Goal: Information Seeking & Learning: Learn about a topic

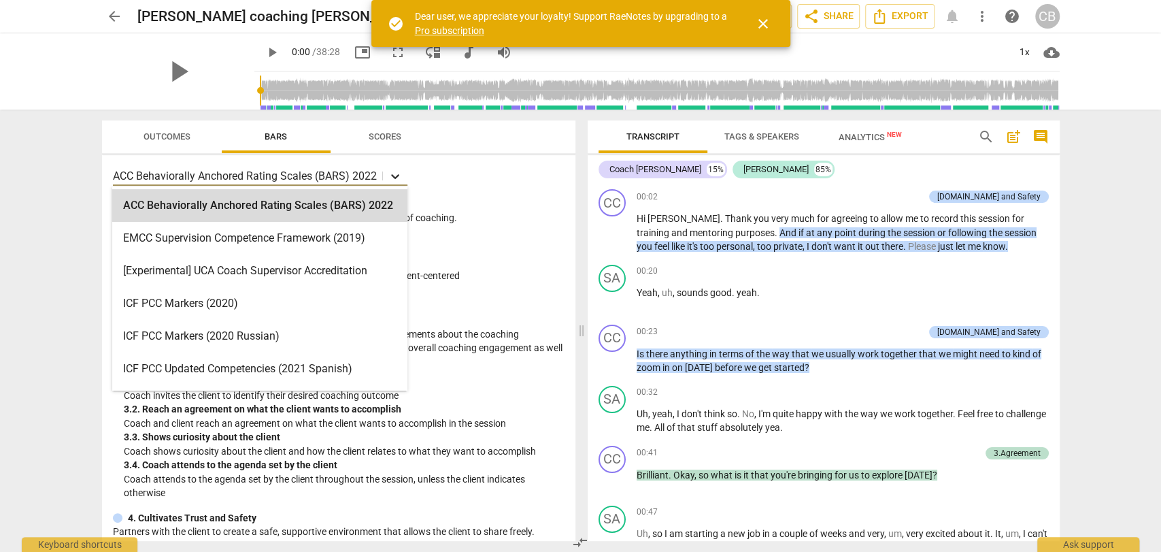
click at [391, 178] on icon at bounding box center [396, 176] width 14 height 14
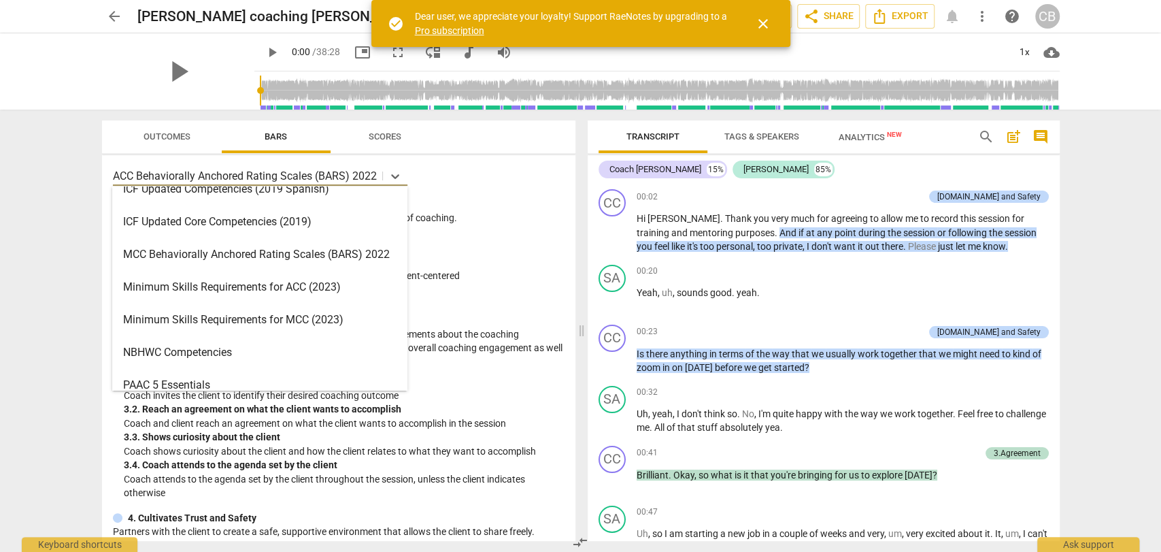
scroll to position [280, 0]
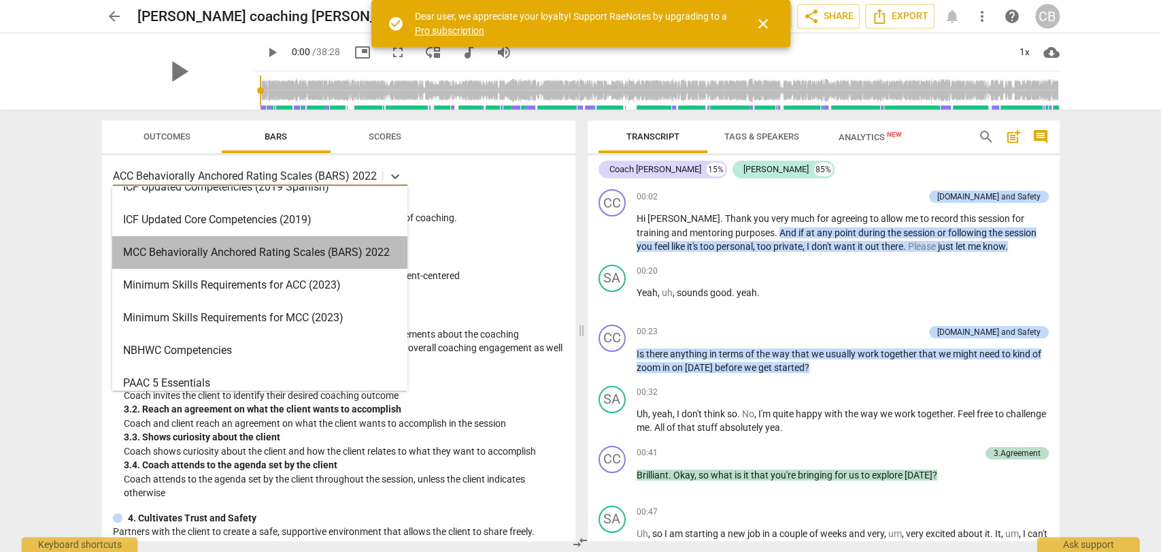
click at [288, 255] on div "MCC Behaviorally Anchored Rating Scales (BARS) 2022" at bounding box center [259, 252] width 295 height 33
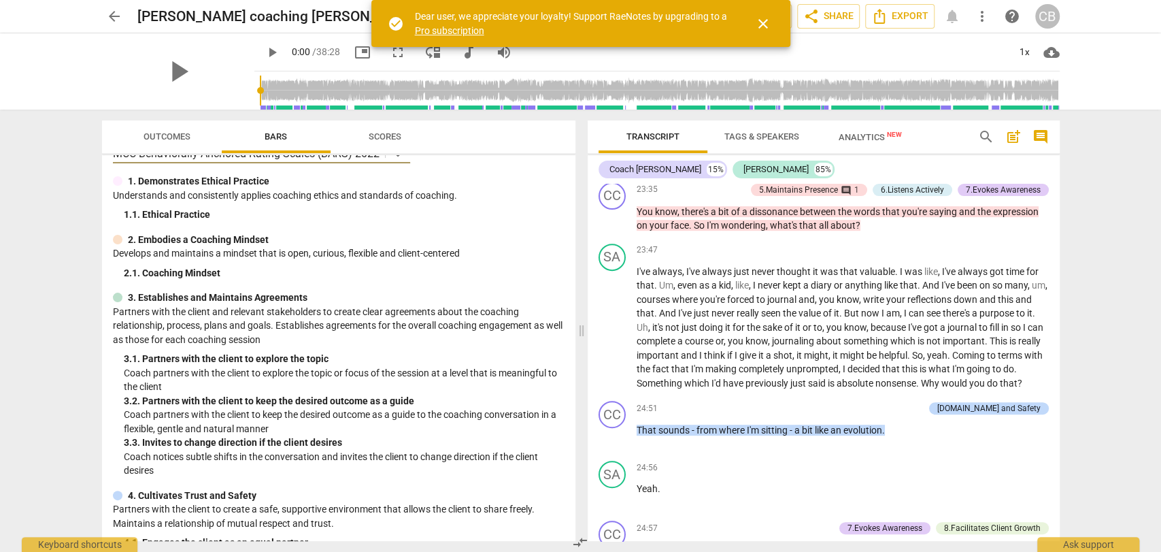
scroll to position [3863, 0]
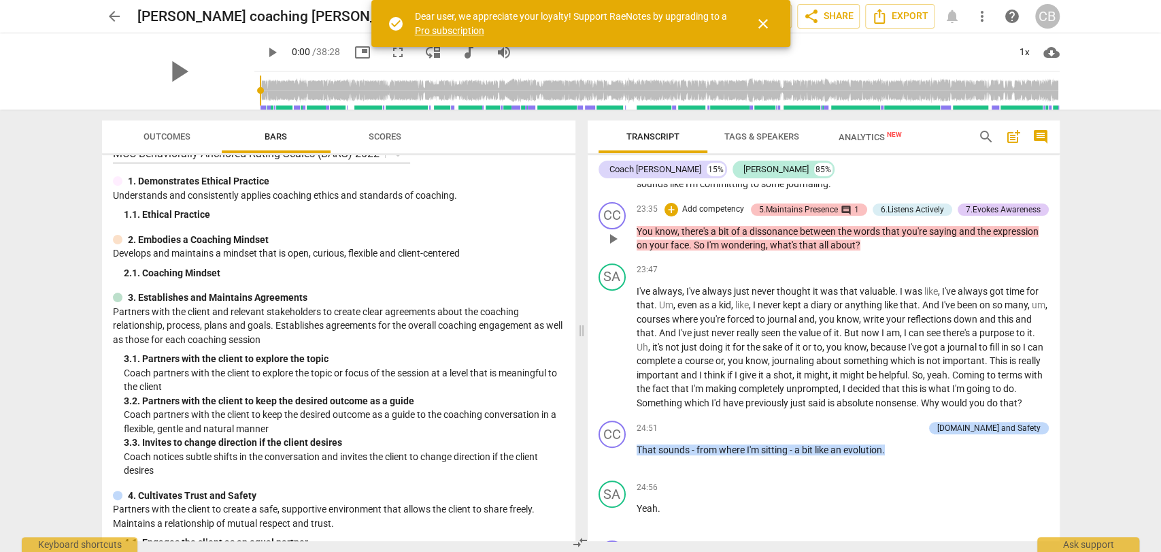
click at [826, 216] on div "5.Maintains Presence" at bounding box center [798, 209] width 79 height 12
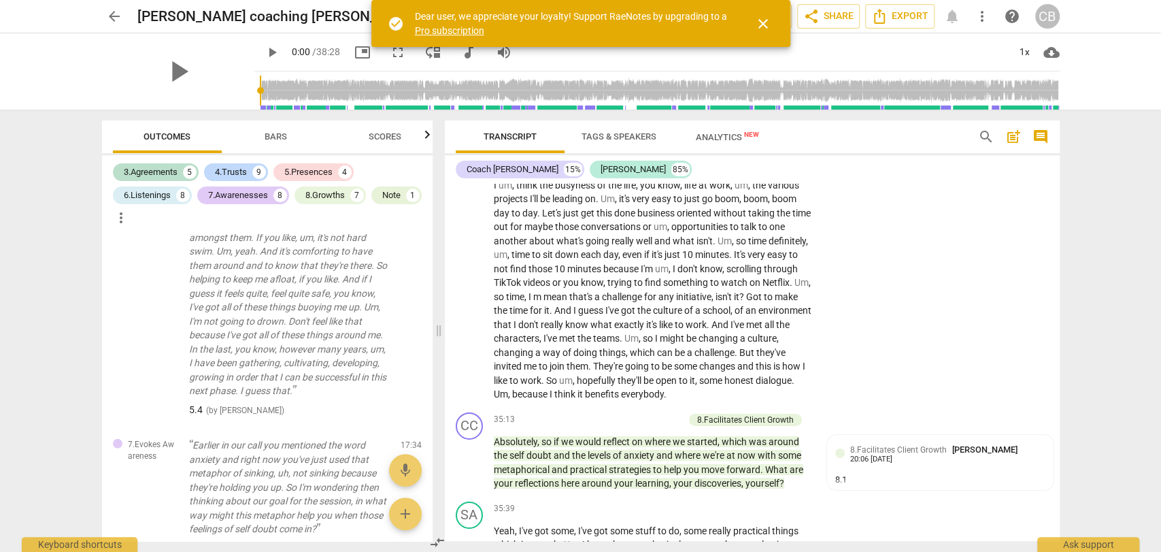
scroll to position [6449, 0]
click at [760, 22] on span "close" at bounding box center [763, 24] width 16 height 16
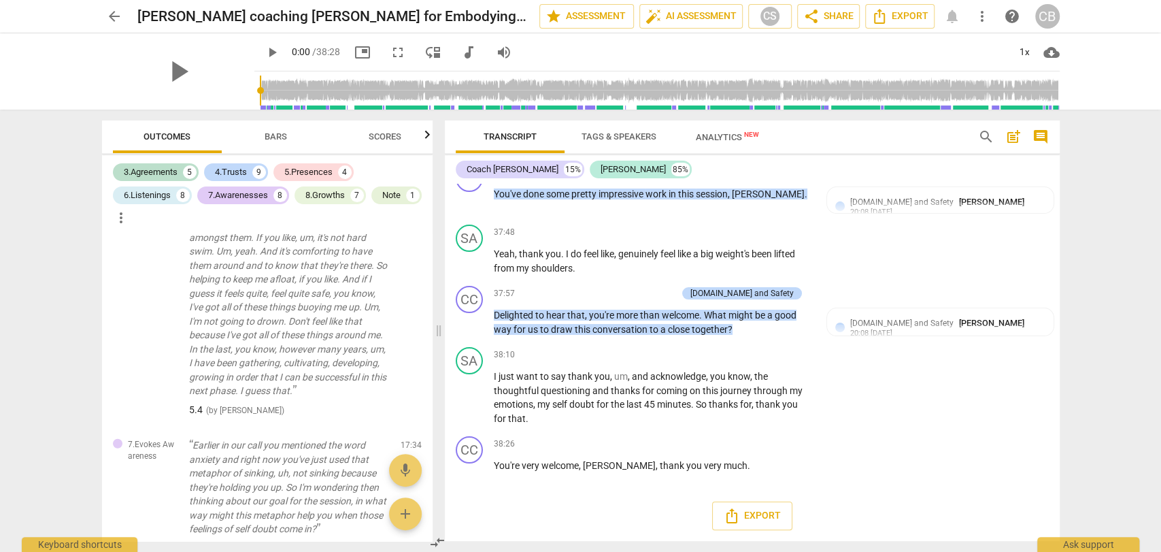
scroll to position [7062, 0]
click at [778, 16] on div "CS" at bounding box center [770, 16] width 20 height 20
click at [769, 82] on input "checkbox" at bounding box center [769, 83] width 33 height 33
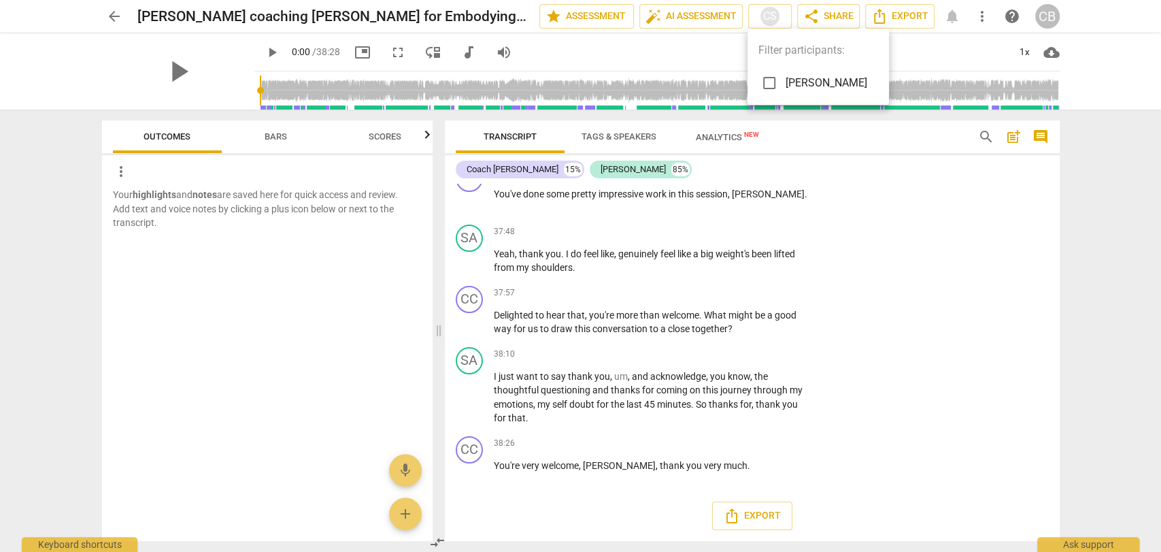
scroll to position [7029, 0]
click at [767, 80] on input "checkbox" at bounding box center [769, 83] width 33 height 33
checkbox input "true"
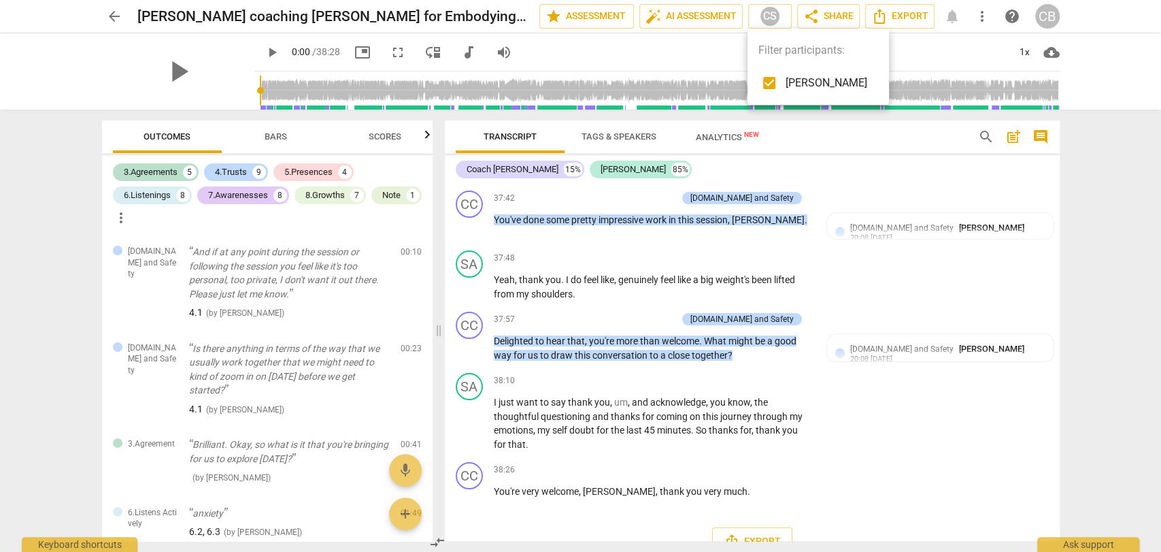
scroll to position [7062, 0]
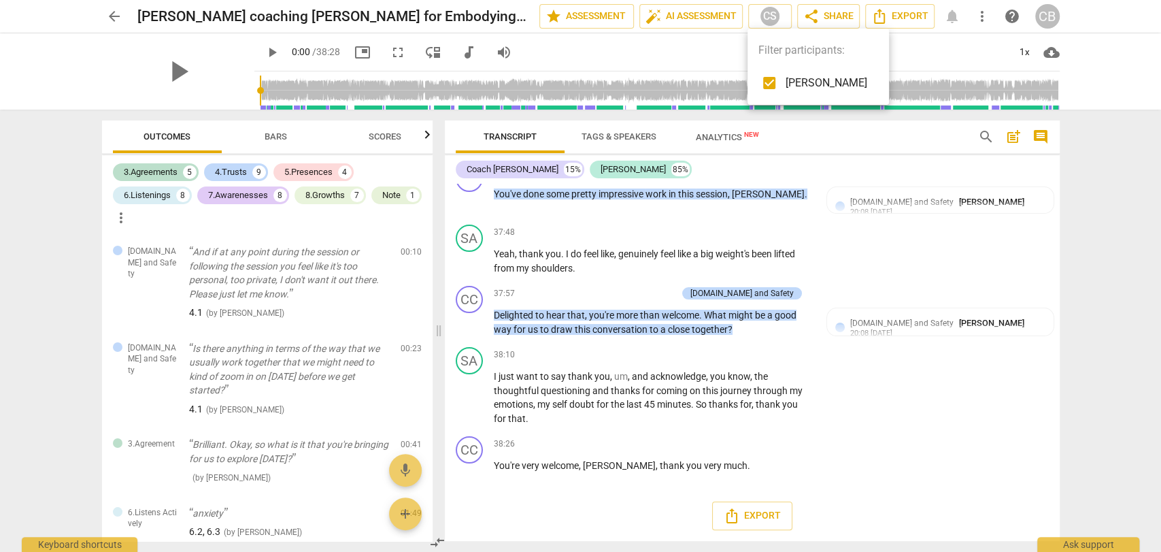
click at [165, 170] on div at bounding box center [580, 276] width 1161 height 552
click at [152, 171] on div "3.Agreements" at bounding box center [151, 172] width 54 height 14
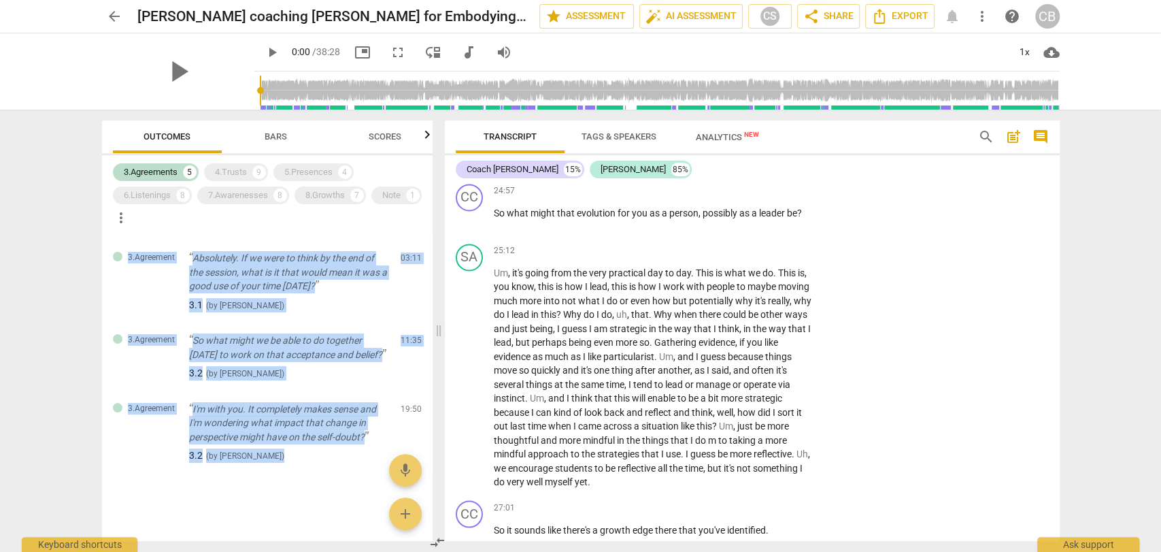
scroll to position [0, 0]
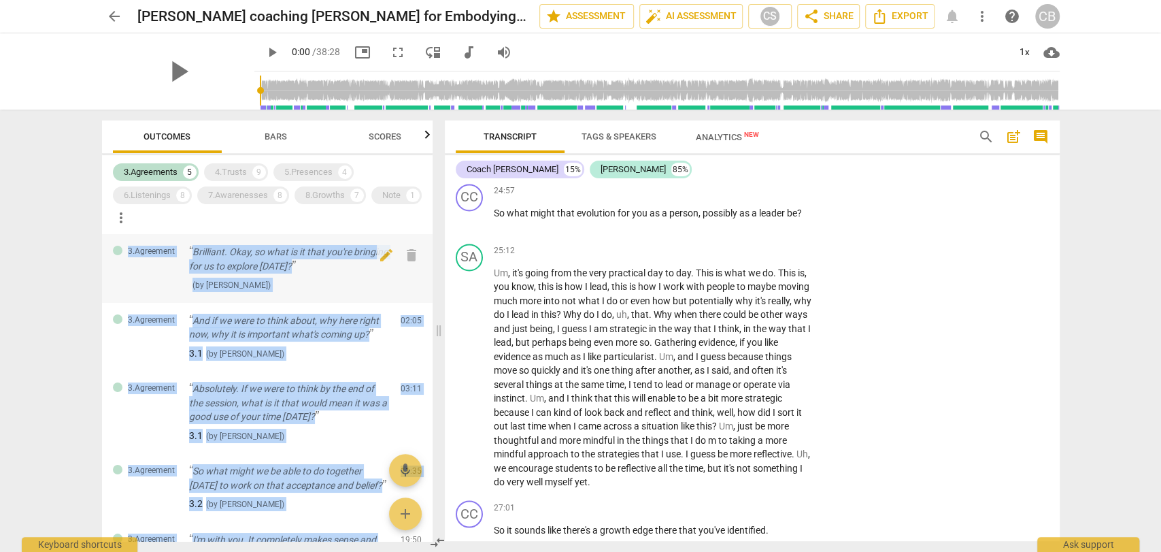
drag, startPoint x: 305, startPoint y: 455, endPoint x: 117, endPoint y: 252, distance: 276.4
click at [117, 252] on div "3.Agreement Brilliant. Okay, so what is it that you're bringing for us to explo…" at bounding box center [267, 387] width 331 height 307
copy div "3.Agreement Brilliant. Okay, so what is it that you're bringing for us to explo…"
click at [715, 137] on span "Analytics New" at bounding box center [727, 137] width 63 height 10
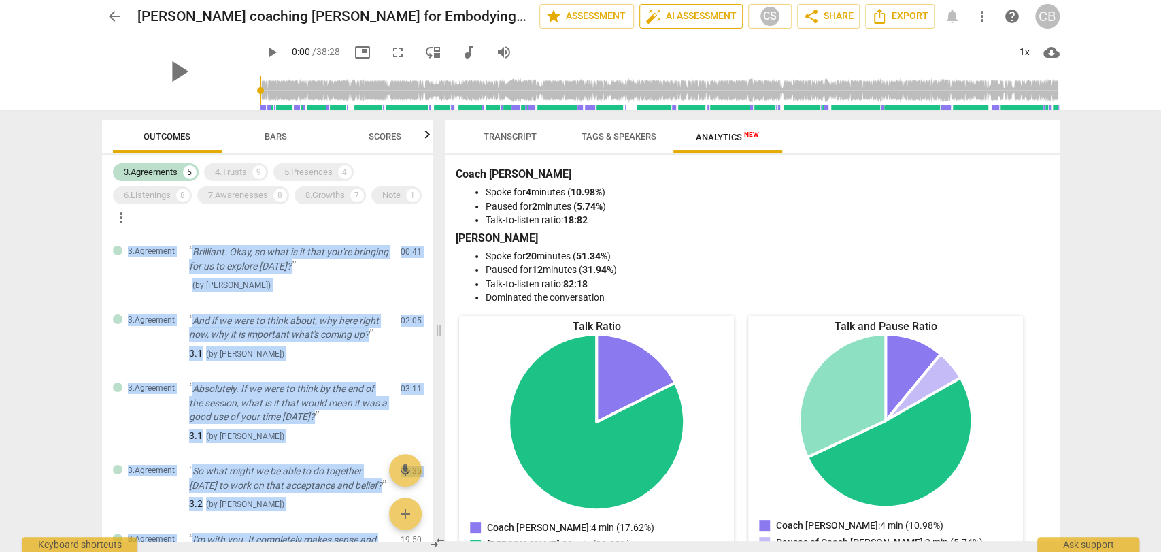
click at [698, 17] on span "auto_fix_high AI Assessment" at bounding box center [691, 16] width 91 height 16
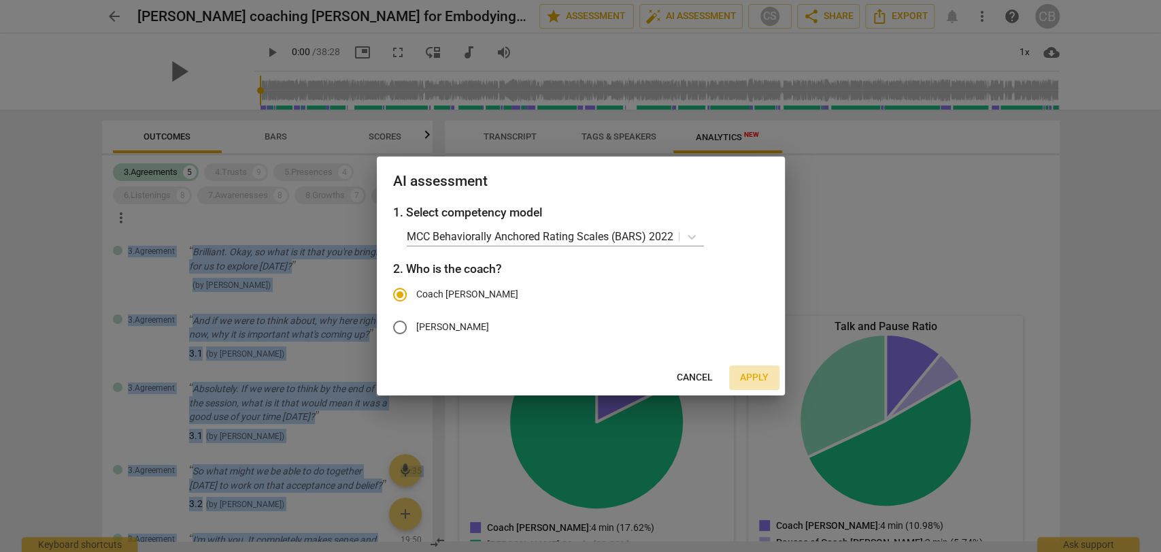
click at [751, 376] on span "Apply" at bounding box center [754, 378] width 29 height 14
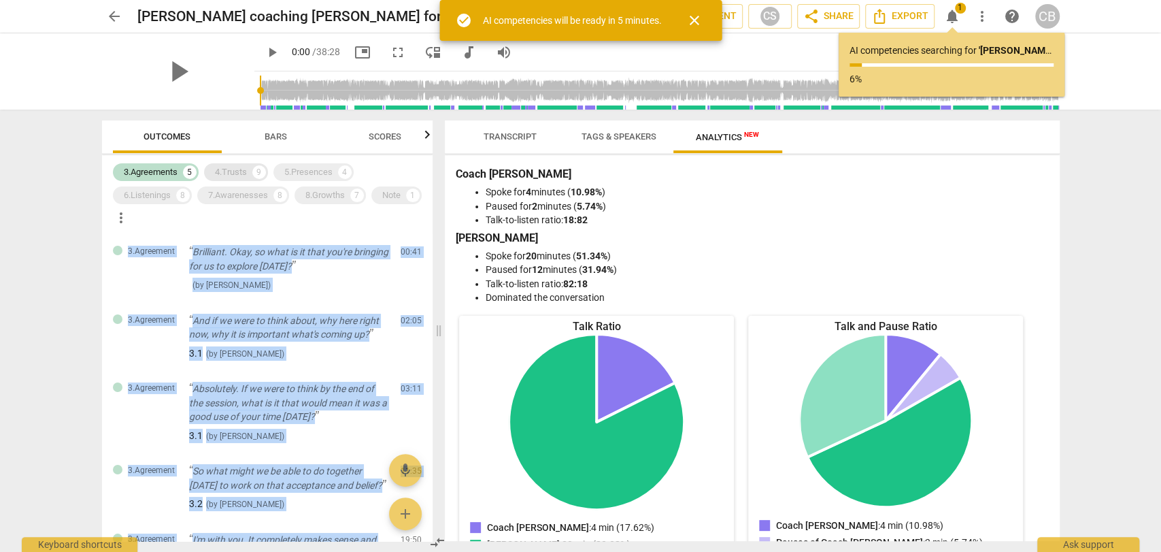
click at [246, 170] on div "4.Trusts" at bounding box center [231, 172] width 32 height 14
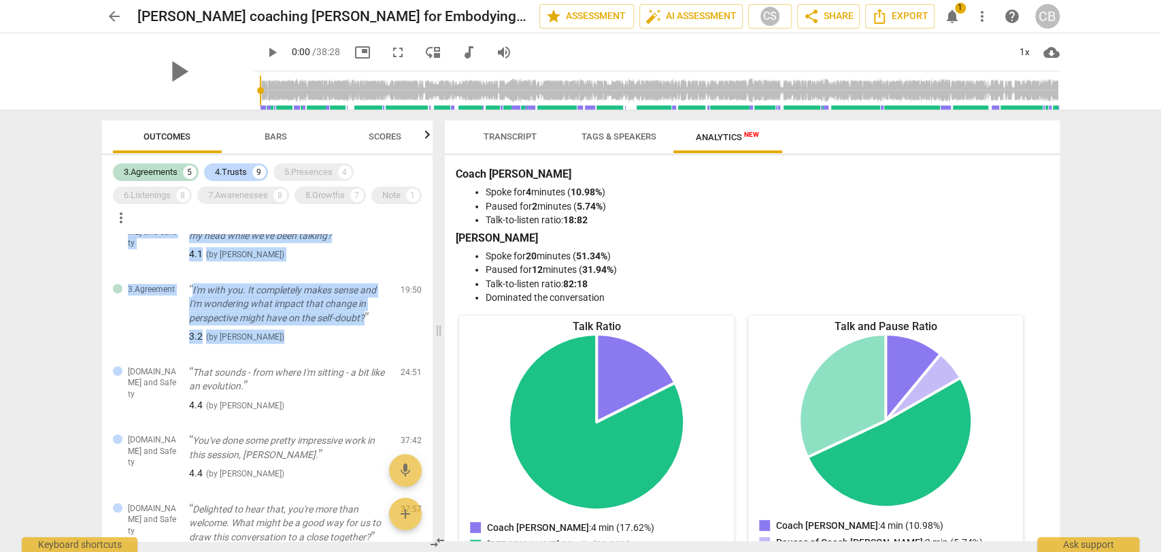
scroll to position [785, 0]
click at [178, 170] on div "3.Agreements" at bounding box center [151, 172] width 54 height 14
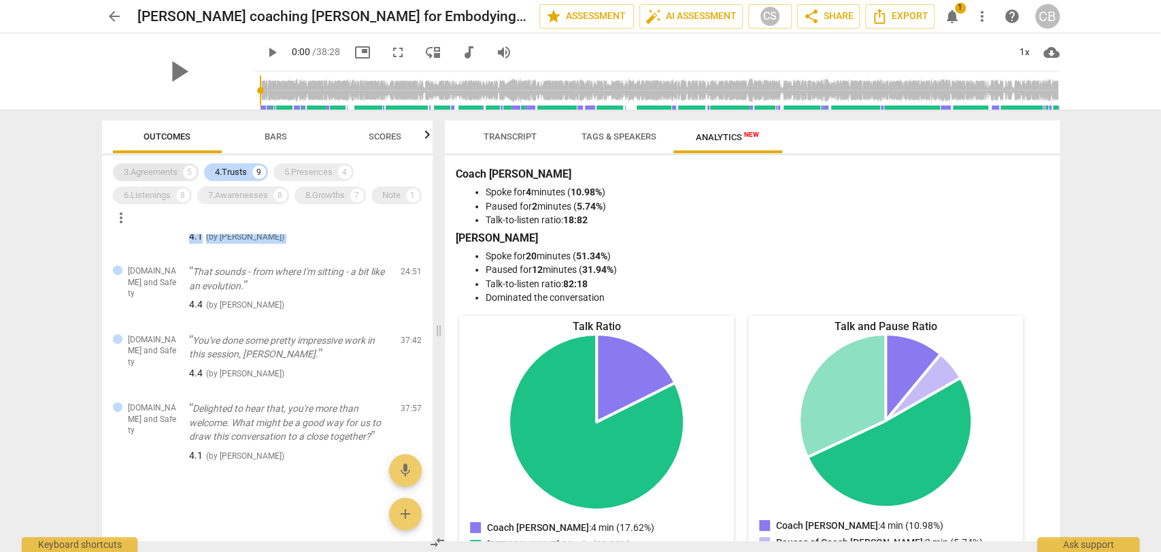
scroll to position [498, 0]
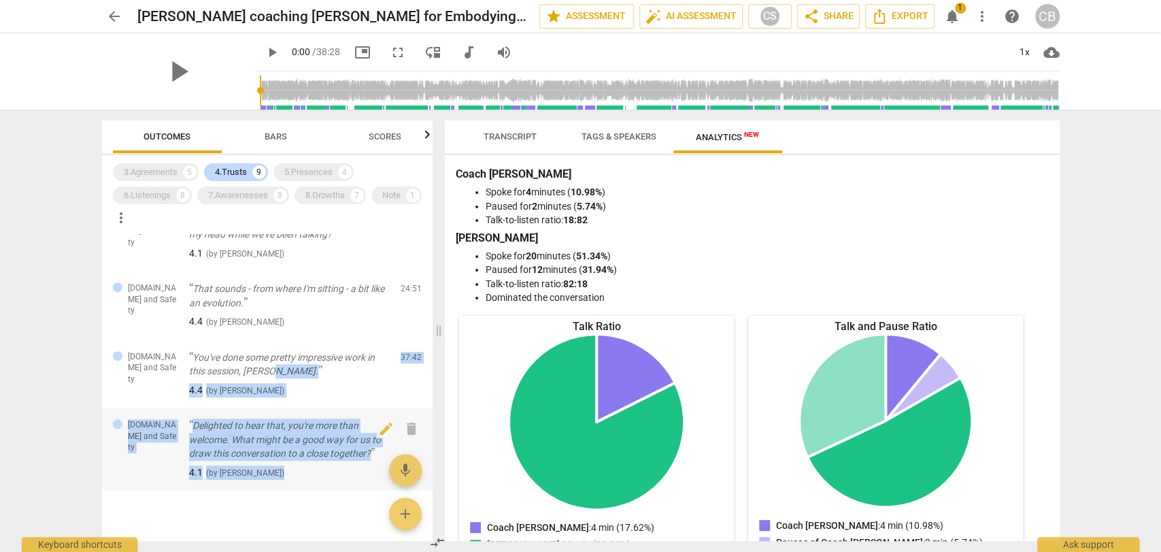
drag, startPoint x: 318, startPoint y: 366, endPoint x: 316, endPoint y: 465, distance: 98.7
click at [316, 465] on div "[DOMAIN_NAME] and Safety And if at any point during the session or following th…" at bounding box center [267, 387] width 331 height 307
click at [284, 468] on span "( by [PERSON_NAME] )" at bounding box center [245, 473] width 78 height 10
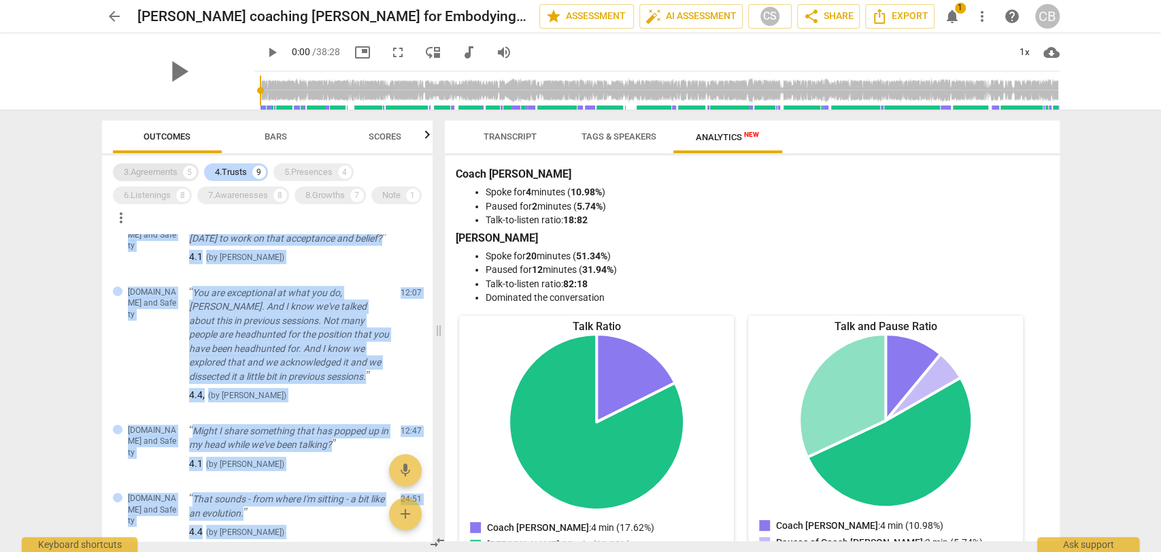
scroll to position [0, 0]
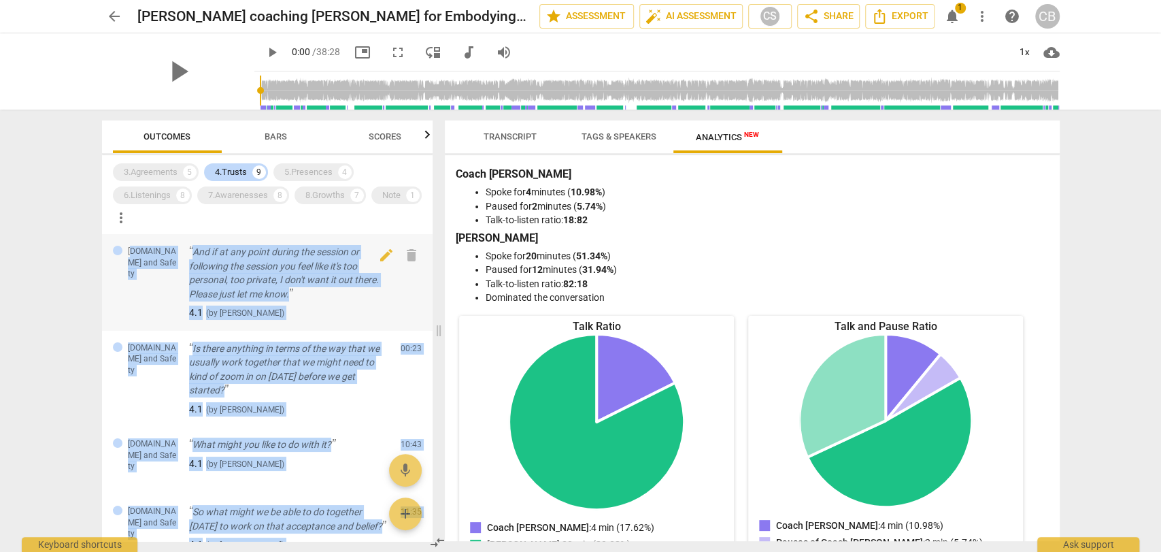
drag, startPoint x: 307, startPoint y: 460, endPoint x: 131, endPoint y: 244, distance: 279.1
click at [131, 244] on div "[DOMAIN_NAME] and Safety And if at any point during the session or following th…" at bounding box center [267, 387] width 331 height 307
copy div ".Trust and Safety And if at any point during the session or following the sessi…"
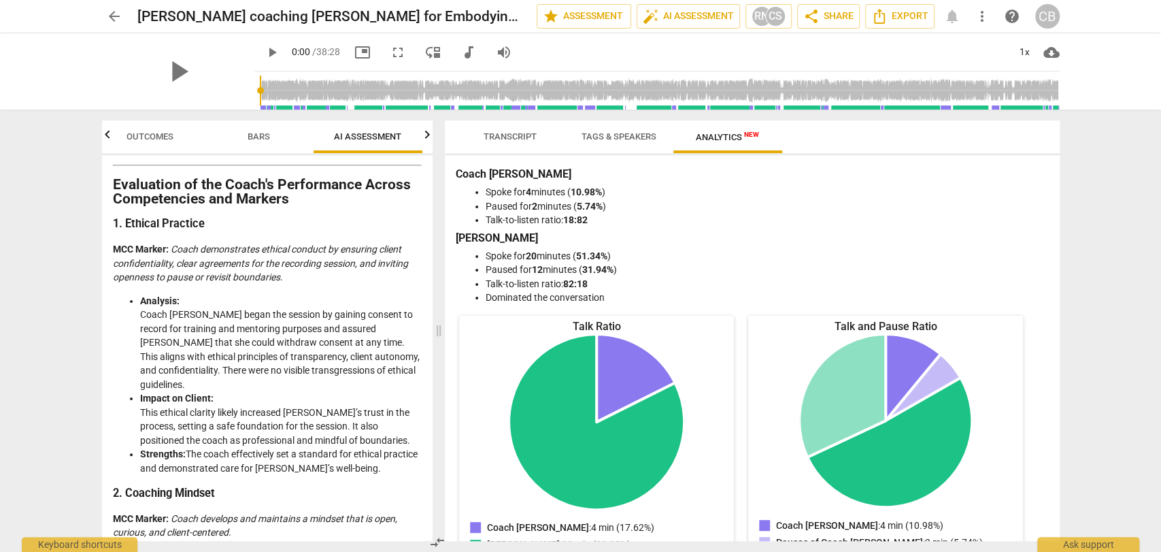
scroll to position [205, 0]
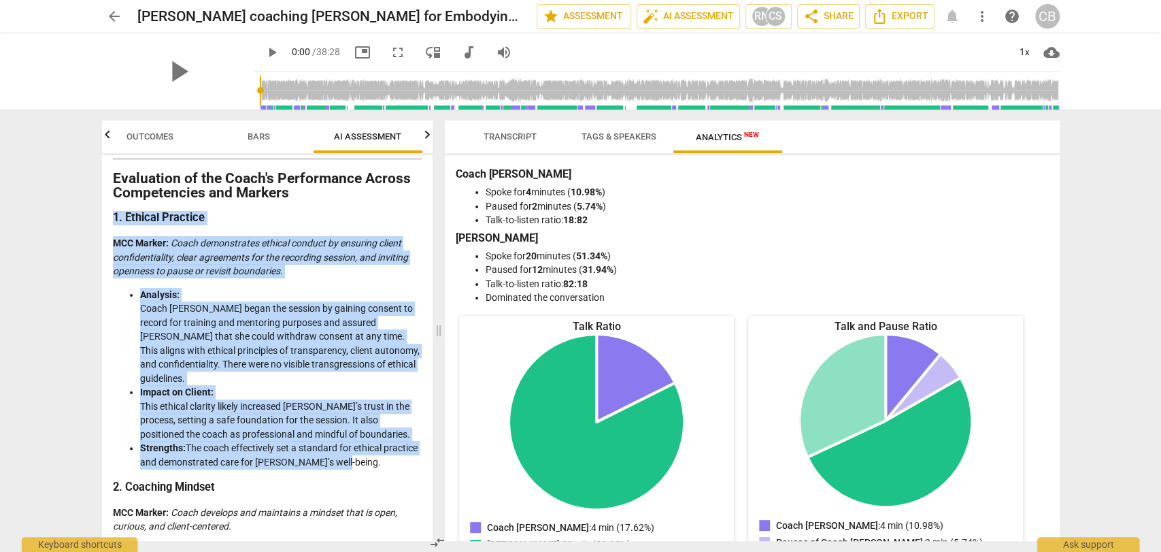
drag, startPoint x: 374, startPoint y: 448, endPoint x: 107, endPoint y: 208, distance: 358.5
click at [107, 208] on div "Disclaimer: AI can make mistakes. Consult a qualified mentor coach before actin…" at bounding box center [267, 348] width 331 height 386
copy div "1. Ethical Practice MCC Marker: Coach demonstrates ethical conduct by ensuring …"
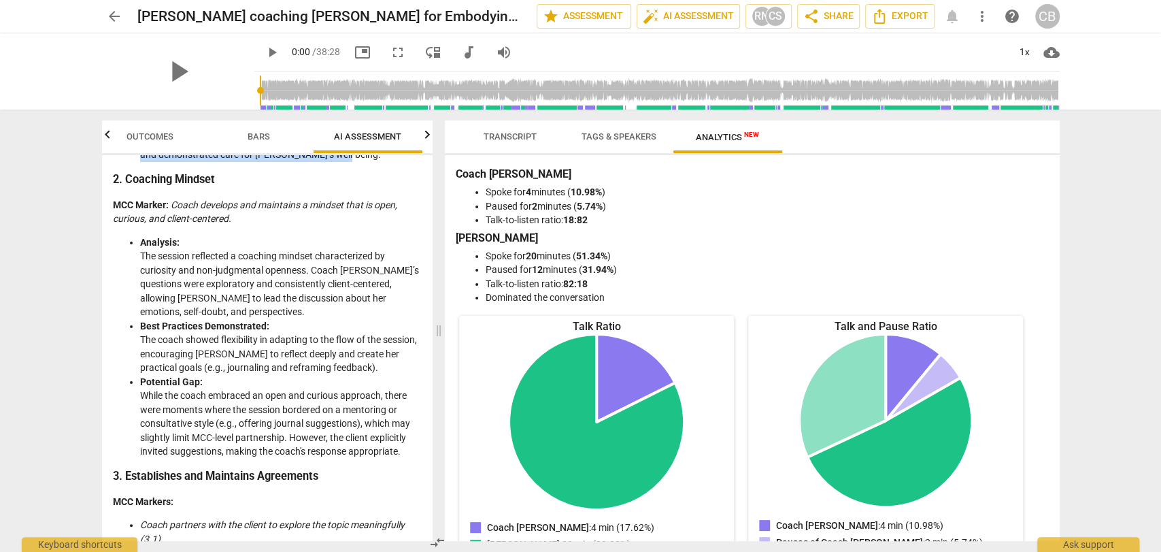
scroll to position [513, 0]
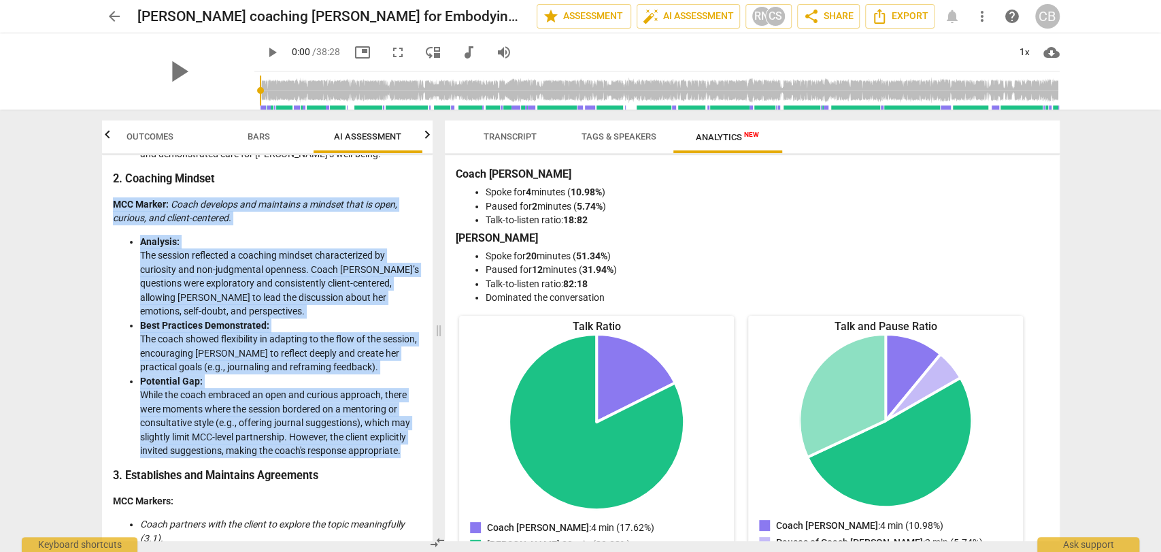
drag, startPoint x: 112, startPoint y: 188, endPoint x: 418, endPoint y: 435, distance: 393.4
click at [418, 435] on div "Disclaimer: AI can make mistakes. Consult a qualified mentor coach before actin…" at bounding box center [267, 348] width 331 height 386
copy div "MCC Marker: Coach develops and maintains a mindset that is open, curious, and c…"
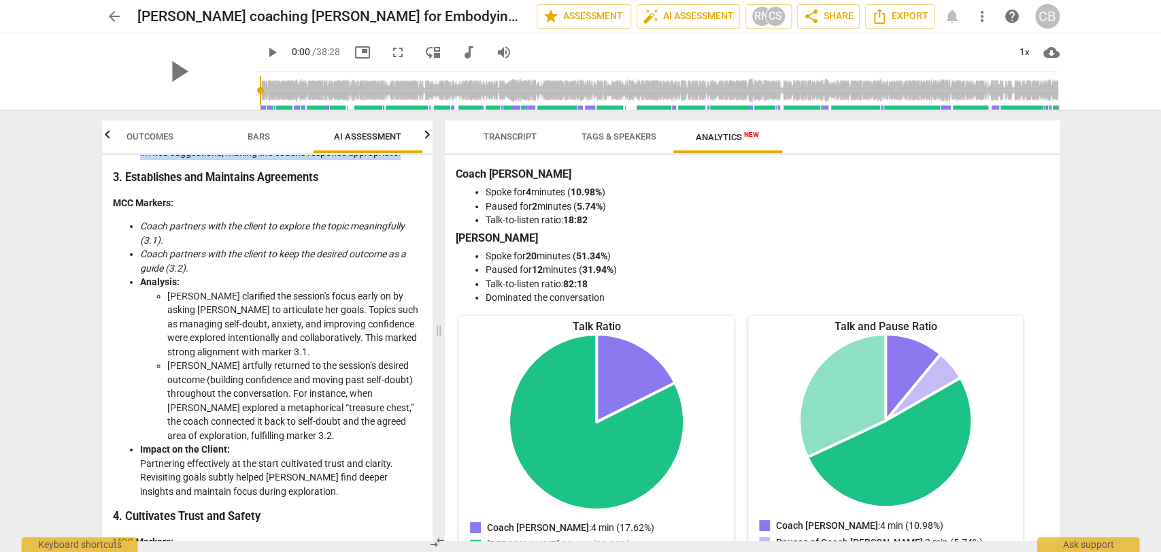
scroll to position [812, 0]
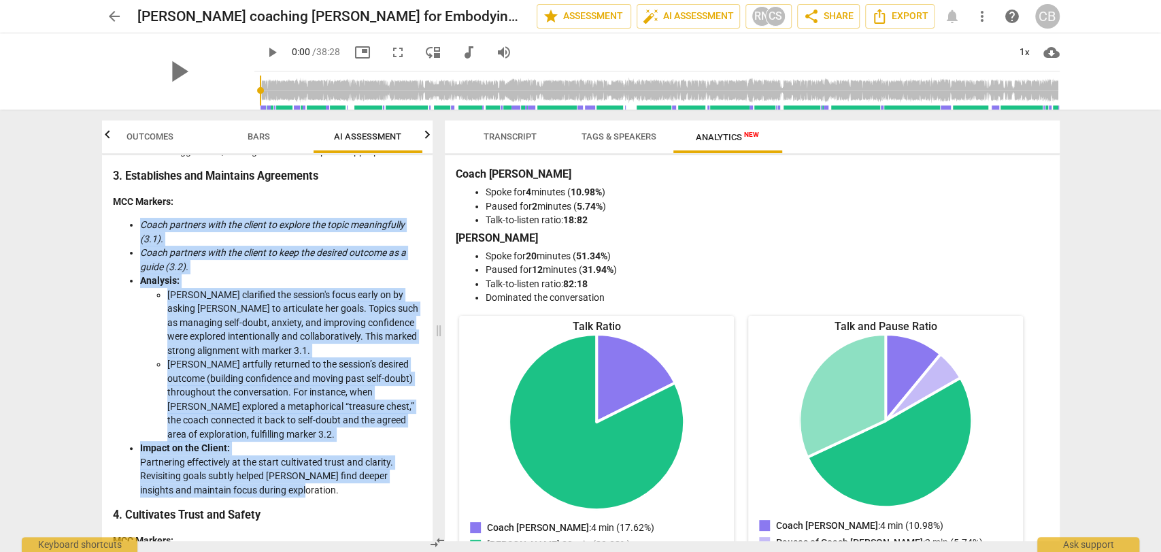
drag, startPoint x: 193, startPoint y: 392, endPoint x: 131, endPoint y: 214, distance: 188.7
click at [131, 218] on ul "Coach partners with the client to explore the topic meaningfully (3.1). Coach p…" at bounding box center [267, 357] width 309 height 279
copy ul "Coach partners with the client to explore the topic meaningfully (3.1). Coach p…"
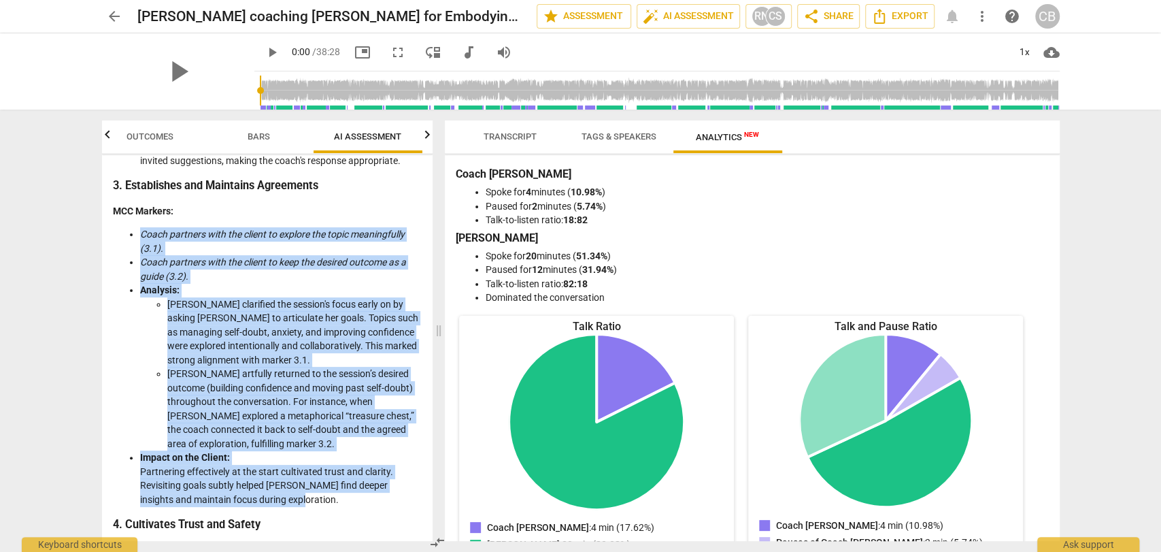
scroll to position [800, 0]
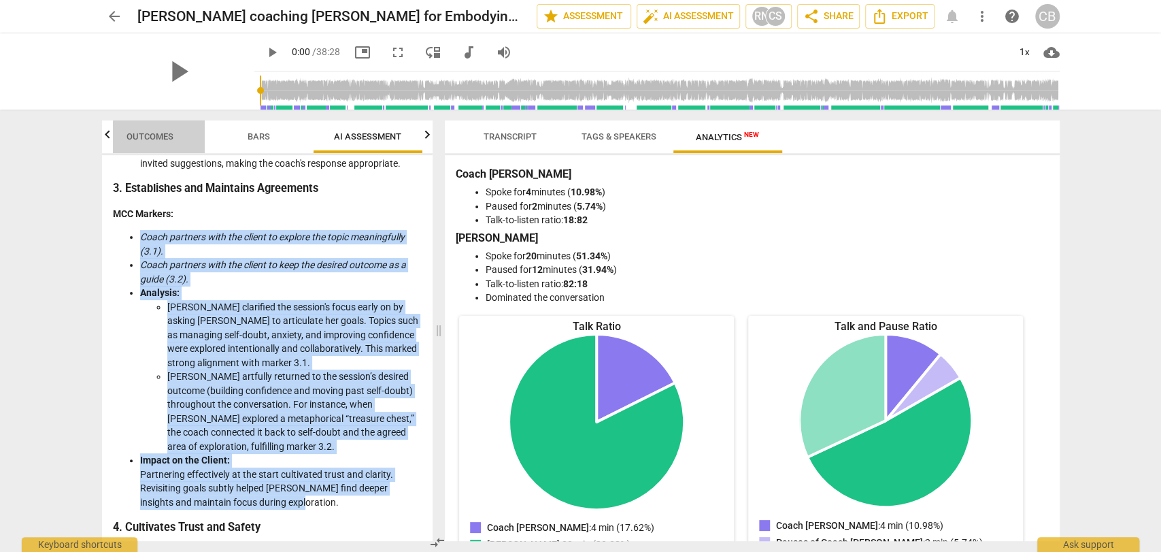
click at [174, 135] on span "Outcomes" at bounding box center [150, 137] width 80 height 18
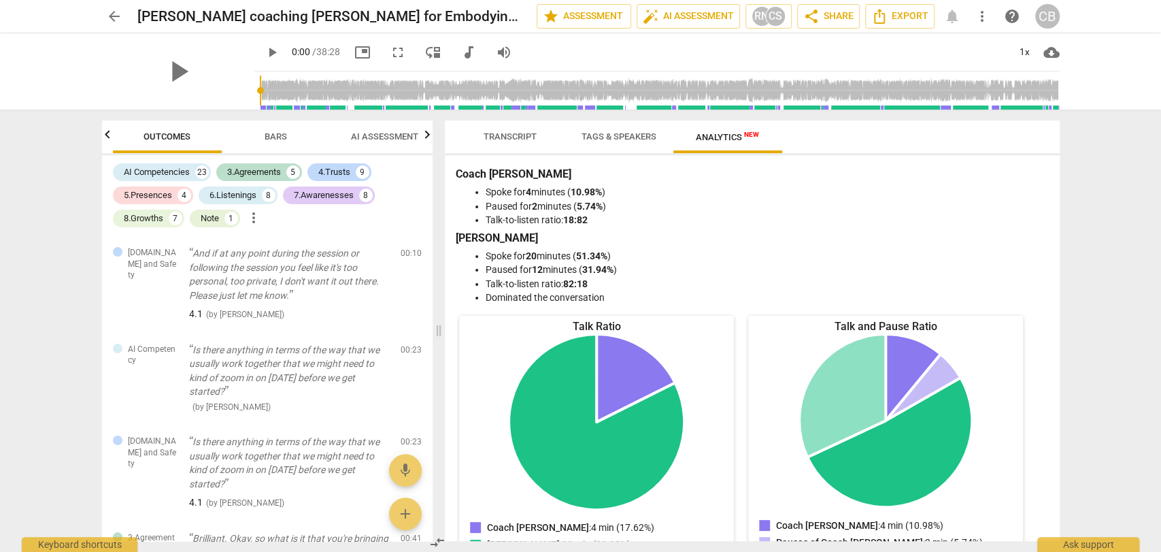
scroll to position [0, 0]
click at [261, 138] on span "Bars" at bounding box center [275, 137] width 55 height 18
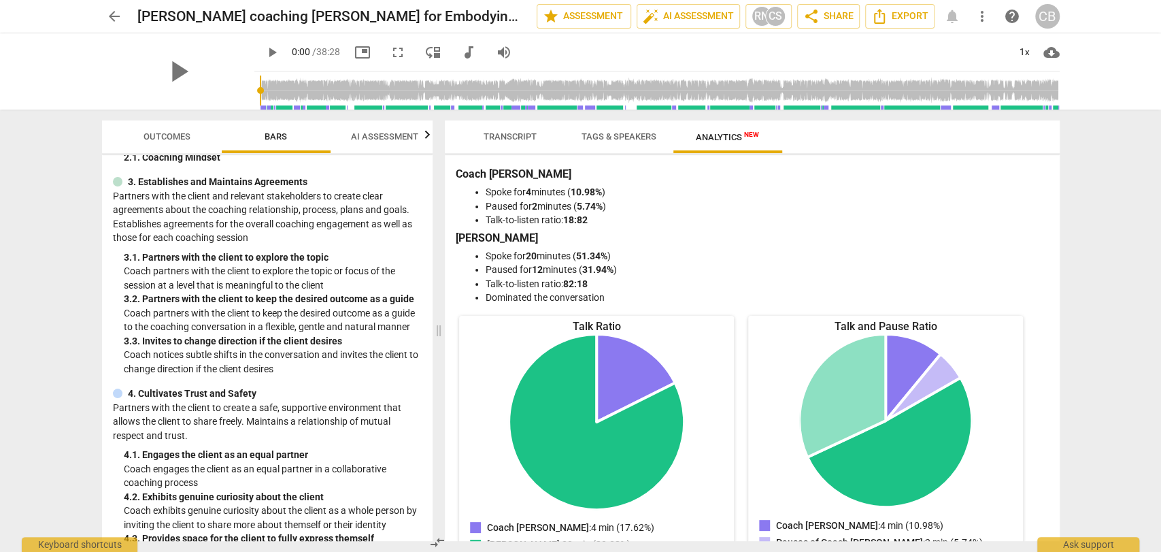
scroll to position [165, 0]
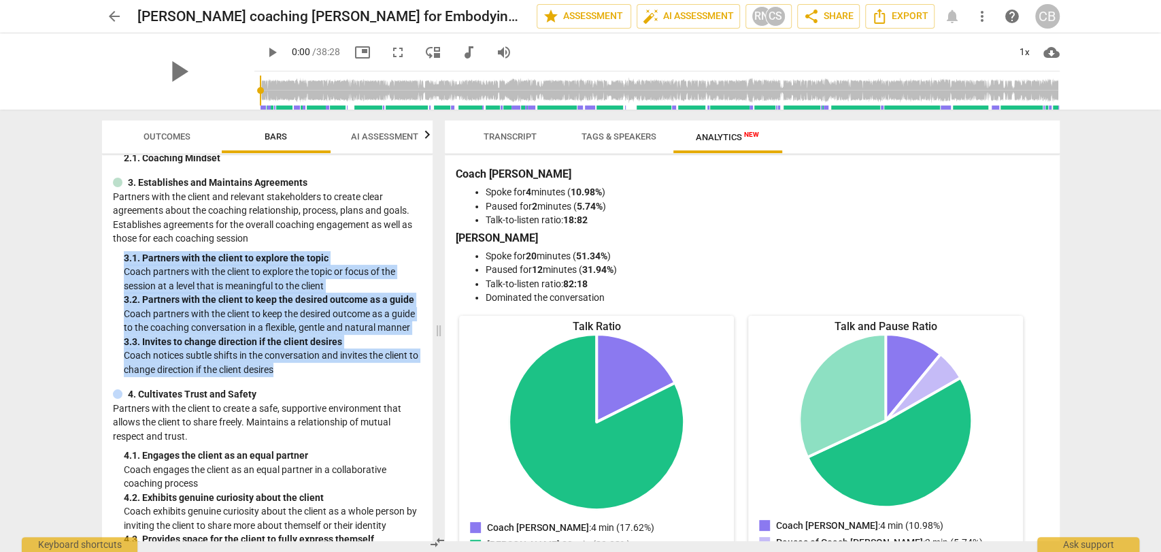
drag, startPoint x: 265, startPoint y: 372, endPoint x: 118, endPoint y: 263, distance: 183.8
click at [118, 263] on div "3. Establishes and Maintains Agreements Partners with the client and relevant s…" at bounding box center [267, 276] width 309 height 201
copy div "3. 1. Partners with the client to explore the topic Coach partners with the cli…"
click at [389, 128] on span "AI Assessment" at bounding box center [385, 137] width 100 height 18
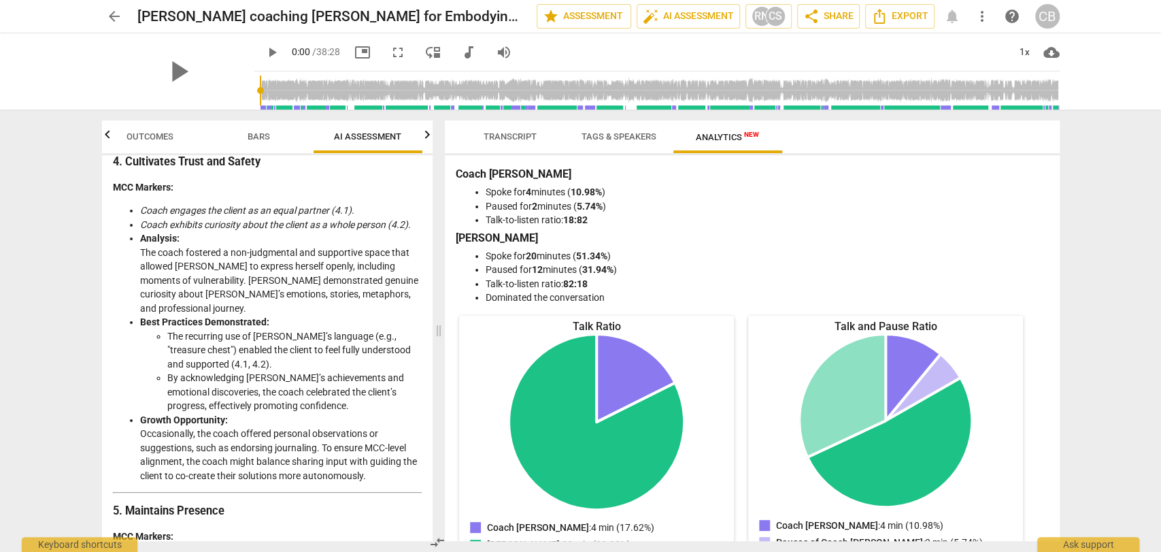
scroll to position [1168, 0]
click at [261, 134] on span "Bars" at bounding box center [259, 136] width 22 height 10
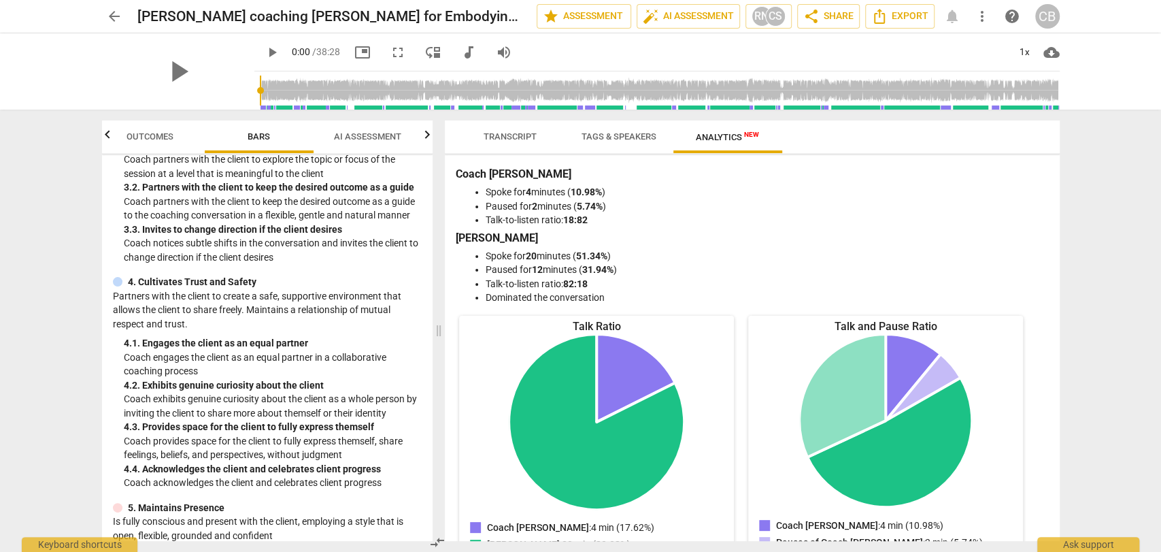
scroll to position [317, 0]
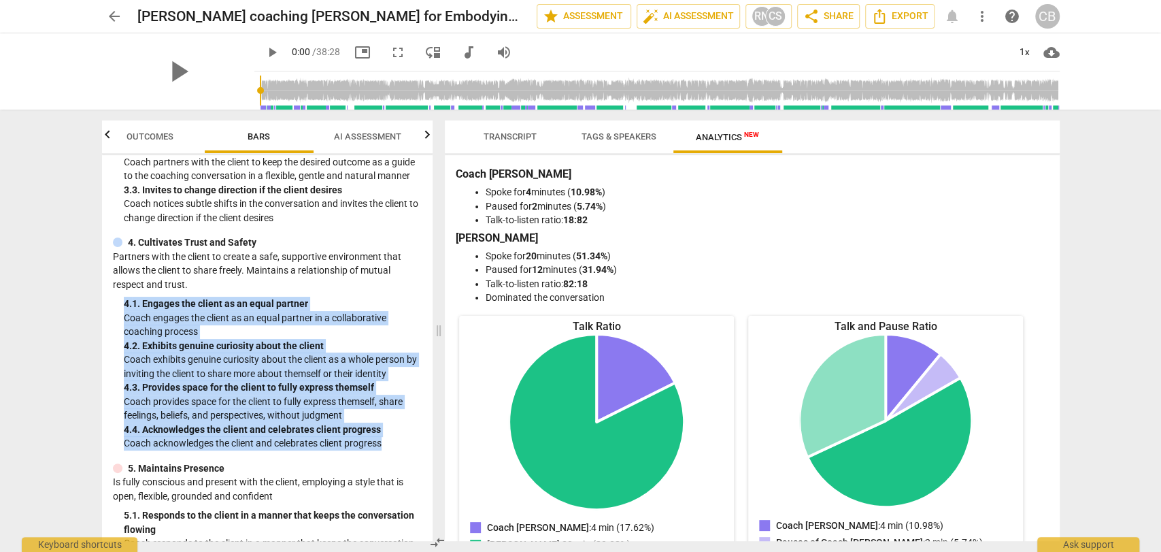
drag, startPoint x: 397, startPoint y: 459, endPoint x: 119, endPoint y: 320, distance: 310.7
click at [119, 320] on div "4. Cultivates Trust and Safety Partners with the client to create a safe, suppo…" at bounding box center [267, 342] width 309 height 215
copy div "4. 1. Engages the client as an equal partner Coach engages the client as an equ…"
click at [350, 139] on span "AI Assessment" at bounding box center [367, 136] width 67 height 10
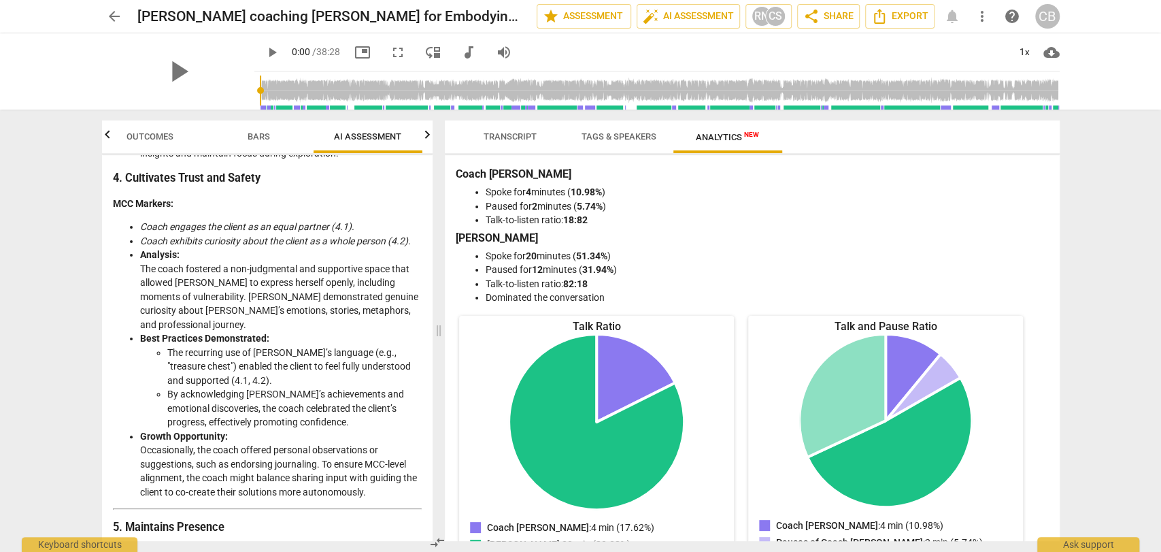
scroll to position [1146, 0]
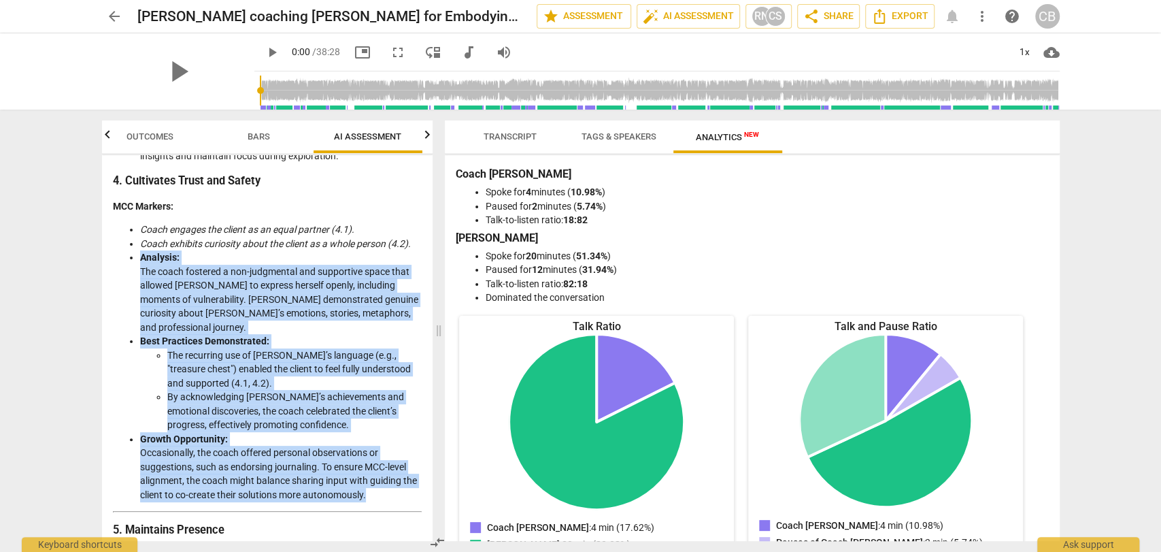
drag, startPoint x: 389, startPoint y: 468, endPoint x: 139, endPoint y: 248, distance: 333.1
click at [139, 248] on ul "Coach engages the client as an equal partner (4.1). Coach exhibits curiosity ab…" at bounding box center [267, 361] width 309 height 279
copy ul "Analysis: The coach fostered a non-judgmental and supportive space that allowed…"
click at [150, 136] on span "Outcomes" at bounding box center [150, 136] width 47 height 10
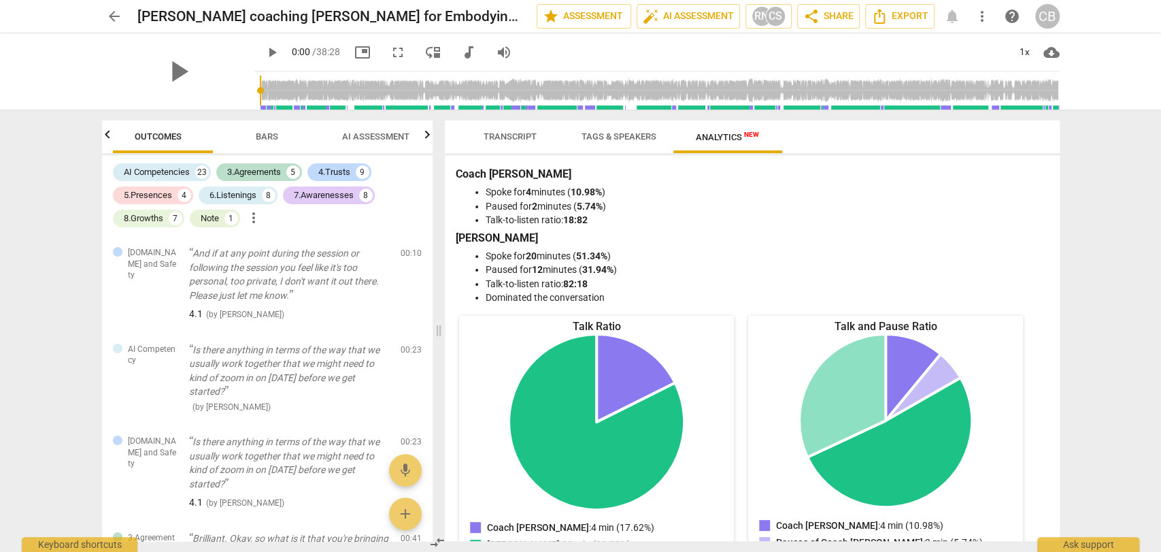
scroll to position [0, 0]
click at [169, 171] on div "AI Competencies" at bounding box center [157, 172] width 66 height 14
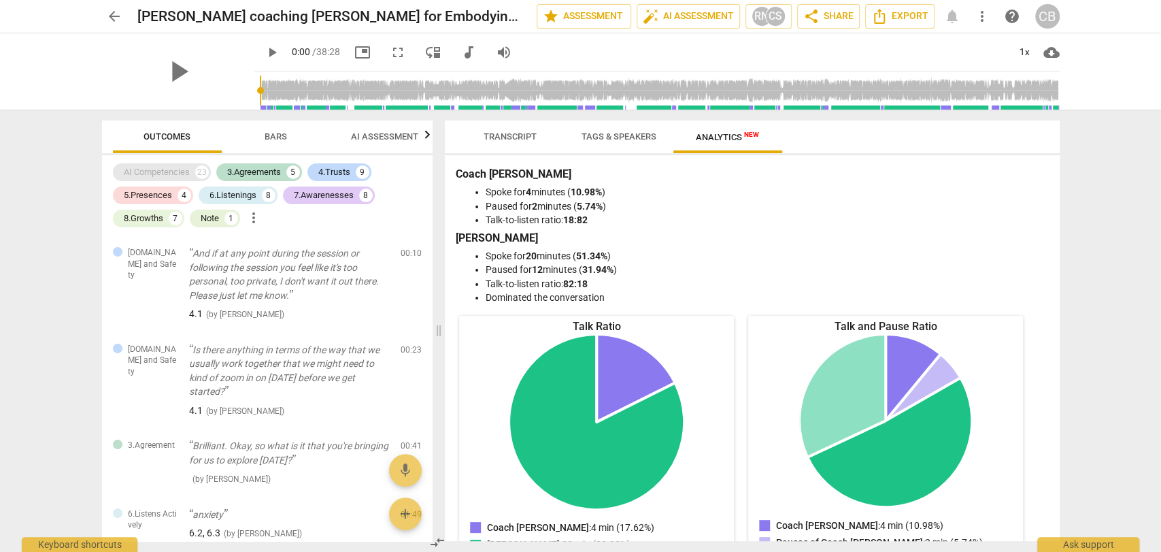
click at [180, 171] on div "AI Competencies" at bounding box center [157, 172] width 66 height 14
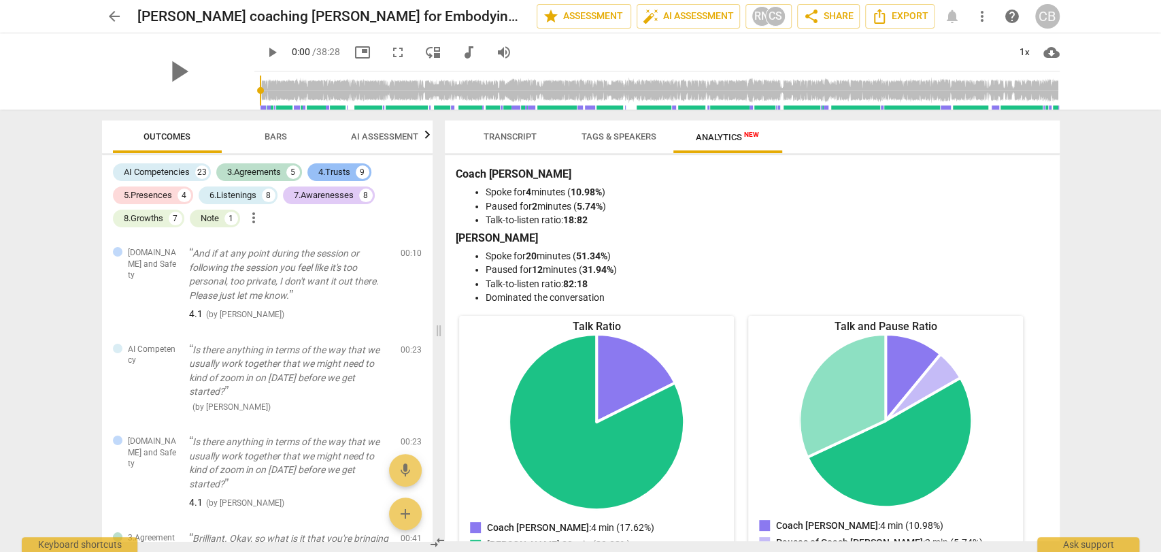
click at [346, 174] on div "4.Trusts" at bounding box center [334, 172] width 32 height 14
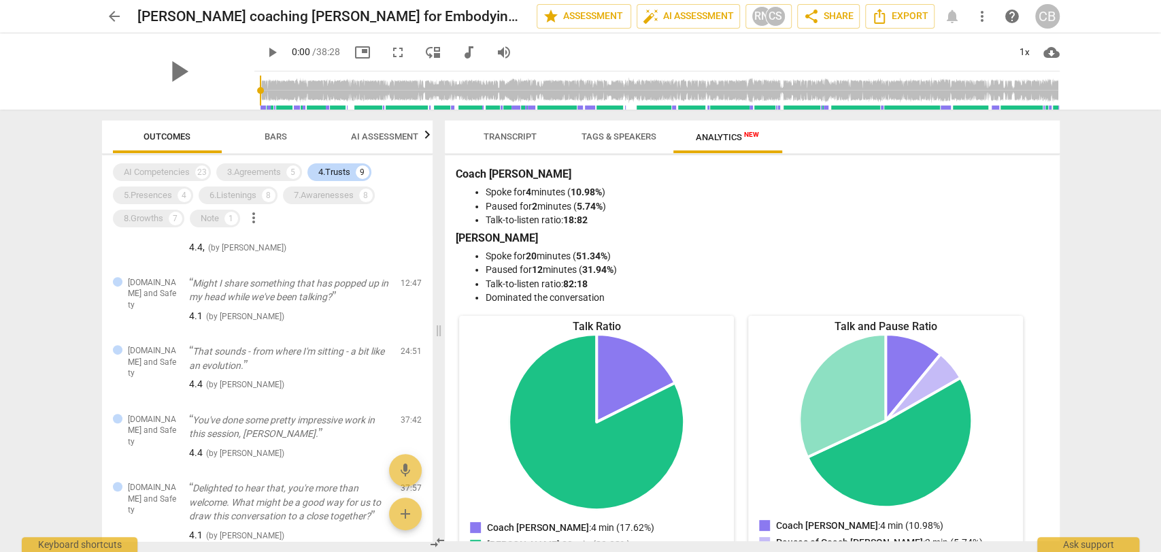
scroll to position [505, 0]
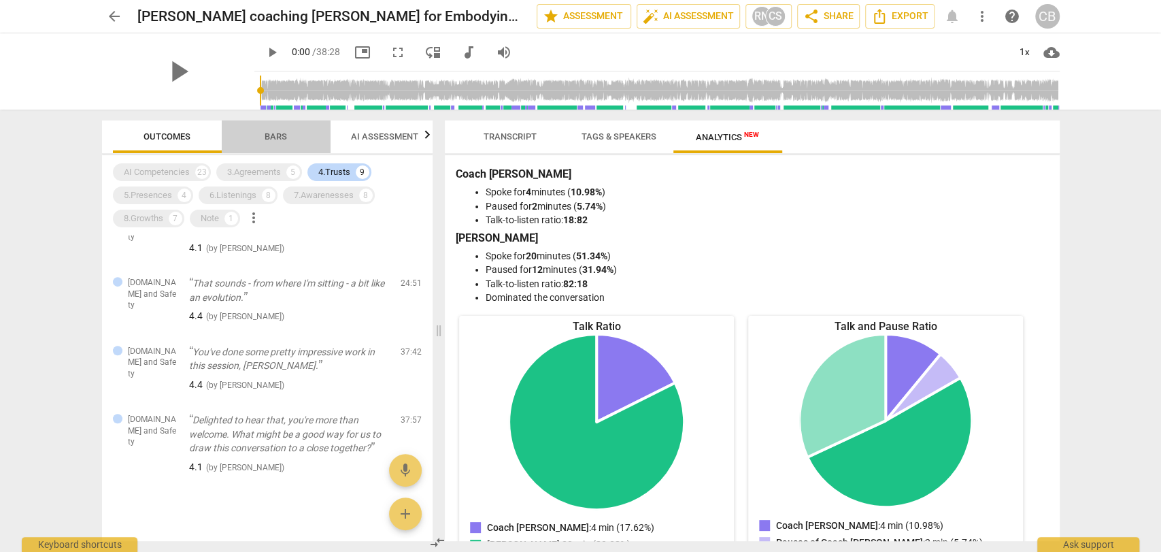
click at [270, 143] on span "Bars" at bounding box center [275, 137] width 55 height 18
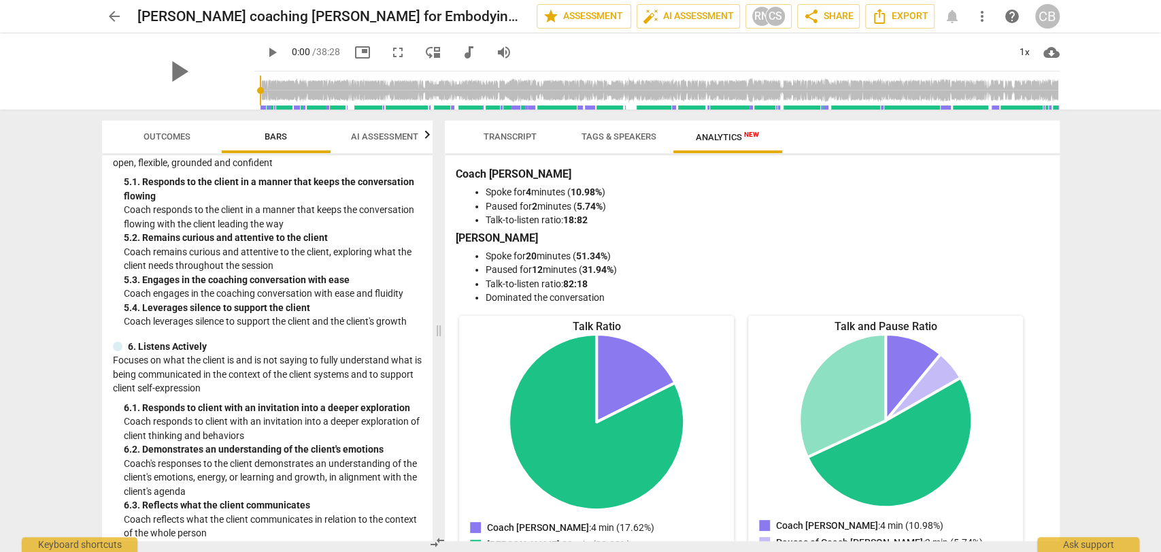
scroll to position [652, 0]
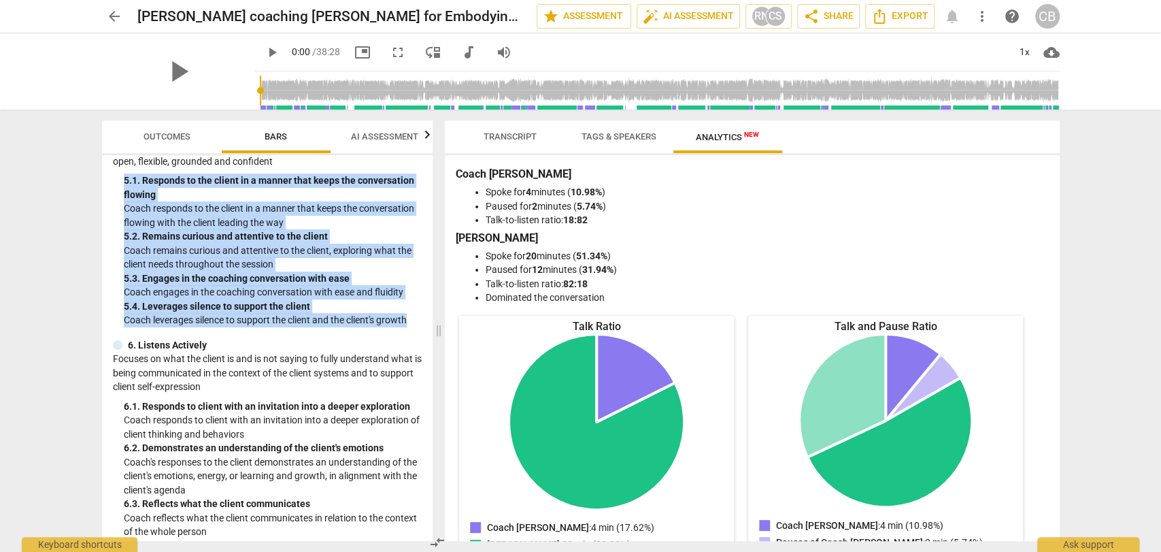
drag, startPoint x: 412, startPoint y: 332, endPoint x: 112, endPoint y: 195, distance: 329.4
click at [113, 195] on div "5. Maintains Presence Is fully conscious and present with the client, employing…" at bounding box center [267, 227] width 309 height 201
copy div "5. 1. Responds to the client in a manner that keeps the conversation flowing Co…"
click at [429, 134] on icon "button" at bounding box center [427, 135] width 16 height 16
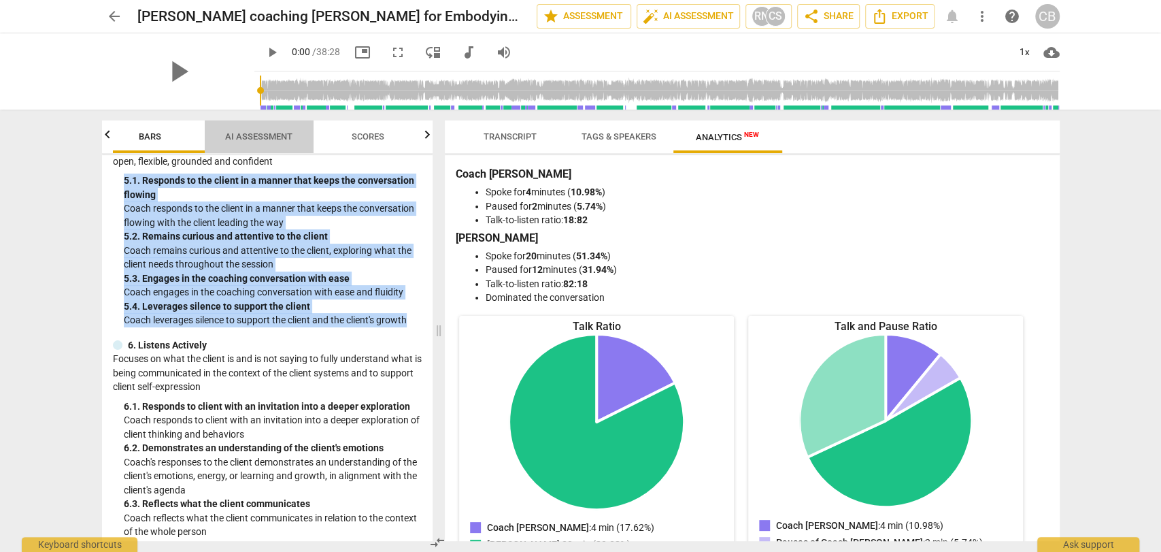
click at [259, 137] on span "AI Assessment" at bounding box center [258, 136] width 67 height 10
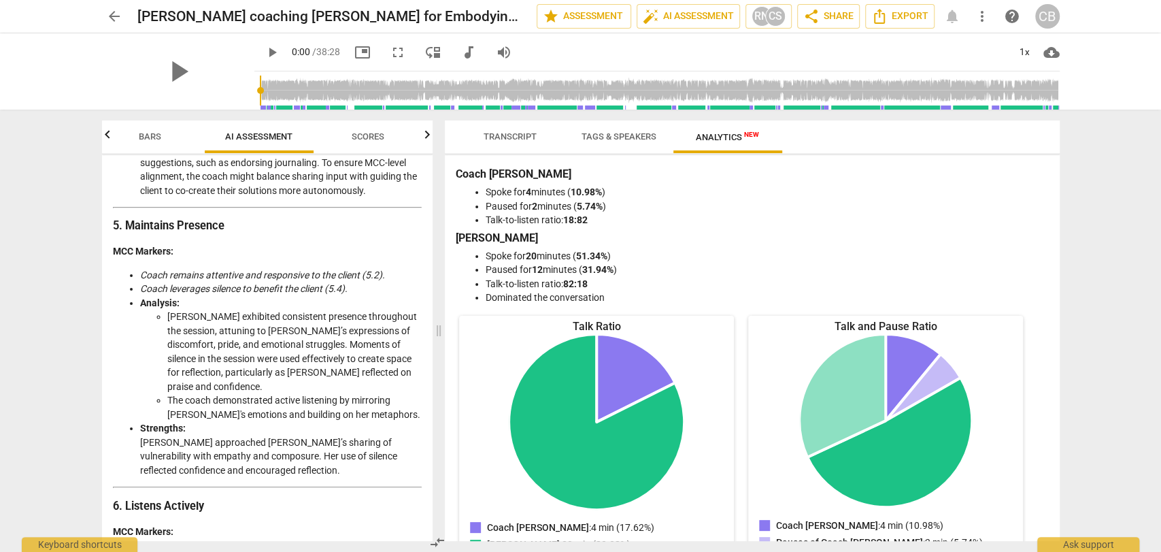
scroll to position [1451, 0]
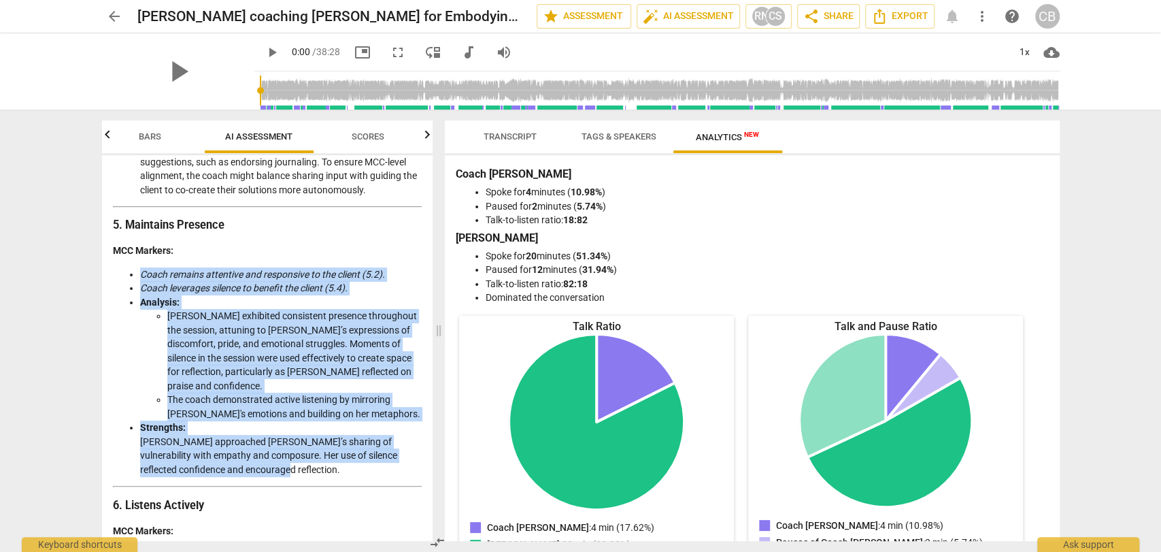
drag, startPoint x: 254, startPoint y: 429, endPoint x: 138, endPoint y: 246, distance: 217.1
click at [138, 267] on ul "Coach remains attentive and responsive to the client (5.2). Coach leverages sil…" at bounding box center [267, 372] width 309 height 210
copy ul "Coach remains attentive and responsive to the client (5.2). Coach leverages sil…"
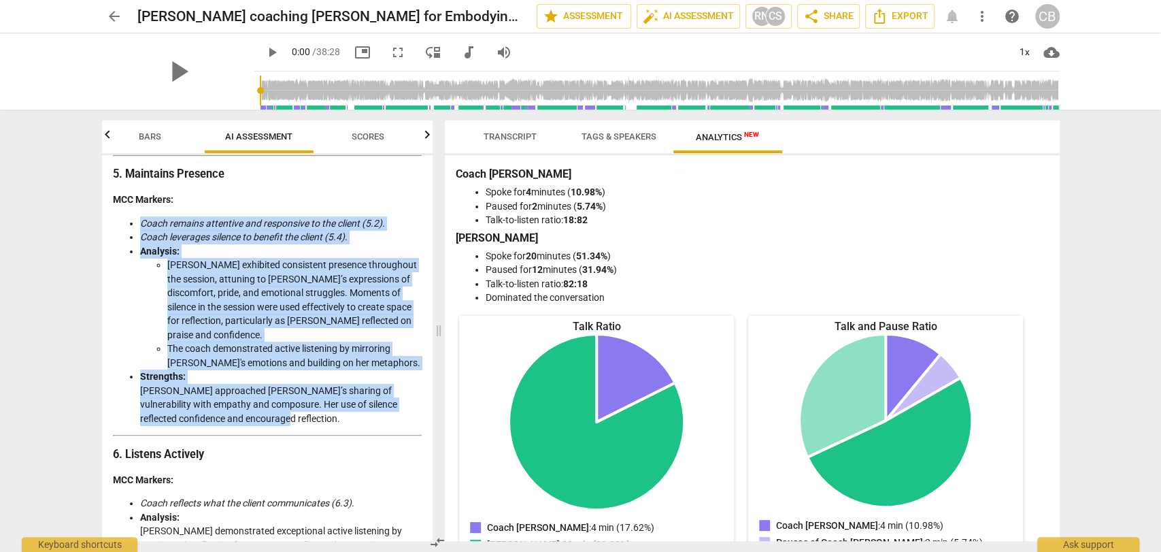
scroll to position [1502, 0]
click at [103, 139] on icon "button" at bounding box center [107, 135] width 16 height 16
click at [185, 135] on span "Outcomes" at bounding box center [167, 136] width 47 height 10
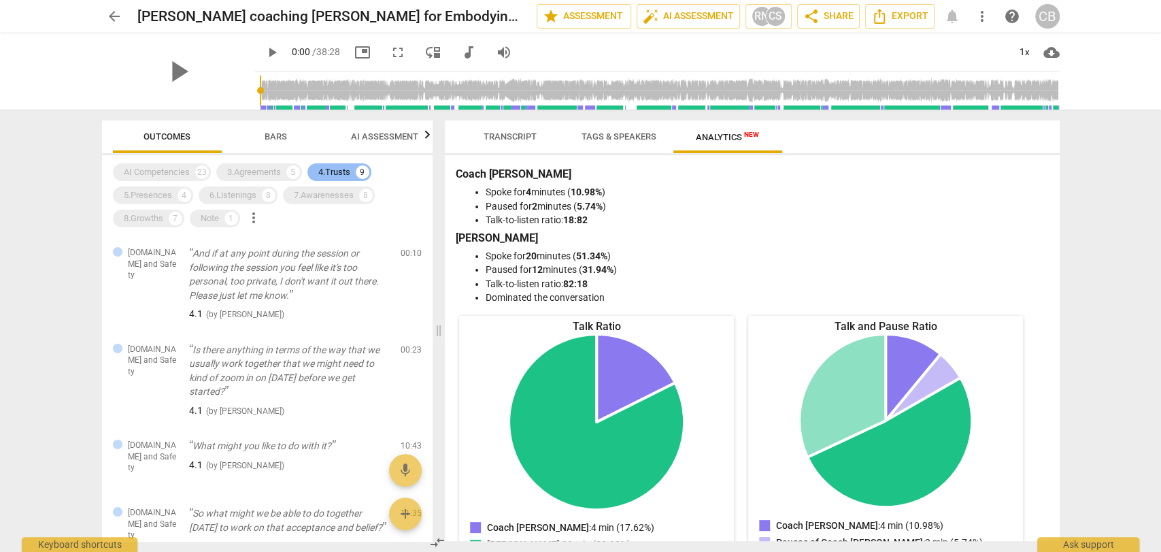
click at [358, 171] on div "9" at bounding box center [363, 172] width 14 height 14
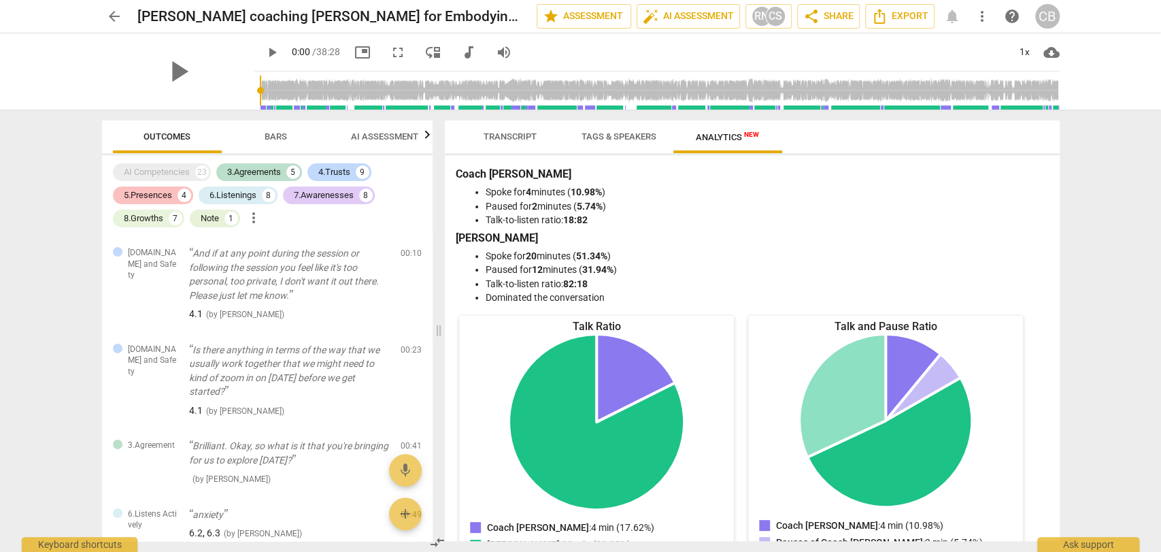
click at [152, 195] on div "5.Presences" at bounding box center [148, 195] width 48 height 14
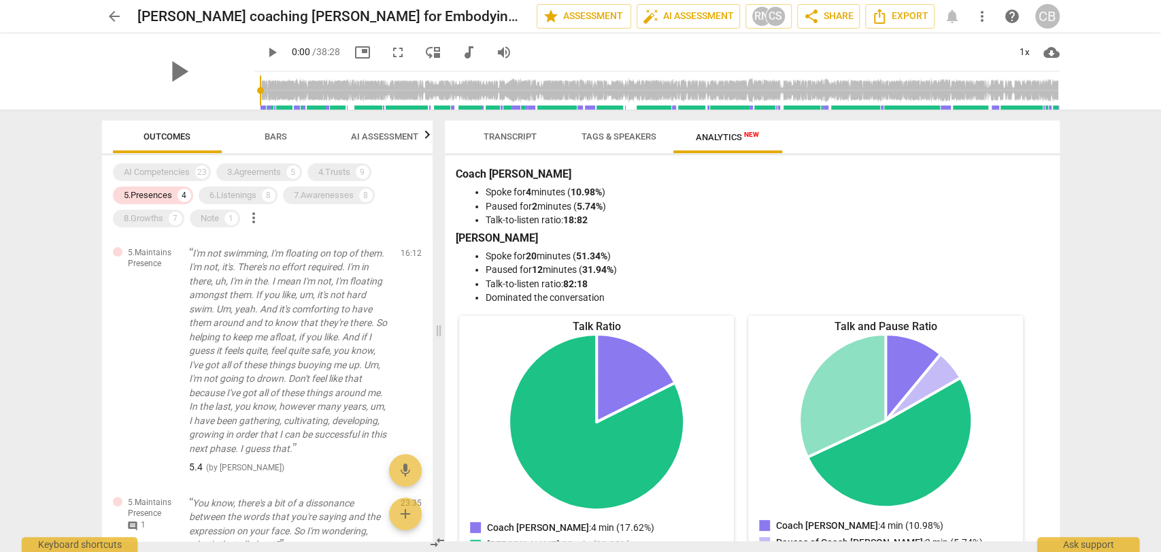
scroll to position [370, 0]
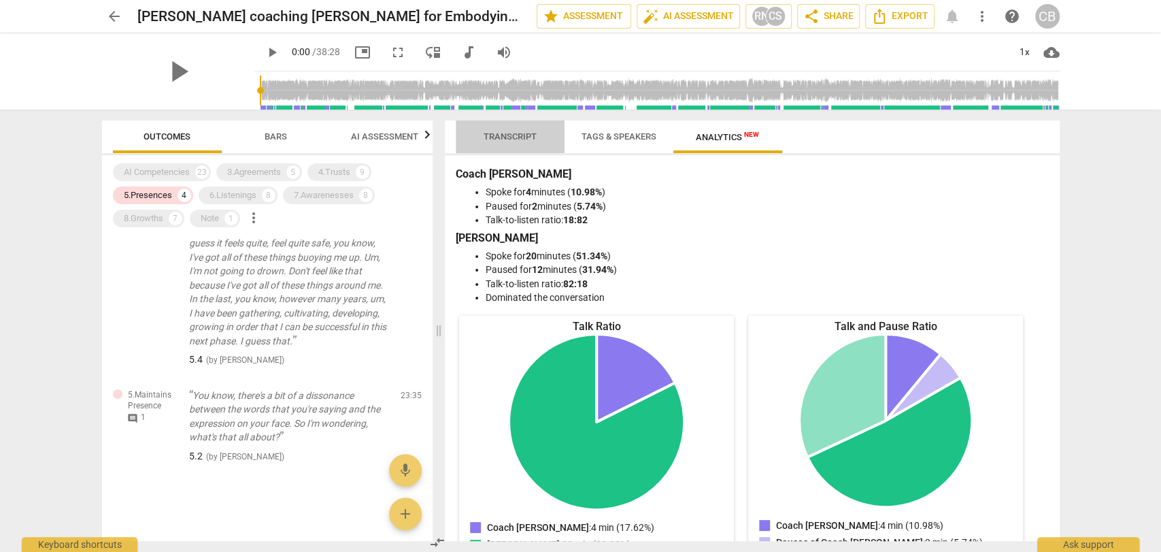
click at [525, 135] on span "Transcript" at bounding box center [510, 136] width 53 height 10
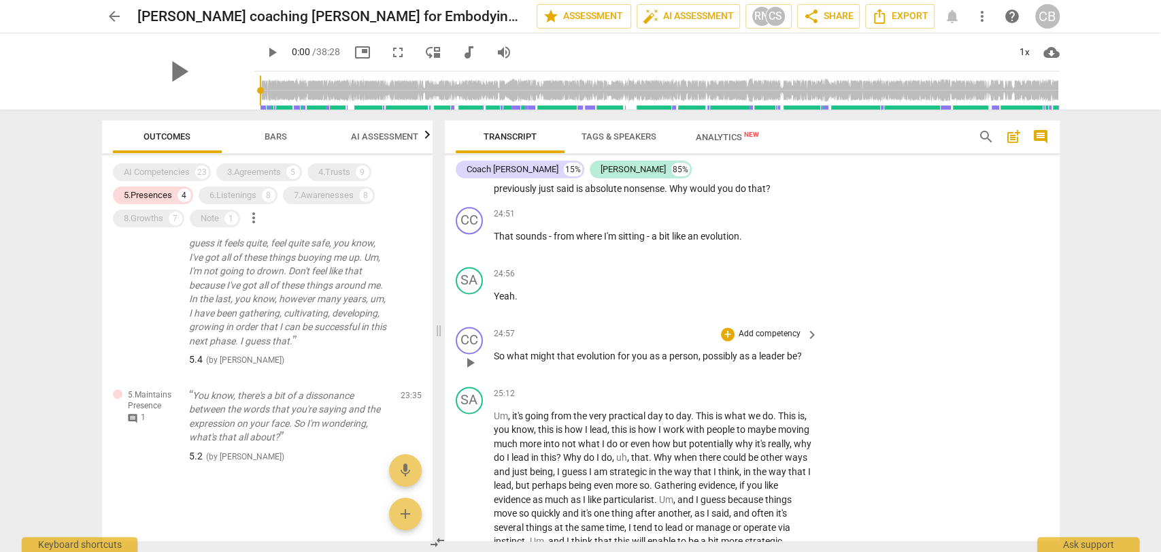
scroll to position [4760, 0]
click at [143, 192] on div "5.Presences" at bounding box center [148, 195] width 48 height 14
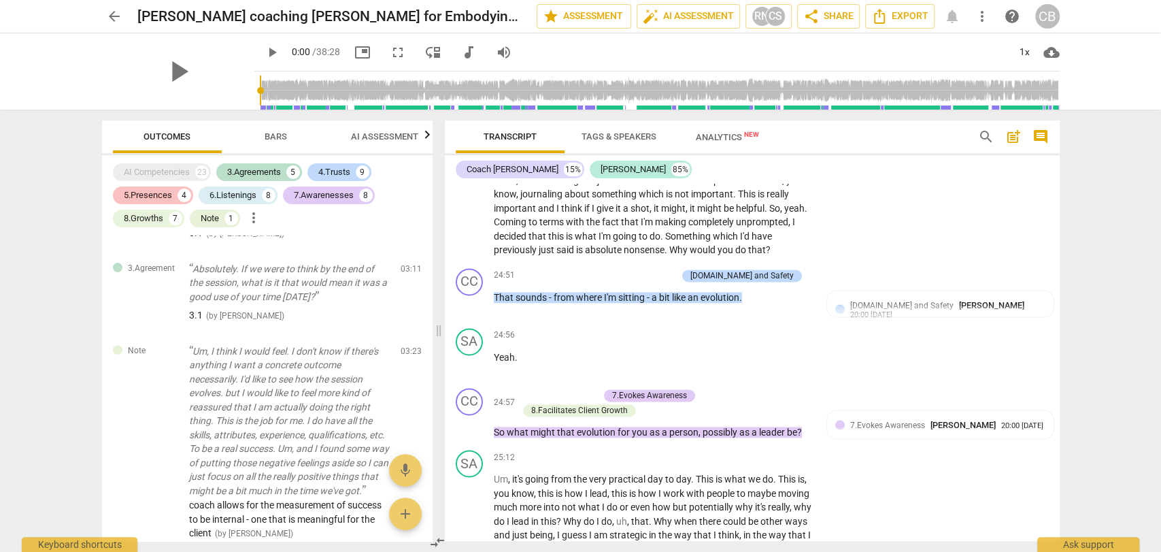
scroll to position [4790, 0]
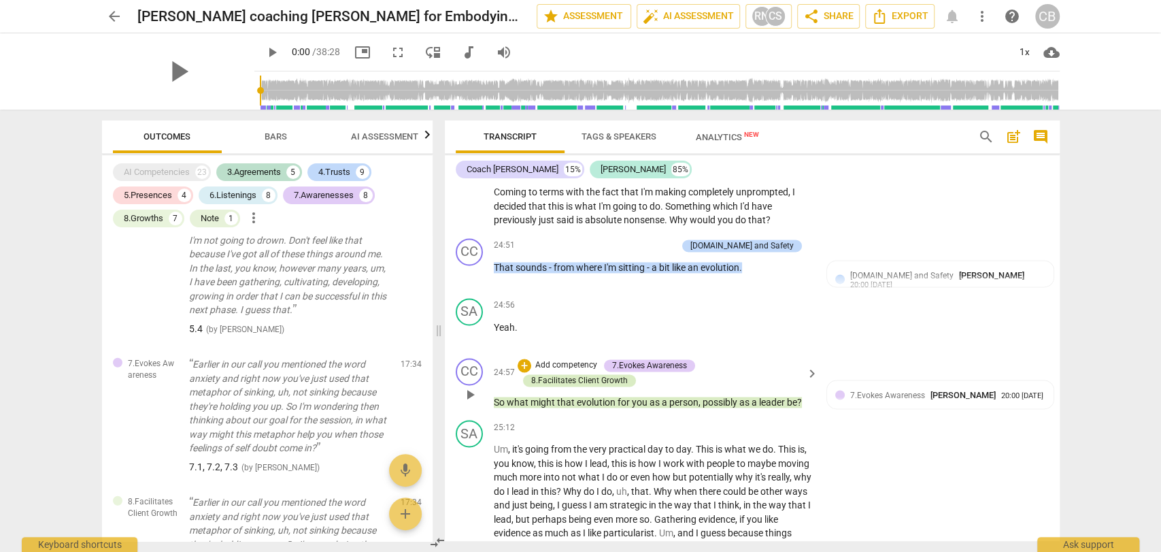
click at [576, 386] on div "8.Facilitates Client Growth" at bounding box center [579, 380] width 97 height 12
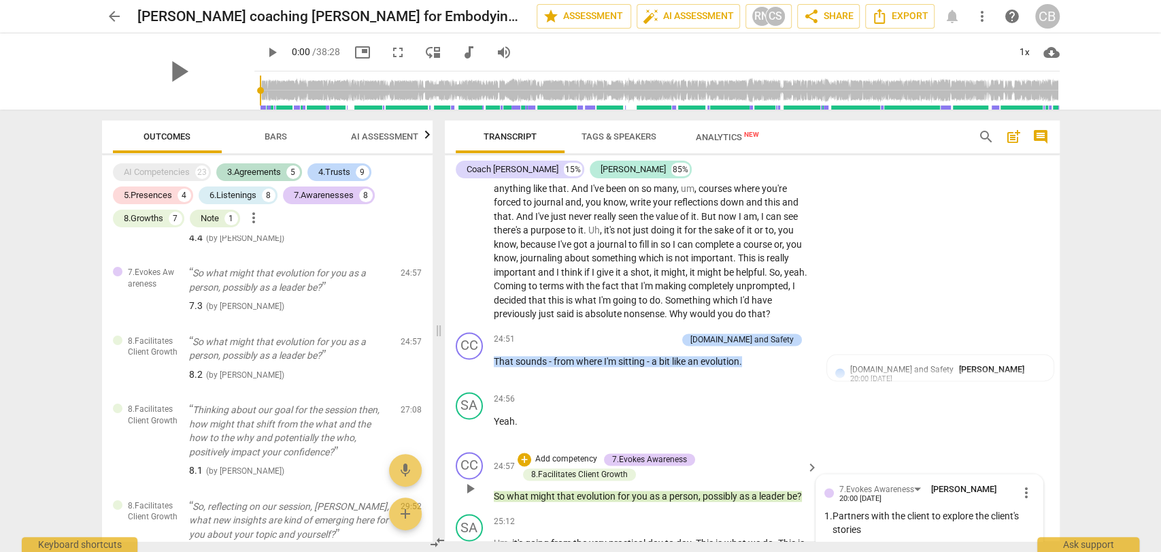
scroll to position [4680, 0]
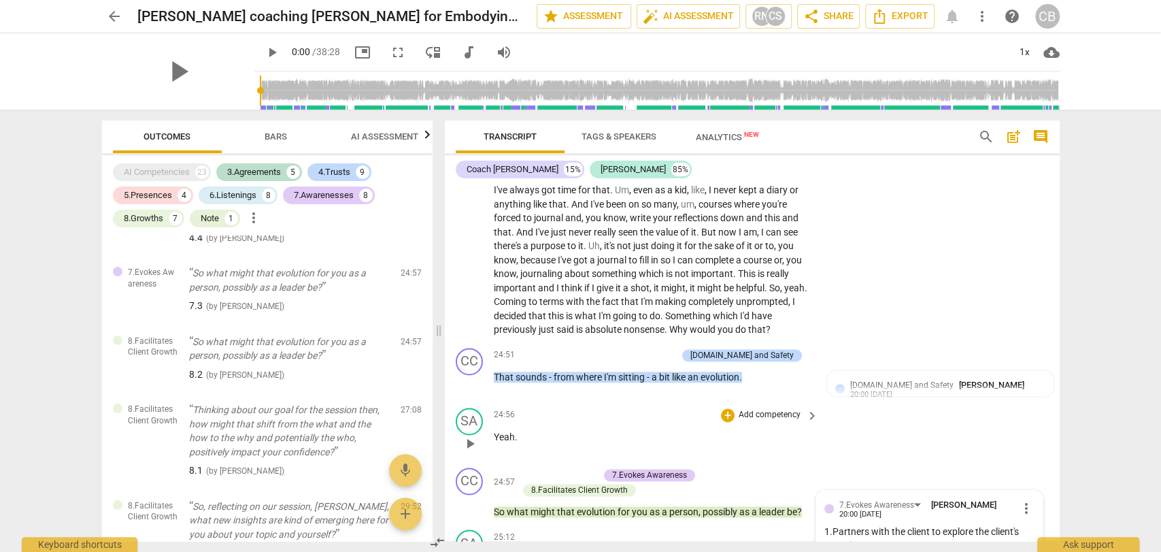
click at [688, 457] on div "24:56 + Add competency keyboard_arrow_right Yeah ." at bounding box center [657, 432] width 327 height 49
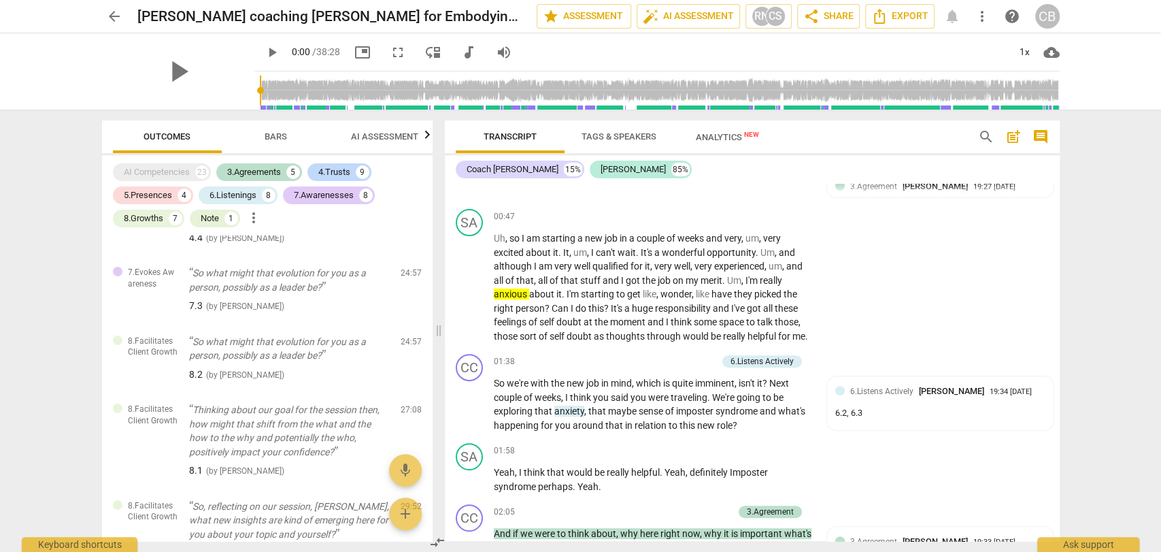
scroll to position [0, 0]
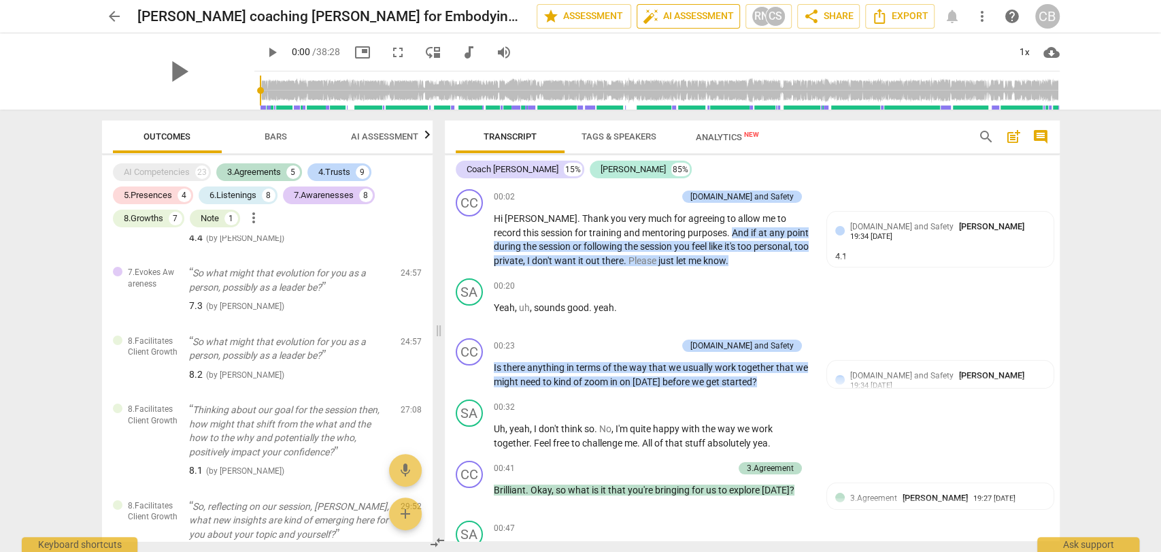
click at [706, 13] on span "auto_fix_high AI Assessment" at bounding box center [688, 16] width 91 height 16
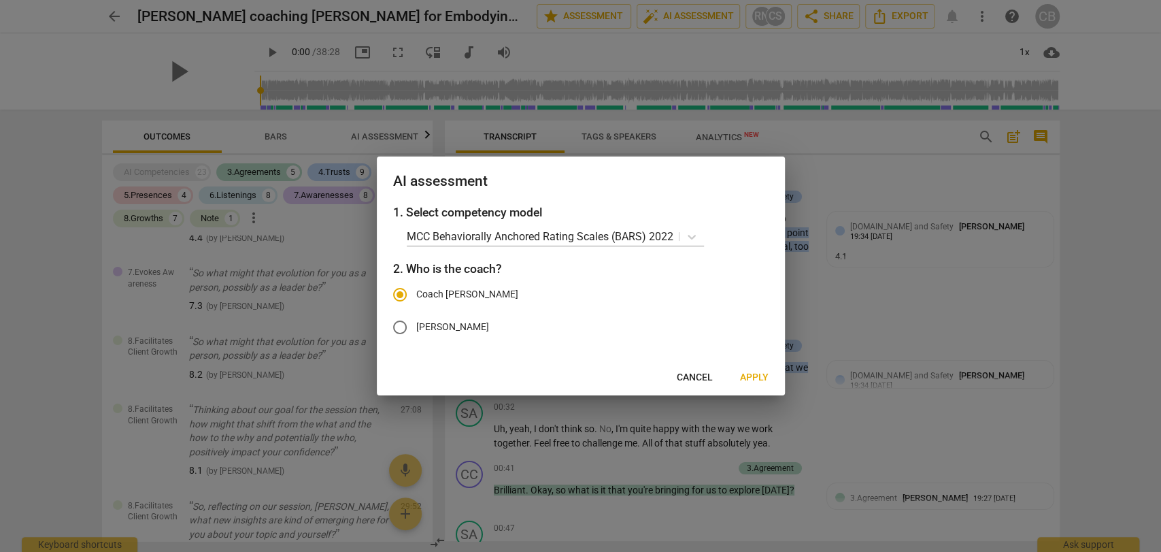
click at [695, 375] on span "Cancel" at bounding box center [695, 378] width 36 height 14
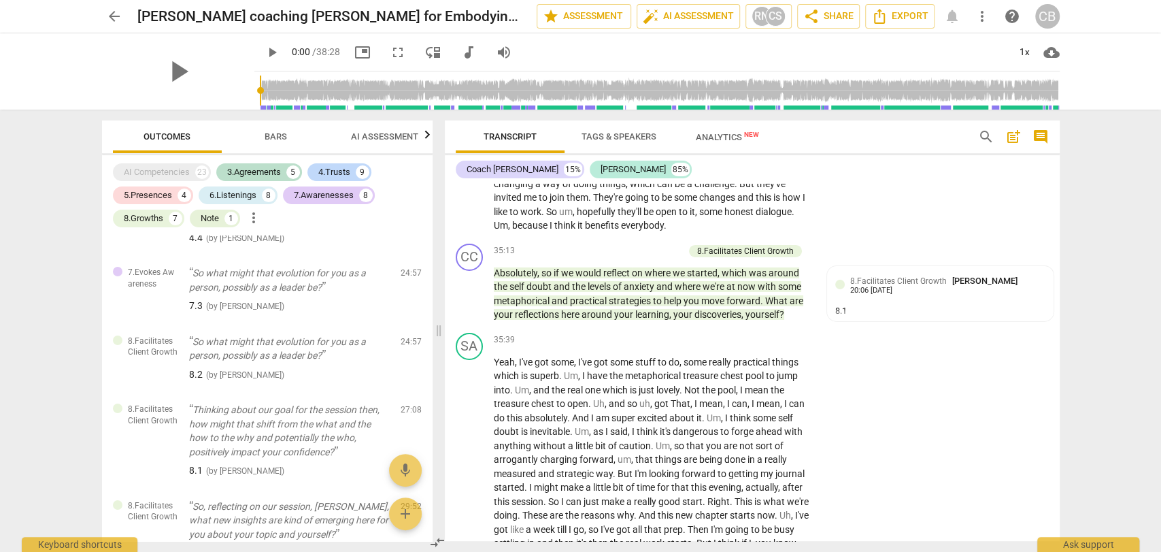
scroll to position [7063, 0]
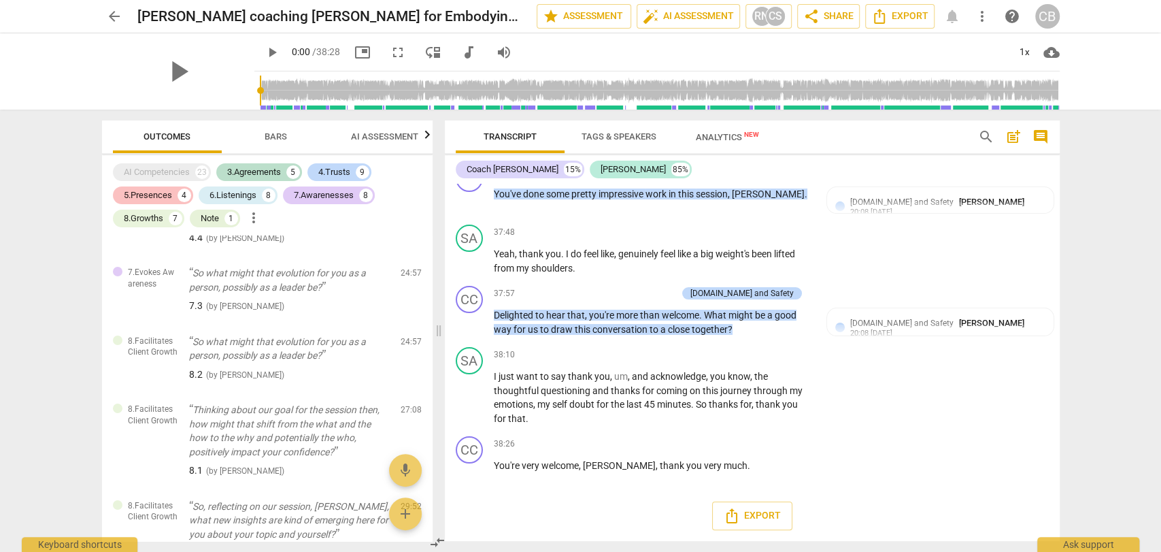
click at [172, 194] on div "5.Presences 4" at bounding box center [153, 195] width 80 height 18
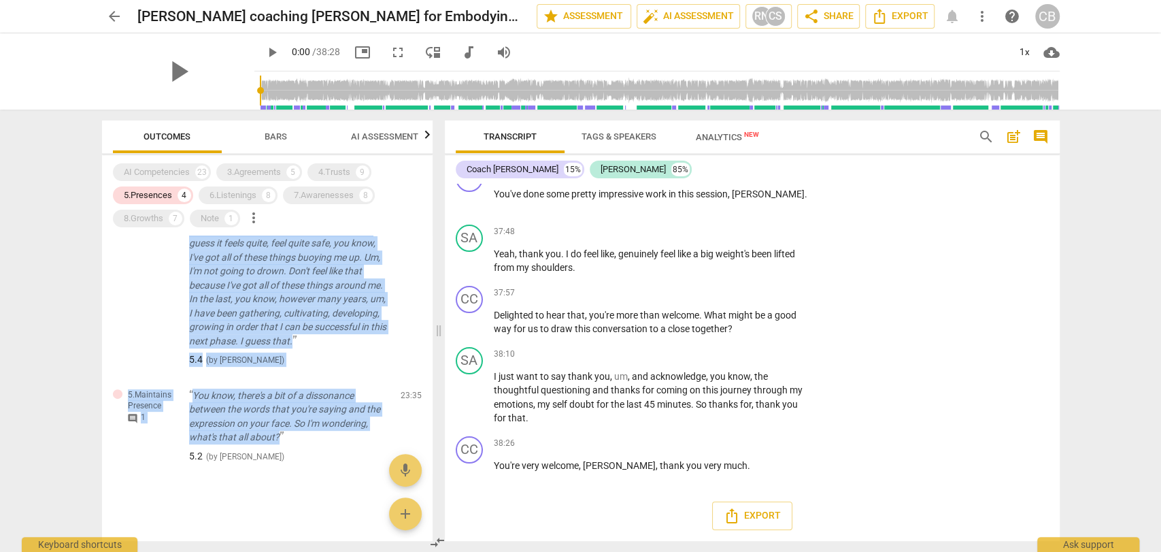
scroll to position [0, 0]
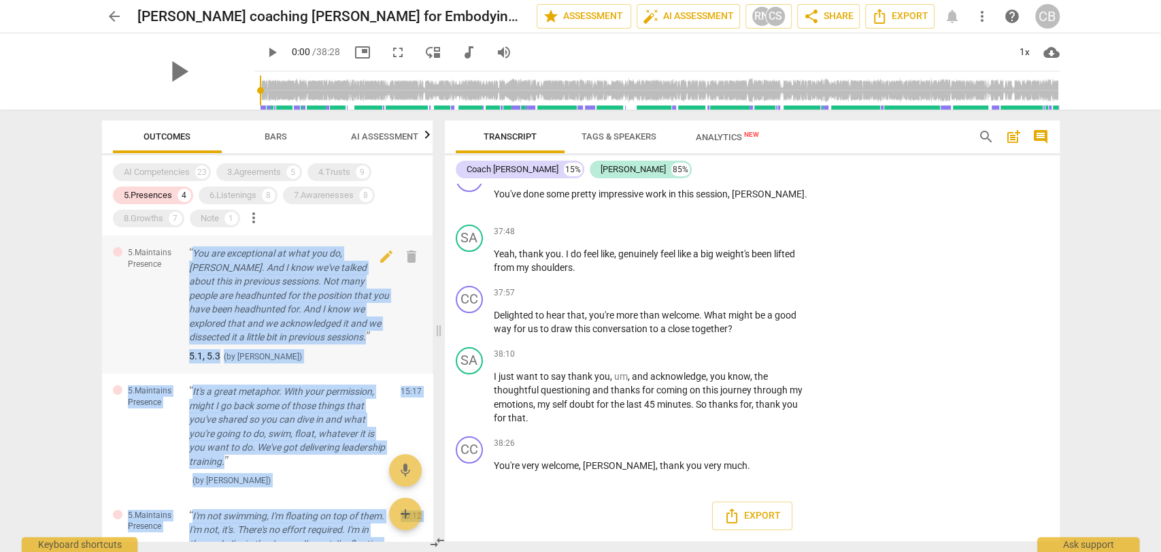
drag, startPoint x: 295, startPoint y: 433, endPoint x: 183, endPoint y: 247, distance: 217.0
click at [183, 247] on div "5.Maintains Presence You are exceptional at what you do, [PERSON_NAME]. And I k…" at bounding box center [267, 387] width 331 height 305
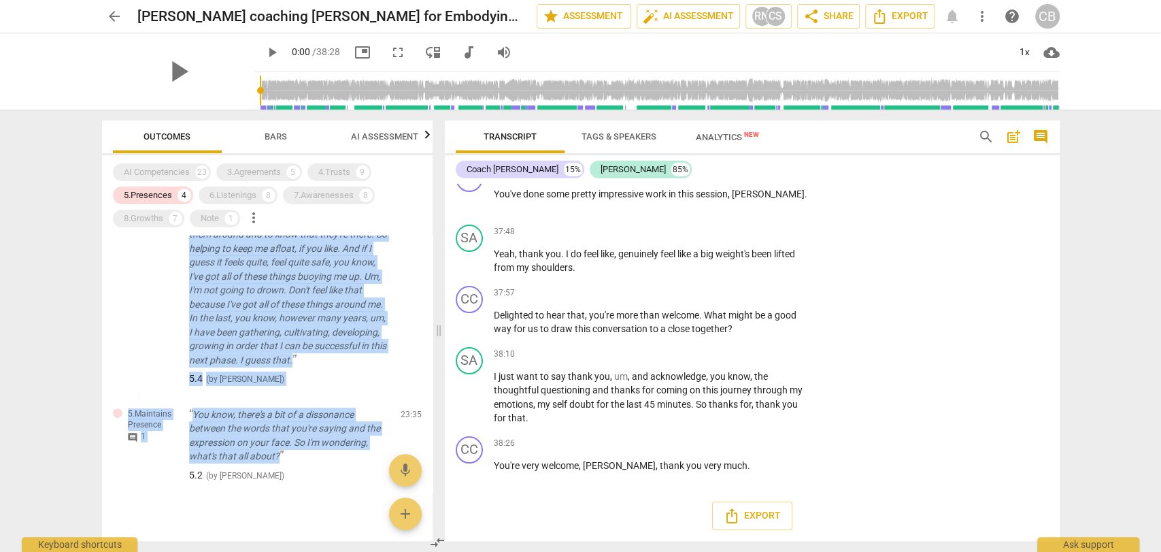
scroll to position [352, 0]
click at [132, 437] on span "comment" at bounding box center [132, 436] width 11 height 11
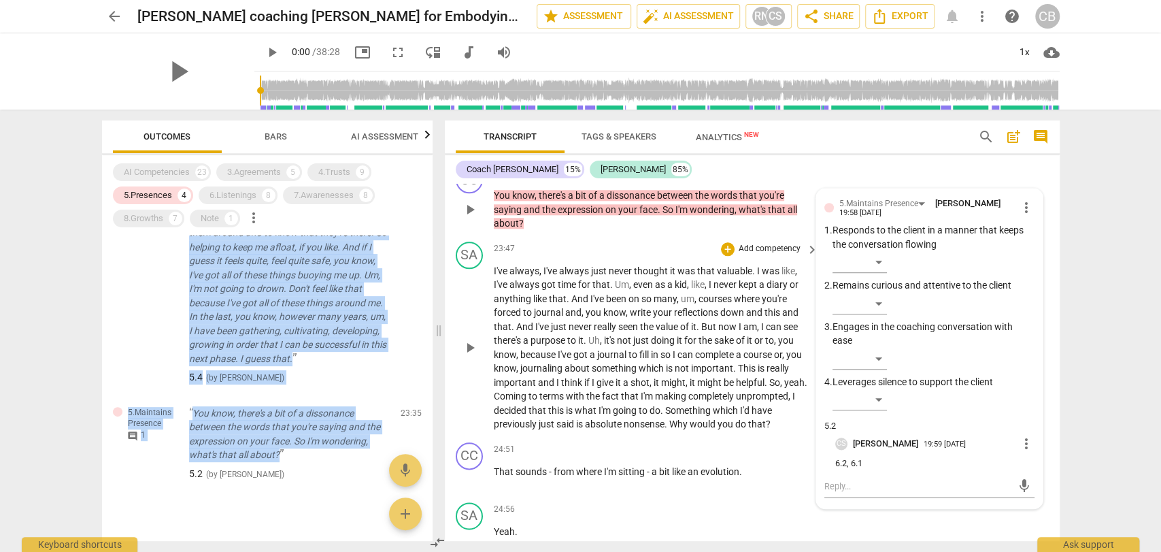
scroll to position [4525, 0]
click at [779, 180] on span "comment" at bounding box center [781, 174] width 11 height 11
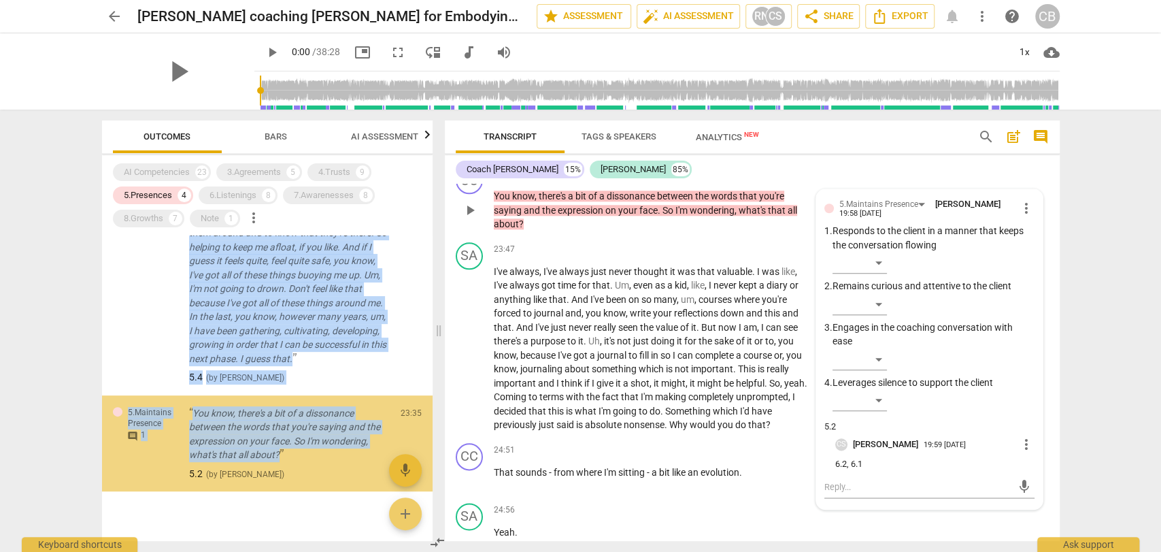
scroll to position [370, 0]
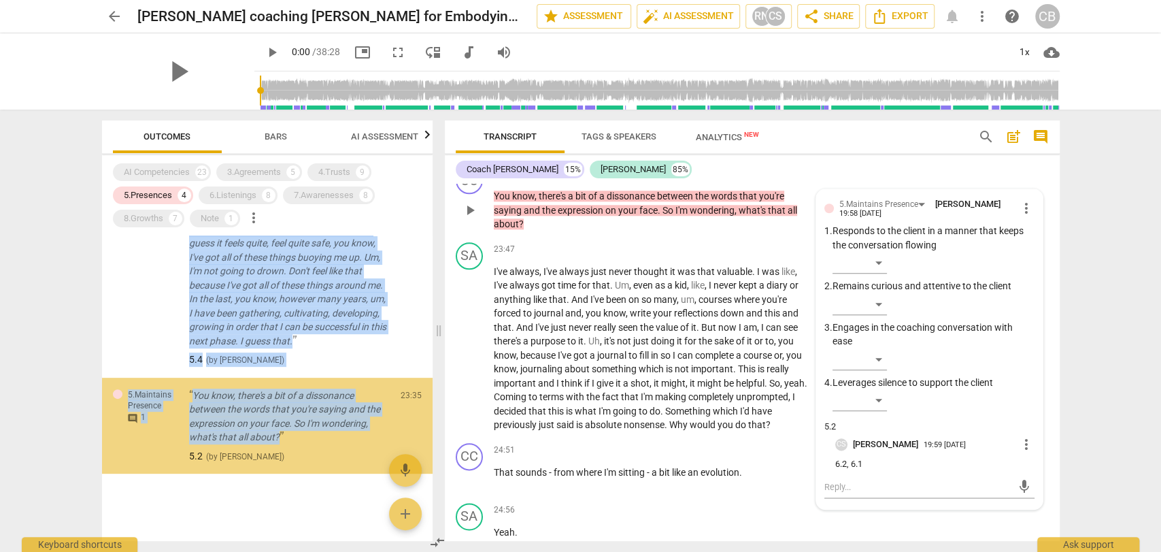
click at [779, 180] on span "comment" at bounding box center [781, 174] width 11 height 11
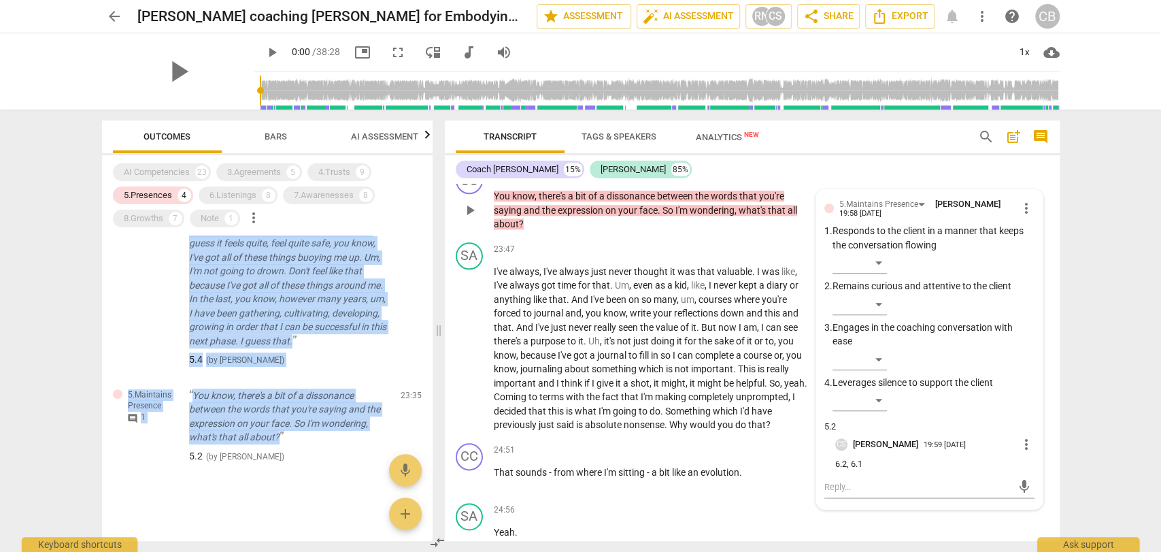
click at [779, 180] on span "comment" at bounding box center [781, 174] width 11 height 11
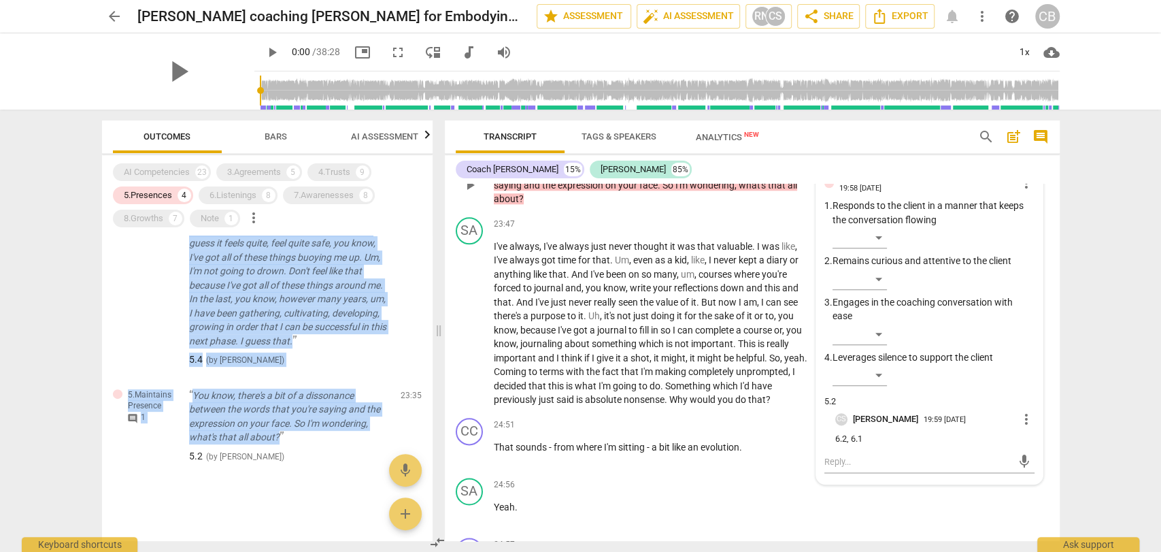
scroll to position [4550, 0]
click at [162, 195] on div "5.Presences" at bounding box center [148, 195] width 48 height 14
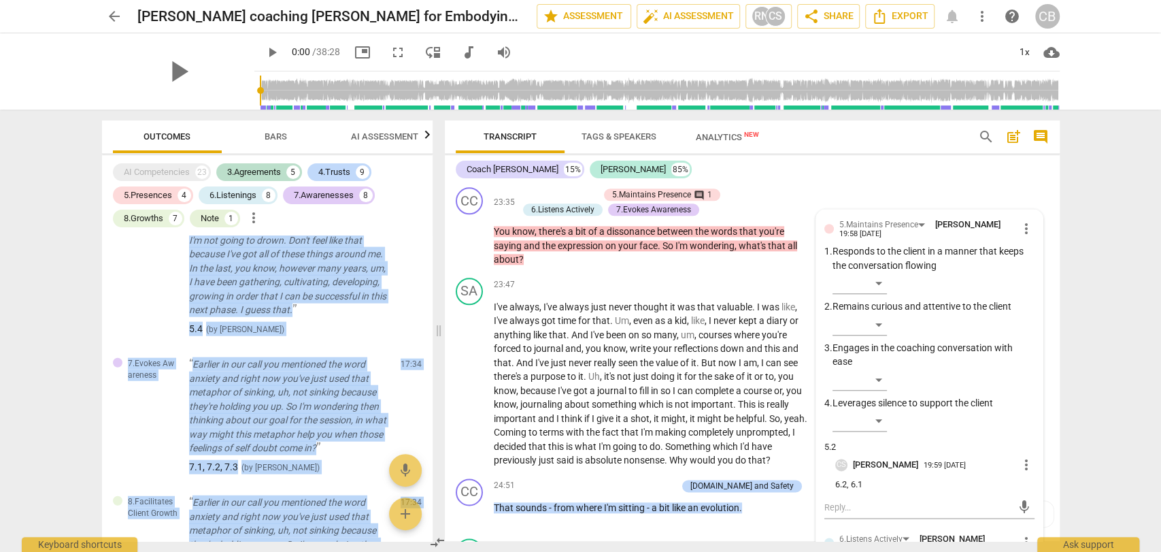
scroll to position [4565, 0]
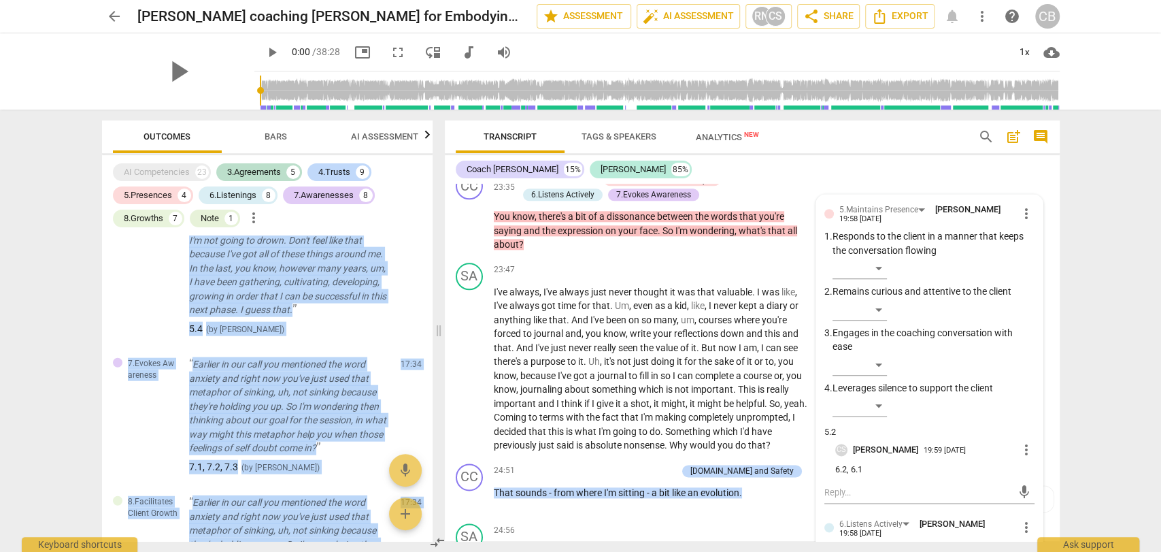
click at [370, 139] on span "AI Assessment" at bounding box center [384, 136] width 67 height 10
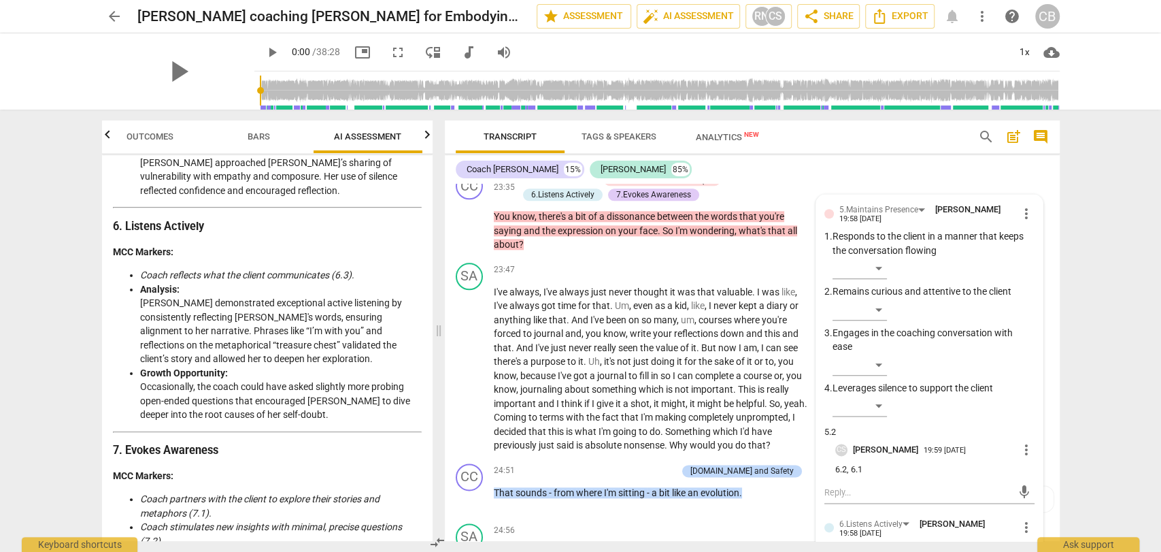
scroll to position [1741, 0]
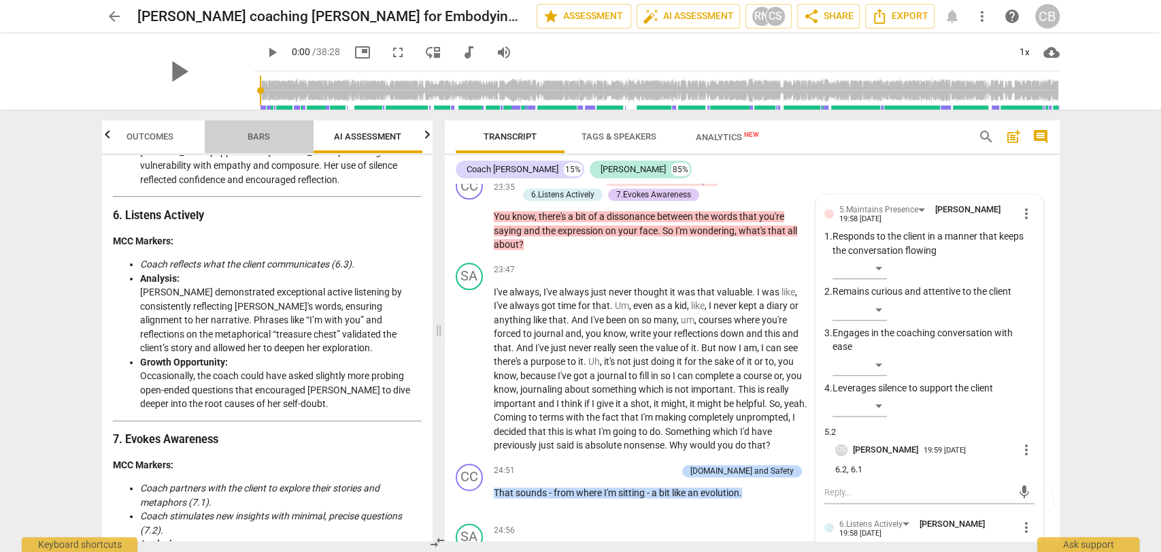
click at [262, 133] on span "Bars" at bounding box center [259, 136] width 22 height 10
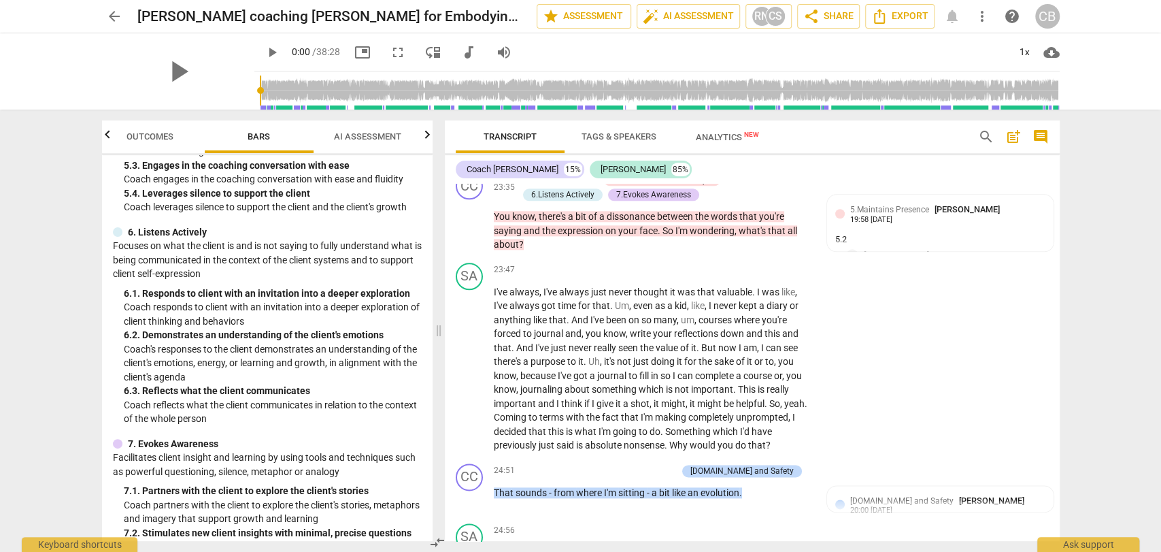
scroll to position [764, 0]
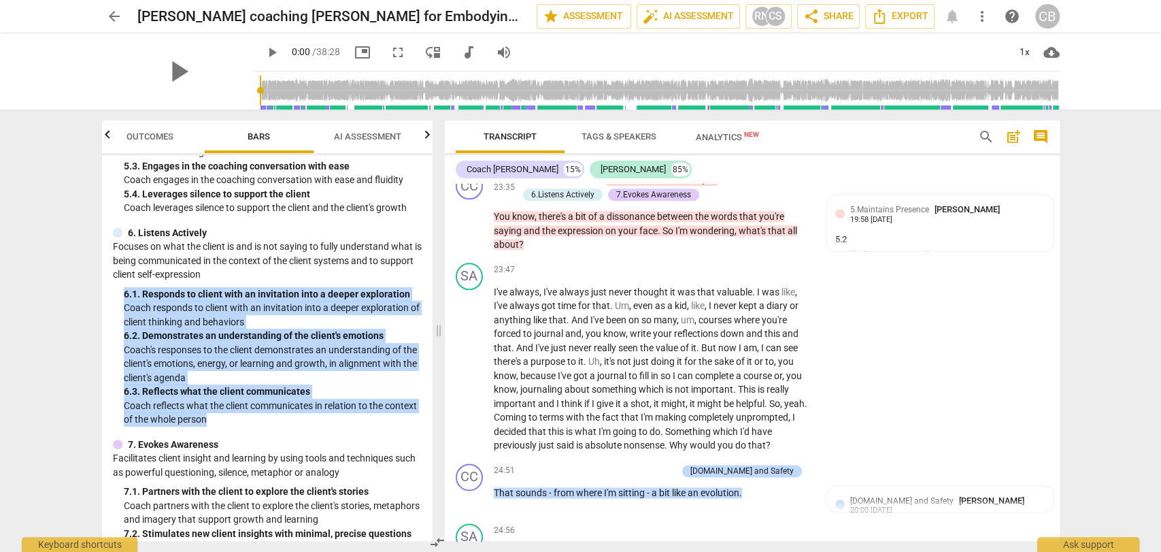
drag, startPoint x: 136, startPoint y: 338, endPoint x: 108, endPoint y: 307, distance: 42.4
click at [108, 307] on div "MCC Behaviorally Anchored Rating Scales (BARS) 2022 1. Demonstrates Ethical Pra…" at bounding box center [267, 348] width 331 height 386
click at [358, 142] on span "AI Assessment" at bounding box center [368, 137] width 100 height 18
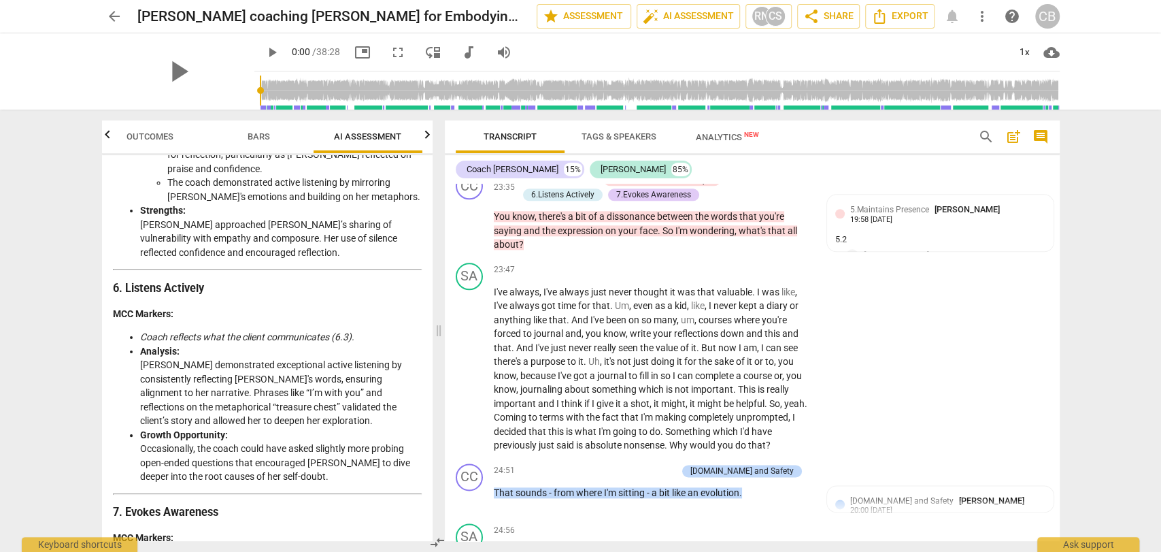
scroll to position [1669, 0]
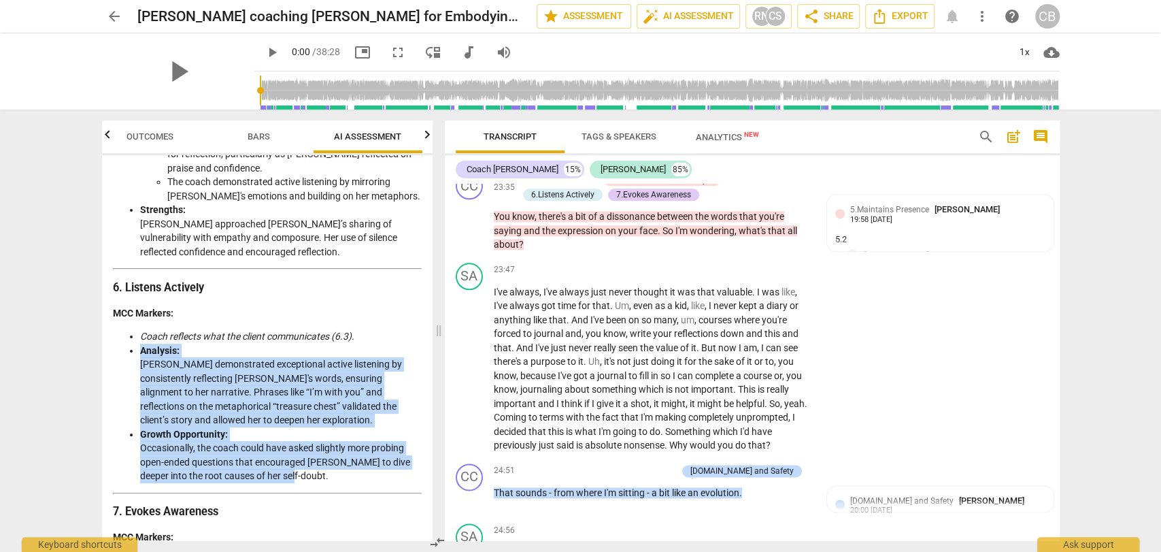
drag, startPoint x: 288, startPoint y: 440, endPoint x: 125, endPoint y: 313, distance: 206.6
click at [125, 329] on ul "Coach reflects what the client communicates (6.3). Analysis: [PERSON_NAME] demo…" at bounding box center [267, 406] width 309 height 154
click at [162, 137] on span "Outcomes" at bounding box center [150, 136] width 47 height 10
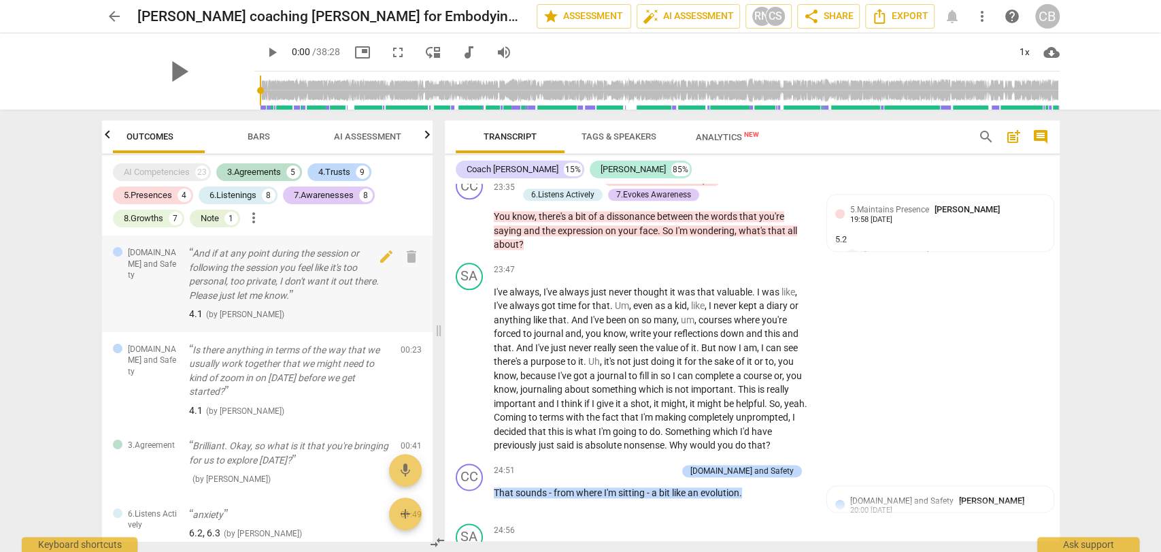
scroll to position [0, 0]
click at [252, 194] on div "6.Listenings" at bounding box center [233, 195] width 47 height 14
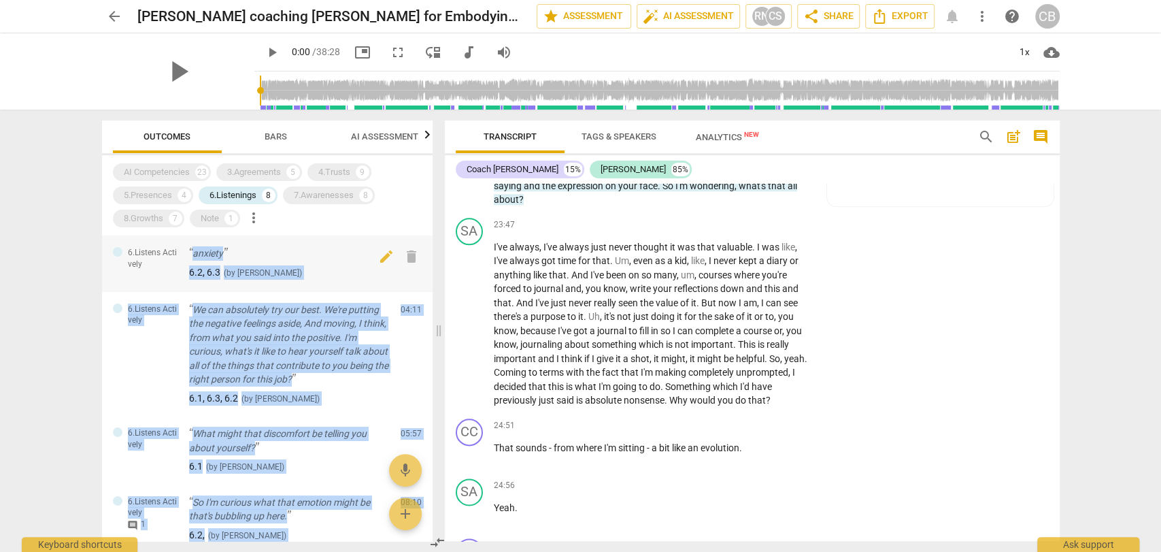
drag, startPoint x: 293, startPoint y: 437, endPoint x: 186, endPoint y: 252, distance: 213.9
click at [186, 252] on div "6.Listens Actively anxiety 6.2, 6.3 ( by [PERSON_NAME] ) 01:49 edit delete 6.Li…" at bounding box center [267, 387] width 331 height 305
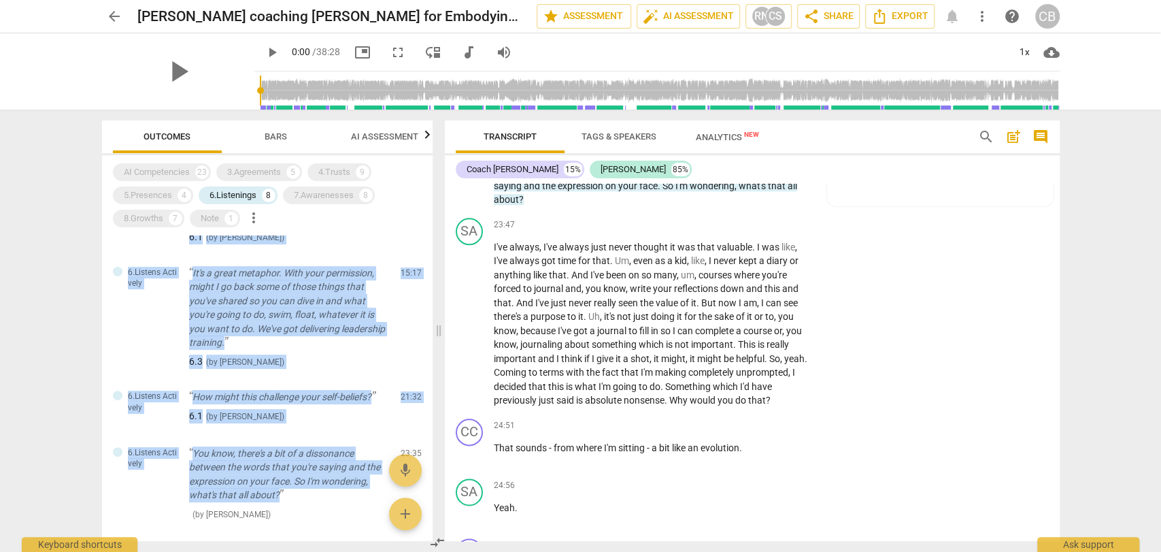
scroll to position [438, 0]
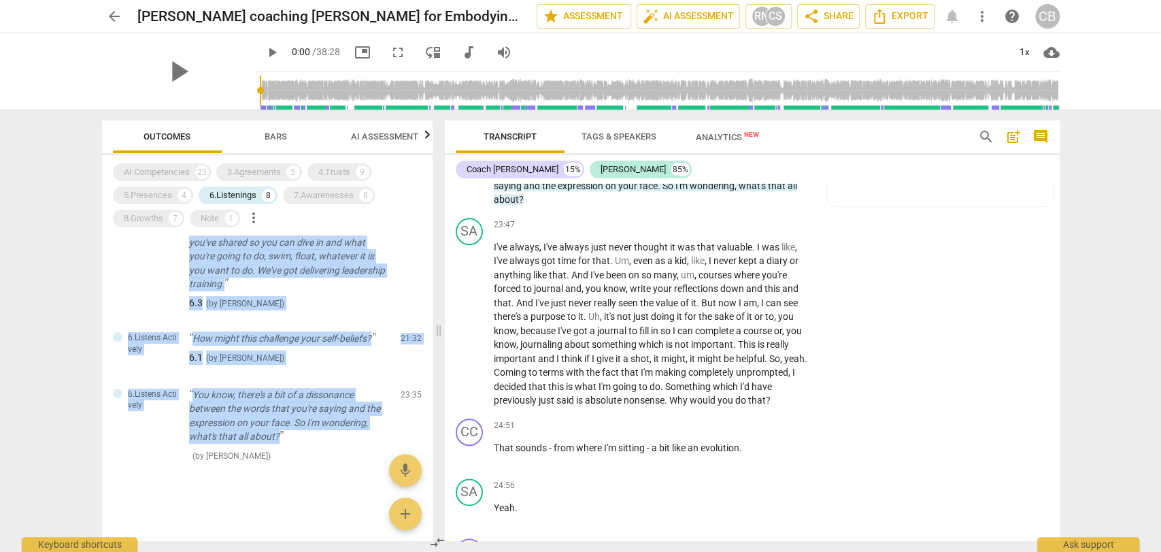
click at [261, 142] on span "Bars" at bounding box center [275, 137] width 55 height 18
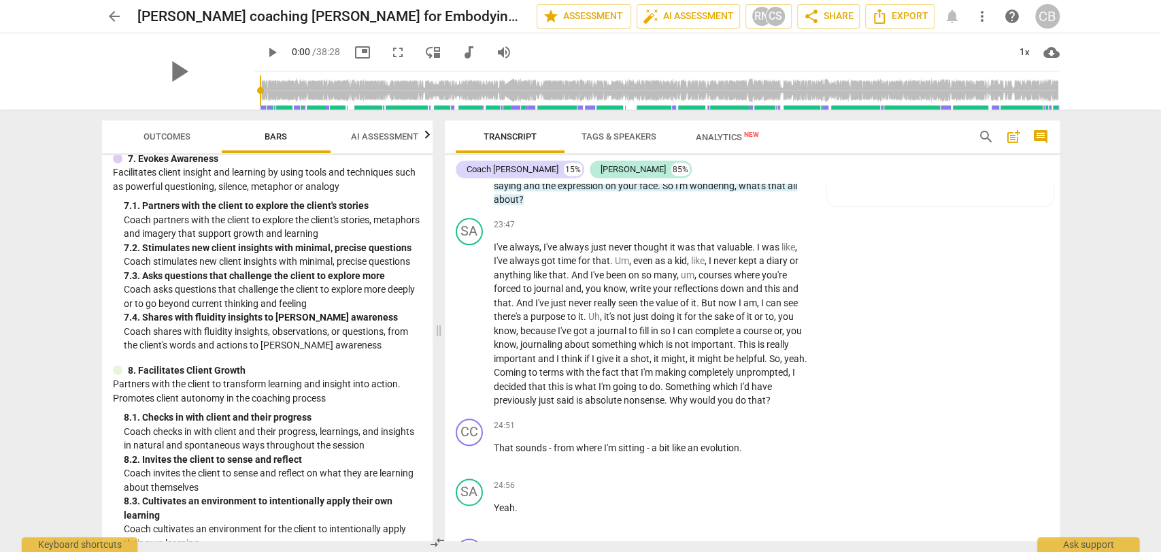
scroll to position [1033, 0]
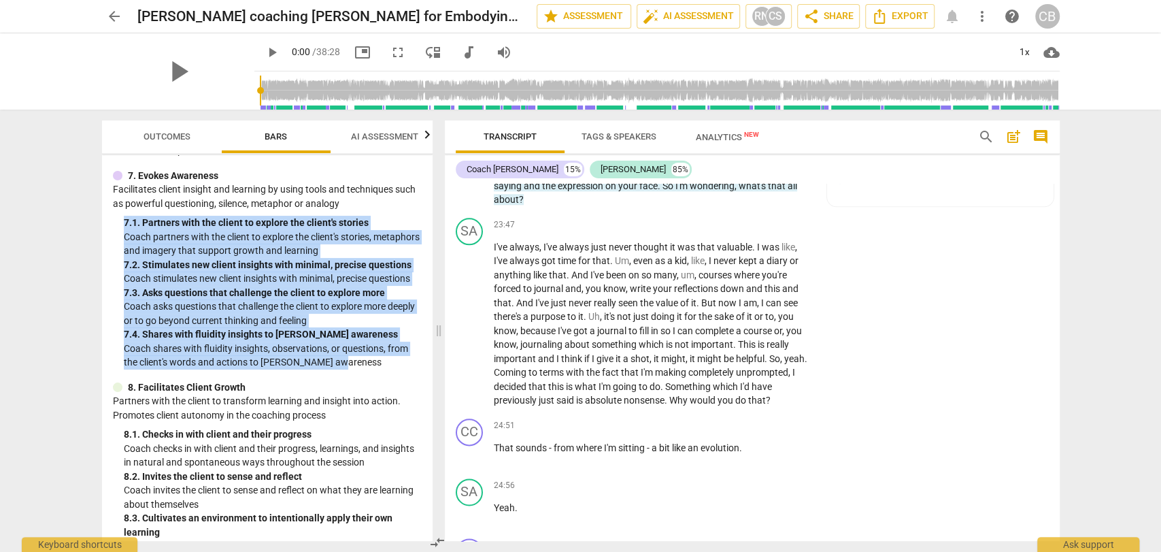
drag, startPoint x: 344, startPoint y: 379, endPoint x: 114, endPoint y: 240, distance: 268.6
click at [114, 240] on div "7. Evokes Awareness Facilitates client insight and learning by using tools and …" at bounding box center [267, 269] width 309 height 201
click at [158, 139] on span "Outcomes" at bounding box center [167, 136] width 47 height 10
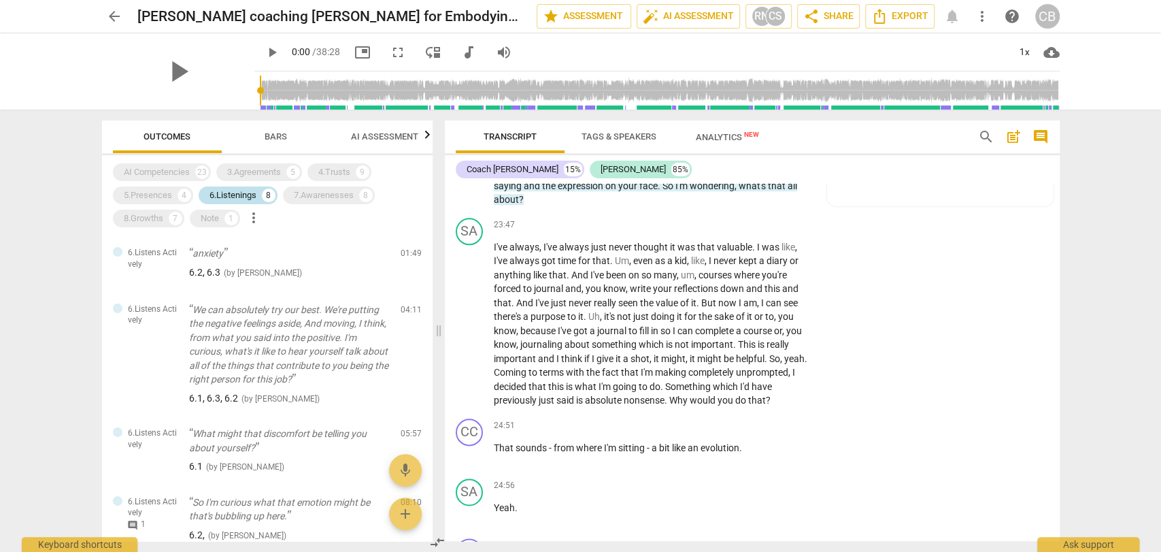
click at [248, 203] on div "6.Listenings 8" at bounding box center [238, 195] width 79 height 18
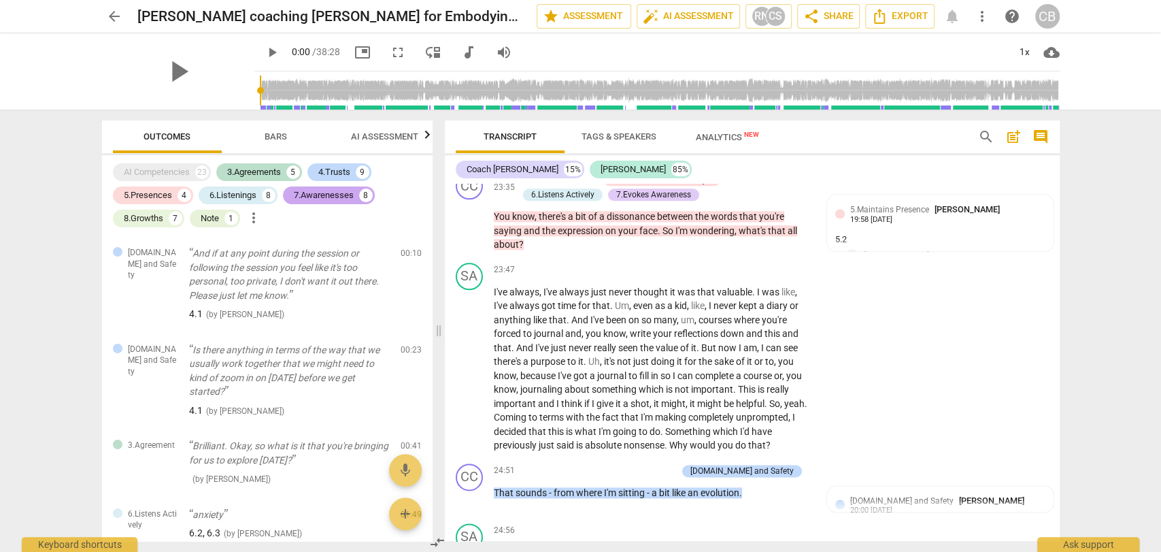
click at [320, 197] on div "7.Awarenesses" at bounding box center [324, 195] width 60 height 14
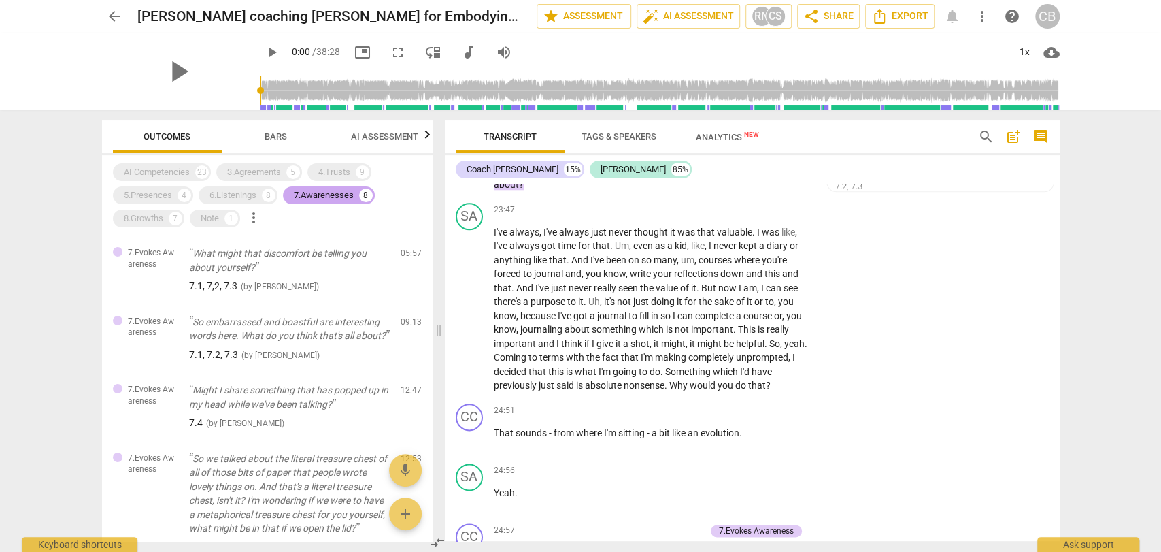
scroll to position [4550, 0]
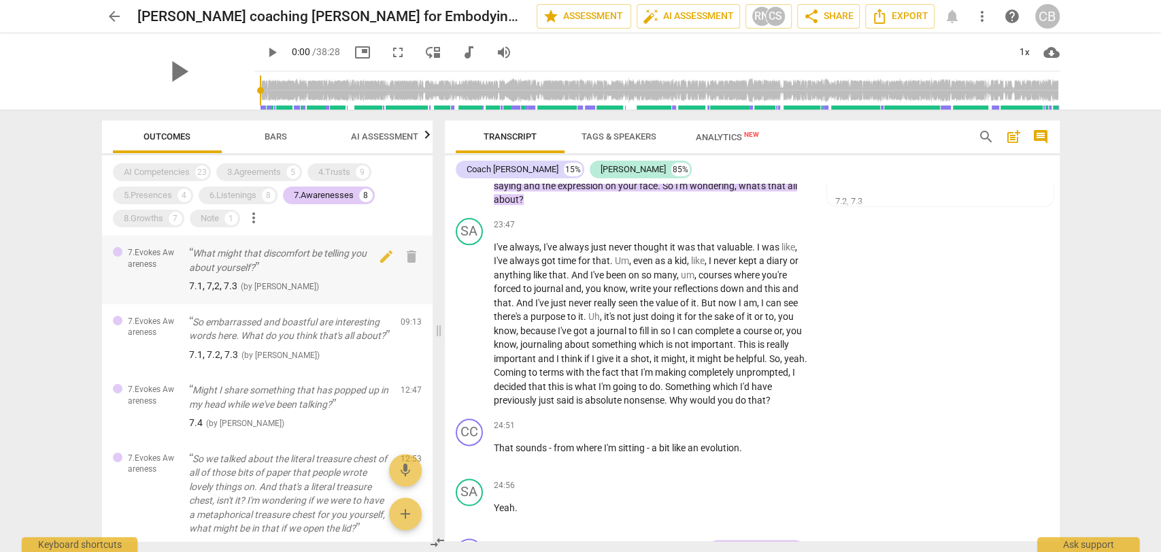
click at [186, 248] on div "7.Evokes Awareness What might that discomfort be telling you about yourself? 7.…" at bounding box center [267, 269] width 331 height 69
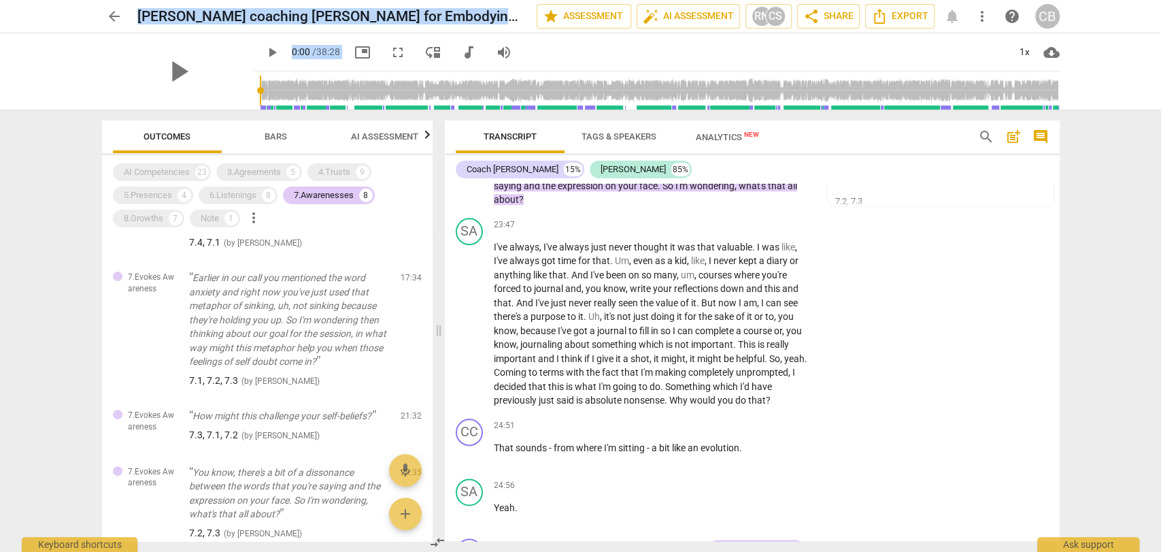
scroll to position [465, 0]
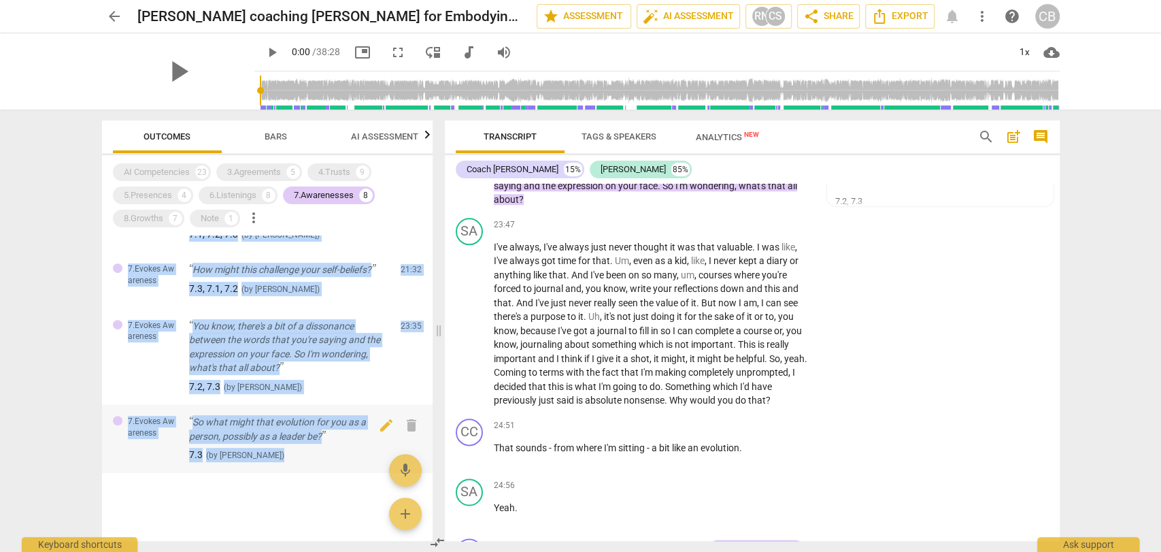
drag, startPoint x: 186, startPoint y: 253, endPoint x: 329, endPoint y: 453, distance: 245.8
click at [329, 453] on div "7.Evokes Awareness What might that discomfort be telling you about yourself? 7.…" at bounding box center [267, 387] width 331 height 305
click at [370, 127] on button "AI Assessment" at bounding box center [385, 136] width 109 height 33
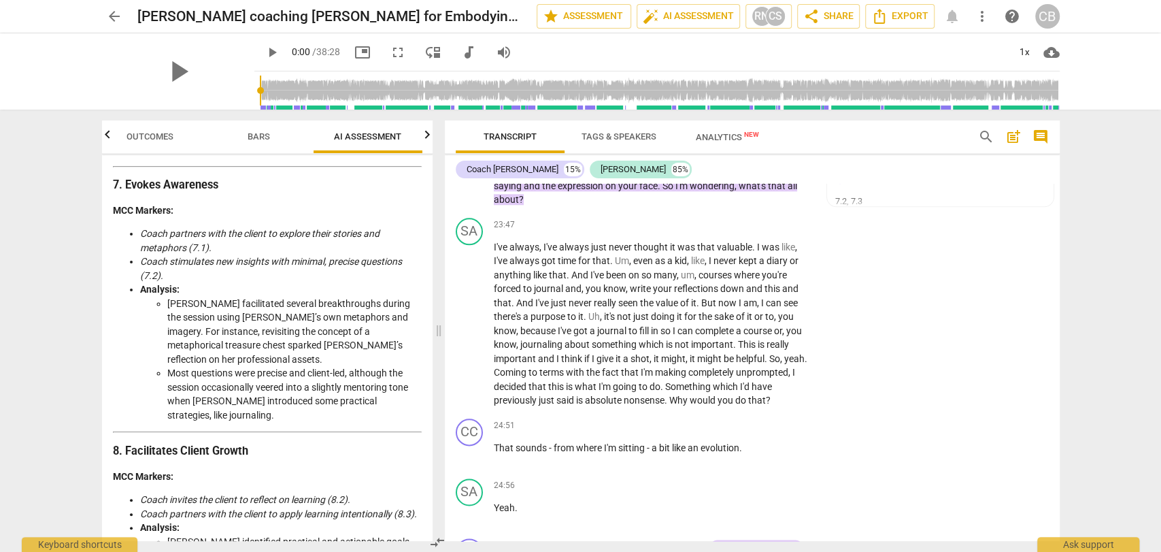
scroll to position [1998, 0]
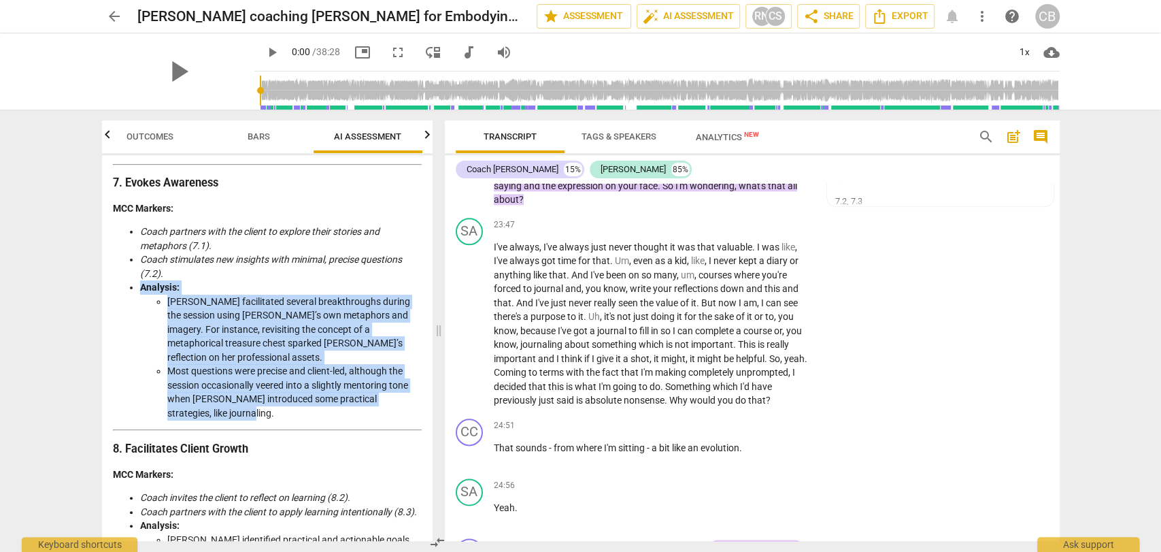
drag, startPoint x: 219, startPoint y: 369, endPoint x: 135, endPoint y: 247, distance: 148.2
click at [135, 247] on ul "Coach partners with the client to explore their stories and metaphors (7.1). Co…" at bounding box center [267, 322] width 309 height 195
click at [256, 139] on span "Bars" at bounding box center [259, 136] width 22 height 10
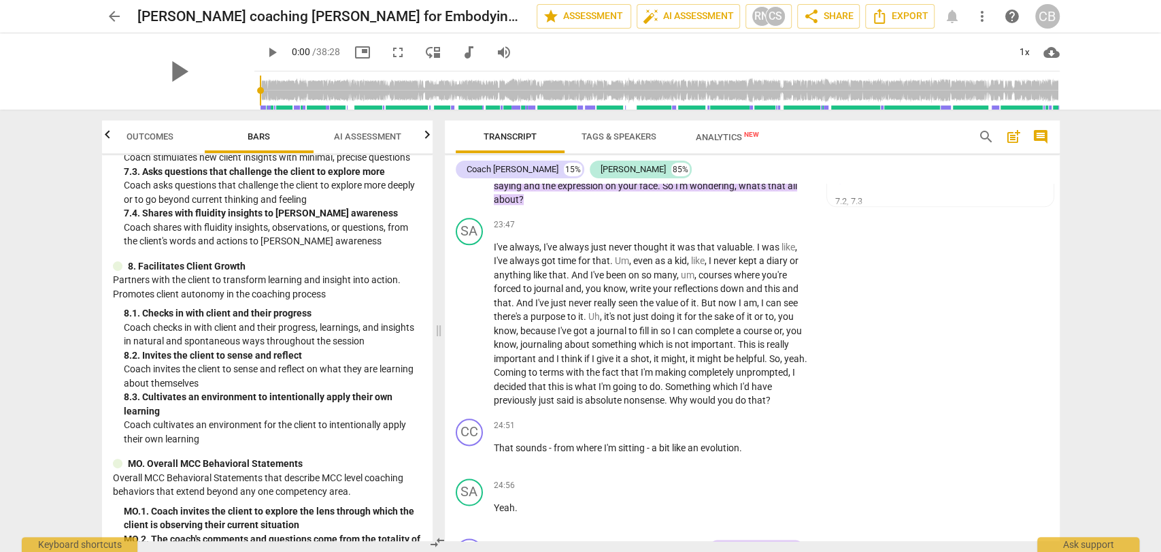
scroll to position [1154, 0]
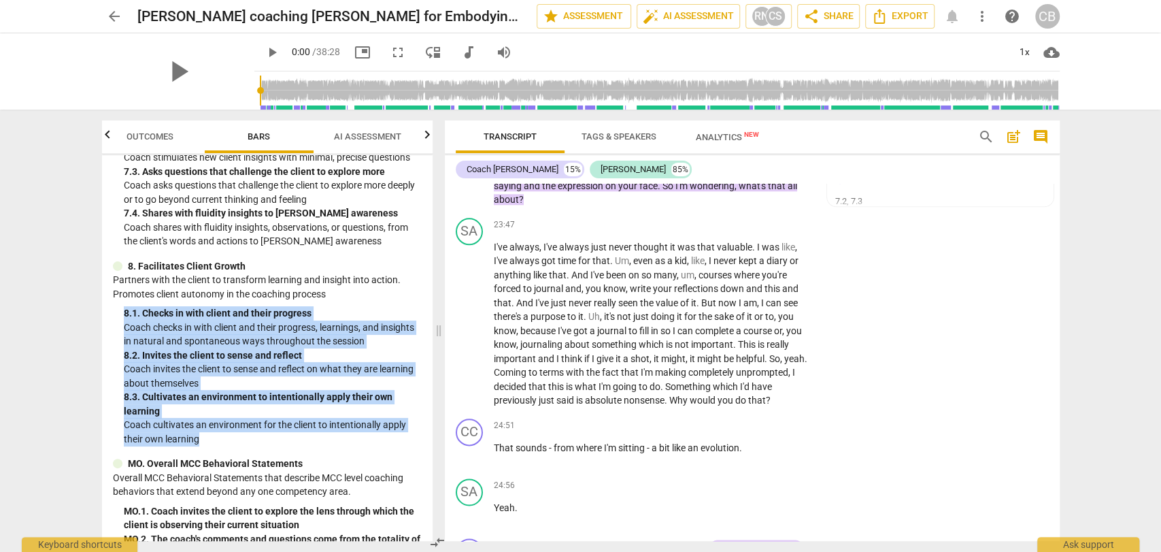
drag, startPoint x: 210, startPoint y: 459, endPoint x: 108, endPoint y: 327, distance: 166.9
click at [108, 327] on div "MCC Behaviorally Anchored Rating Scales (BARS) 2022 1. Demonstrates Ethical Pra…" at bounding box center [267, 348] width 331 height 386
click at [347, 133] on span "AI Assessment" at bounding box center [367, 136] width 67 height 10
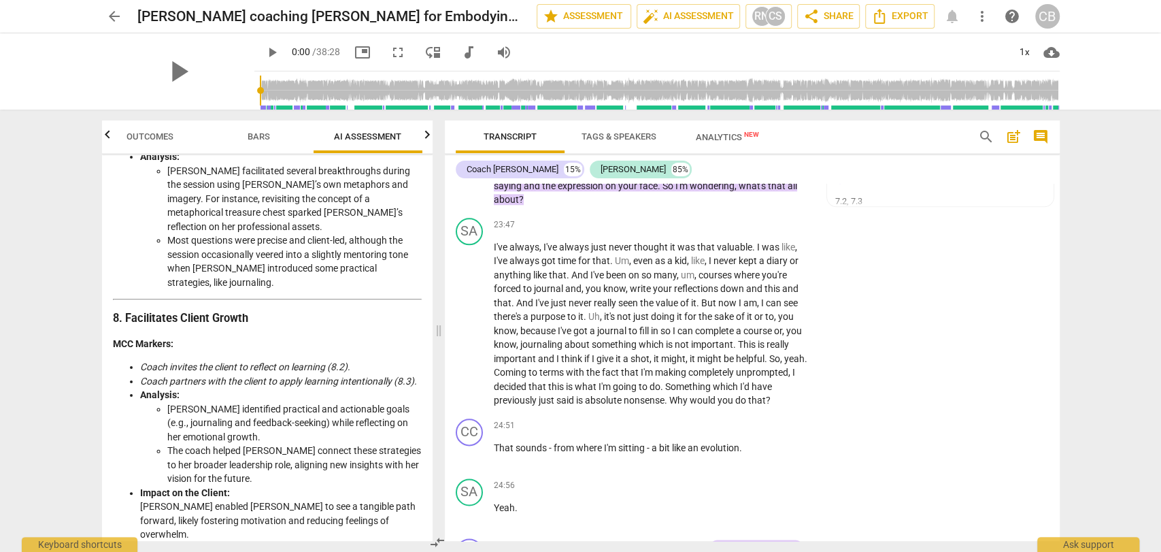
scroll to position [2150, 0]
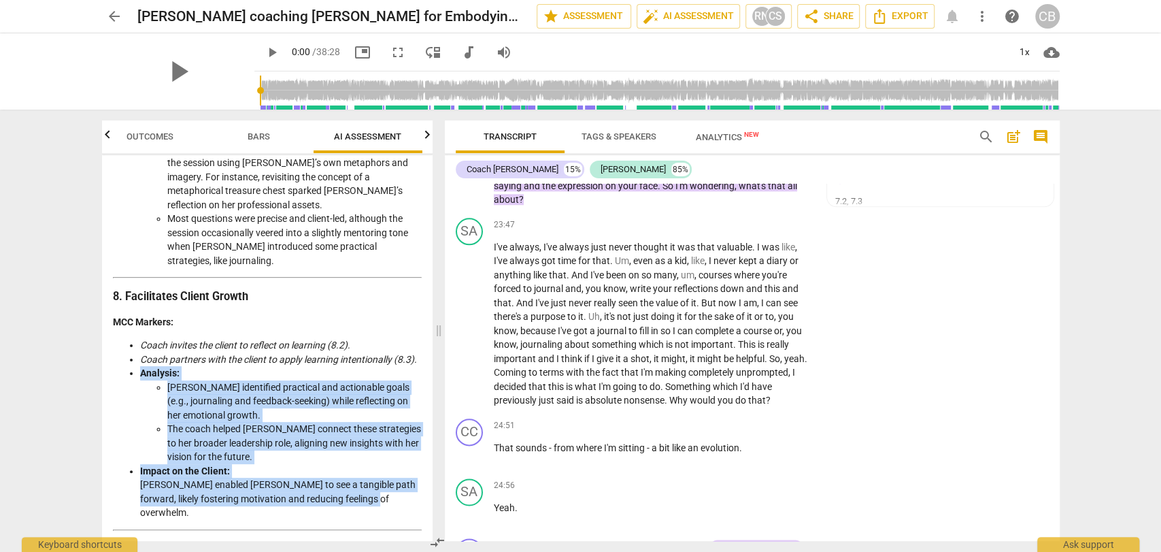
drag, startPoint x: 385, startPoint y: 455, endPoint x: 138, endPoint y: 328, distance: 277.5
click at [138, 338] on ul "Coach invites the client to reflect on learning (8.2). Coach partners with the …" at bounding box center [267, 429] width 309 height 182
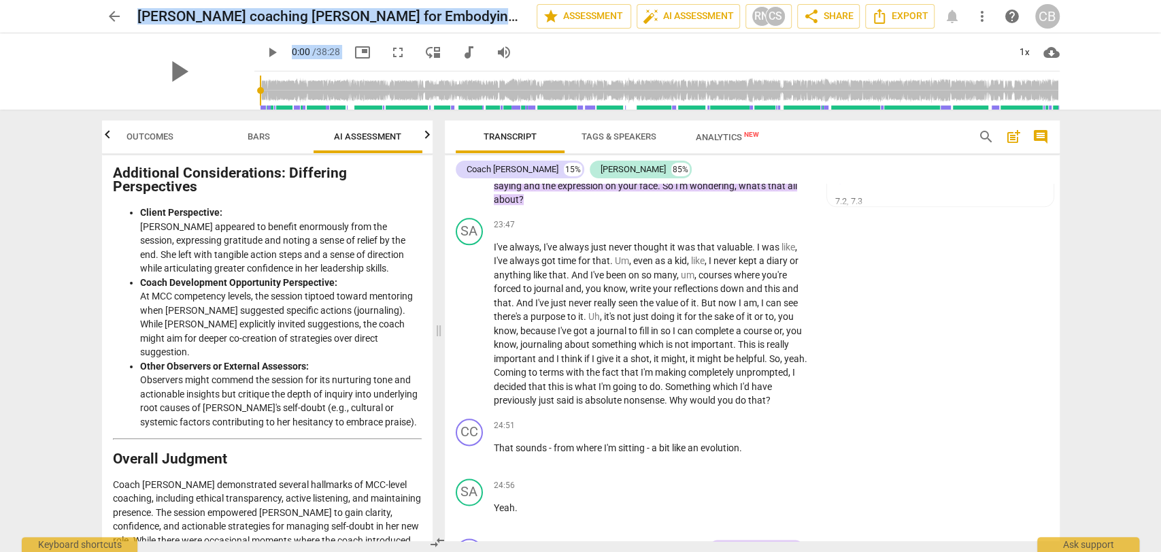
scroll to position [2630, 0]
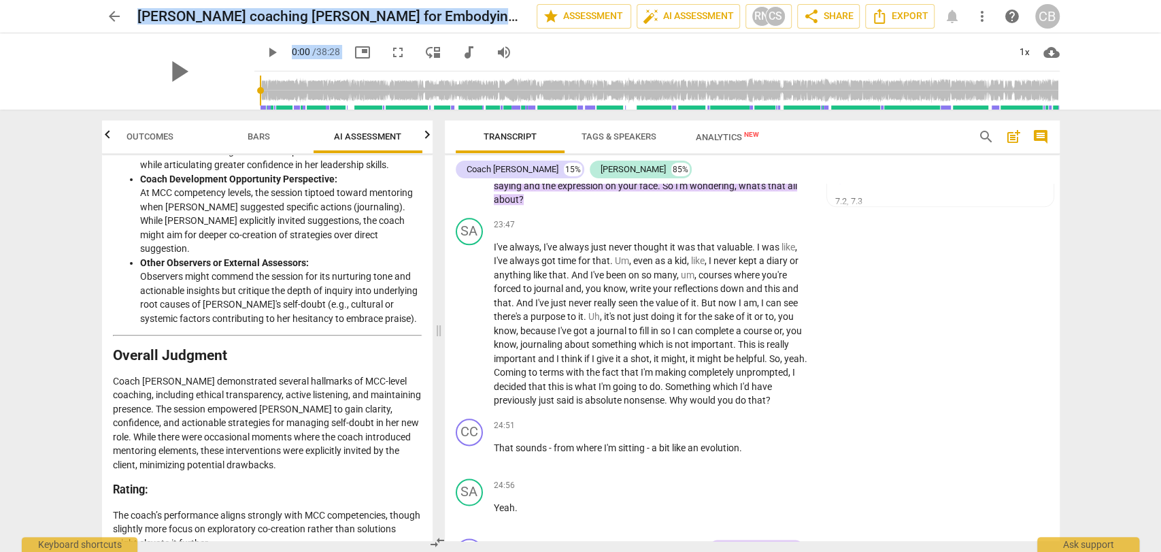
drag, startPoint x: 115, startPoint y: 247, endPoint x: 261, endPoint y: 519, distance: 309.0
click at [250, 141] on span "Bars" at bounding box center [259, 136] width 22 height 10
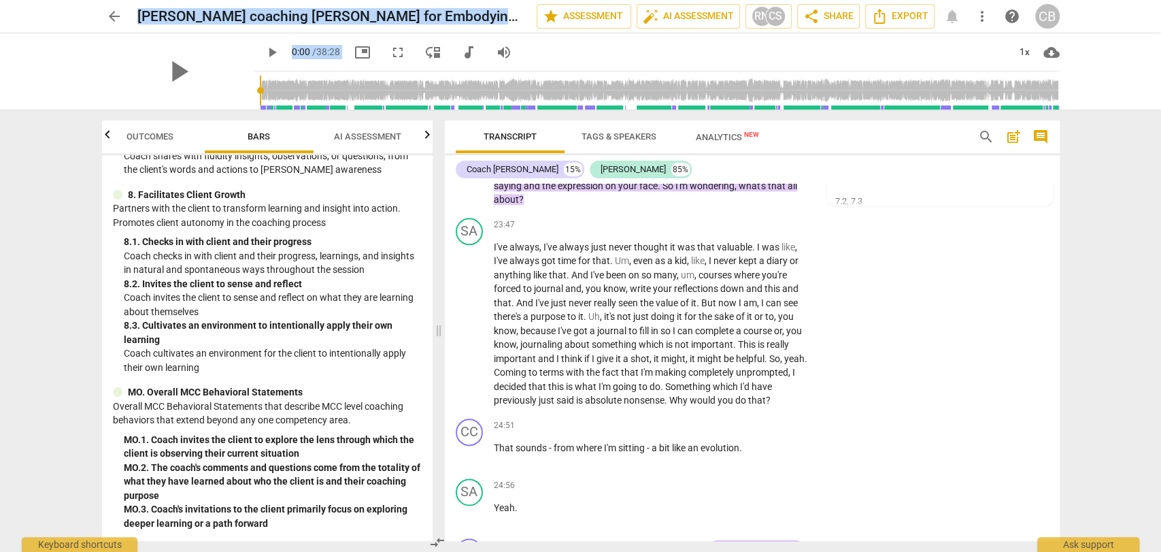
scroll to position [1240, 0]
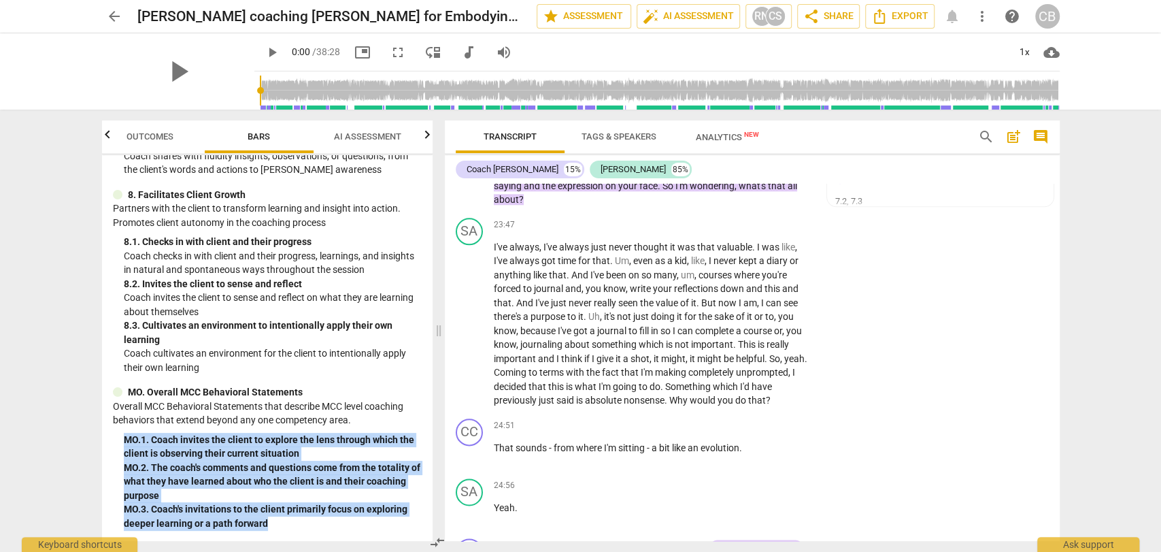
drag, startPoint x: 274, startPoint y: 523, endPoint x: 109, endPoint y: 437, distance: 186.0
click at [109, 437] on div "MCC Behaviorally Anchored Rating Scales (BARS) 2022 1. Demonstrates Ethical Pra…" at bounding box center [267, 348] width 331 height 386
click at [169, 128] on span "Outcomes" at bounding box center [150, 137] width 80 height 18
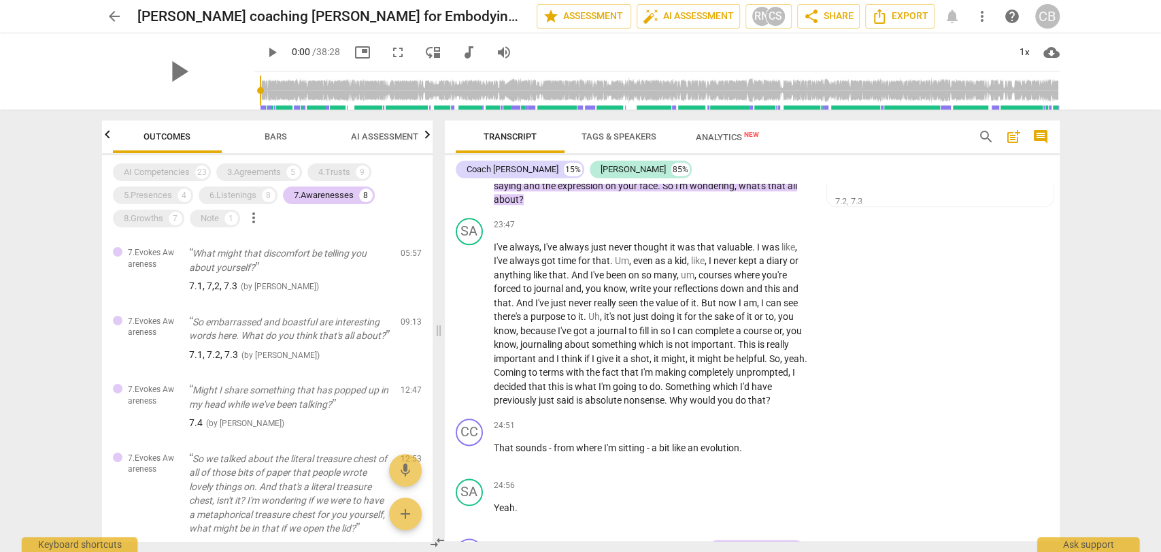
scroll to position [0, 0]
click at [323, 194] on div "7.Awarenesses" at bounding box center [324, 195] width 60 height 14
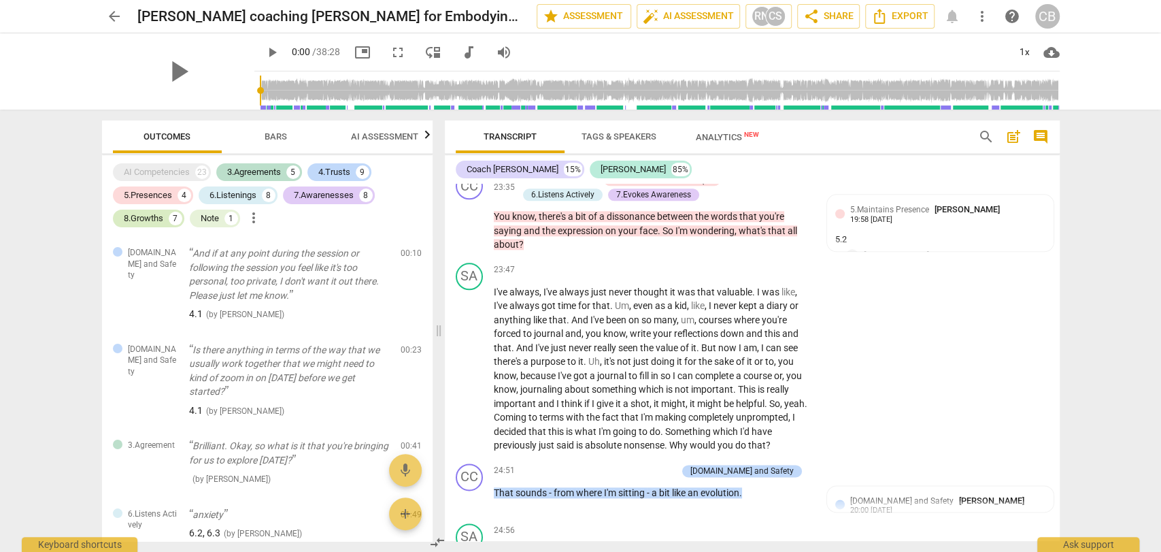
click at [154, 218] on div "8.Growths" at bounding box center [143, 219] width 39 height 14
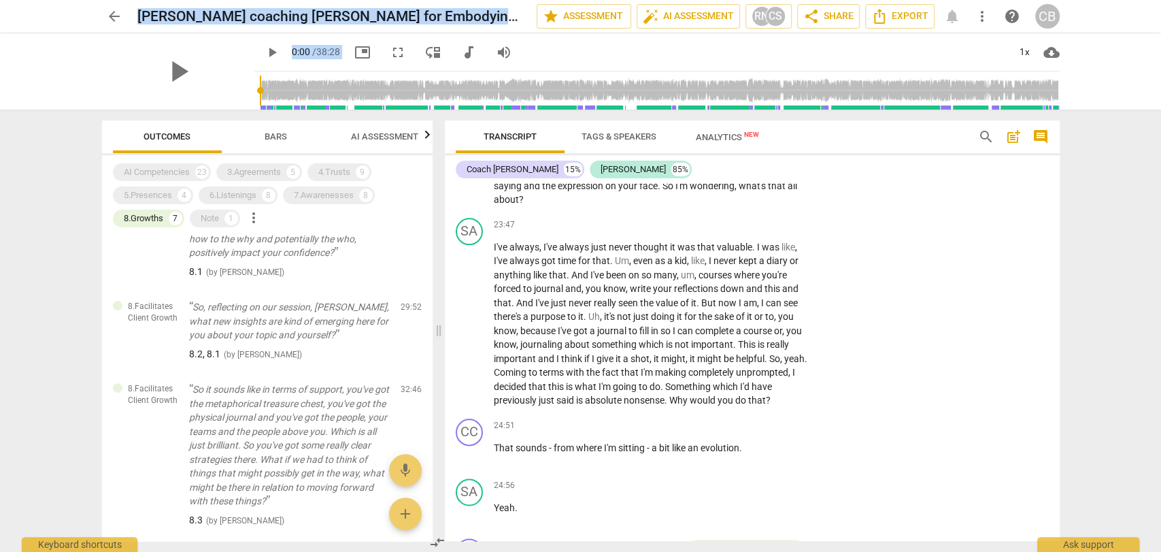
scroll to position [533, 0]
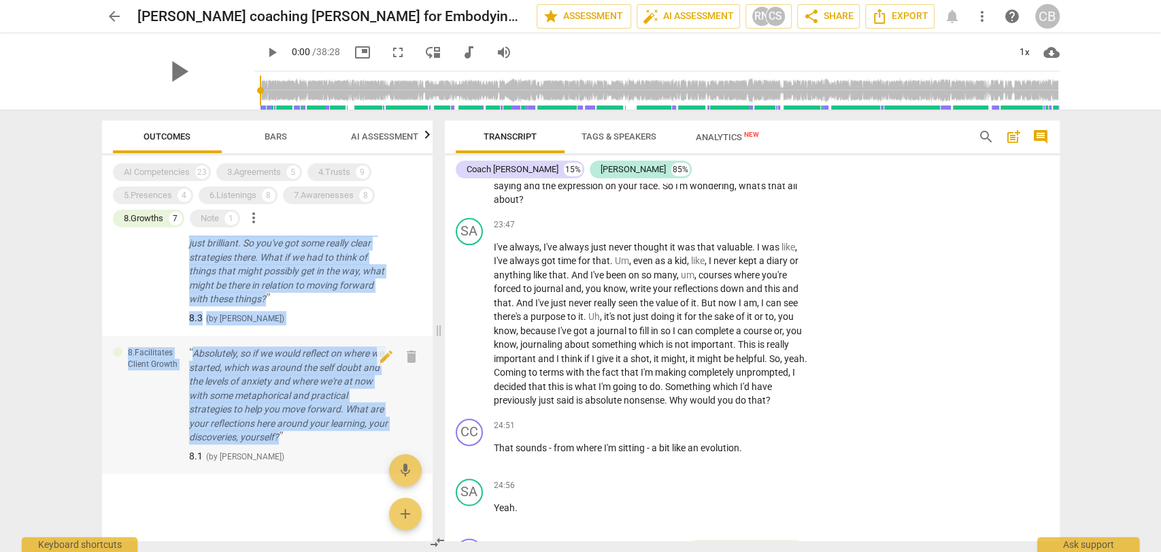
drag, startPoint x: 187, startPoint y: 254, endPoint x: 307, endPoint y: 435, distance: 217.6
click at [307, 435] on div "8.Facilitates Client Growth Earlier in our call you mentioned the word anxiety …" at bounding box center [267, 387] width 331 height 305
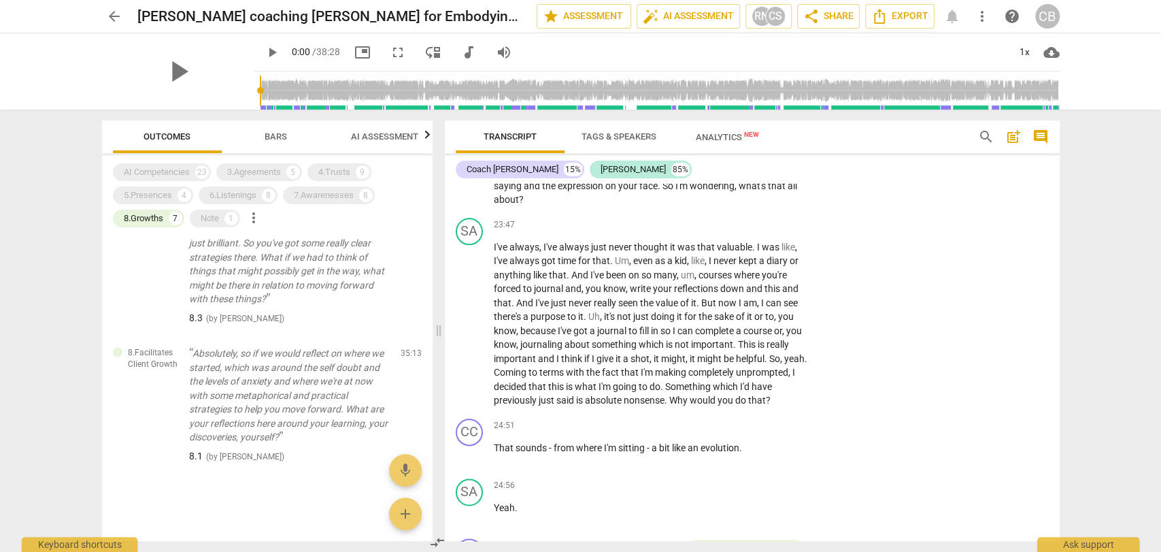
click at [315, 527] on div at bounding box center [267, 519] width 331 height 44
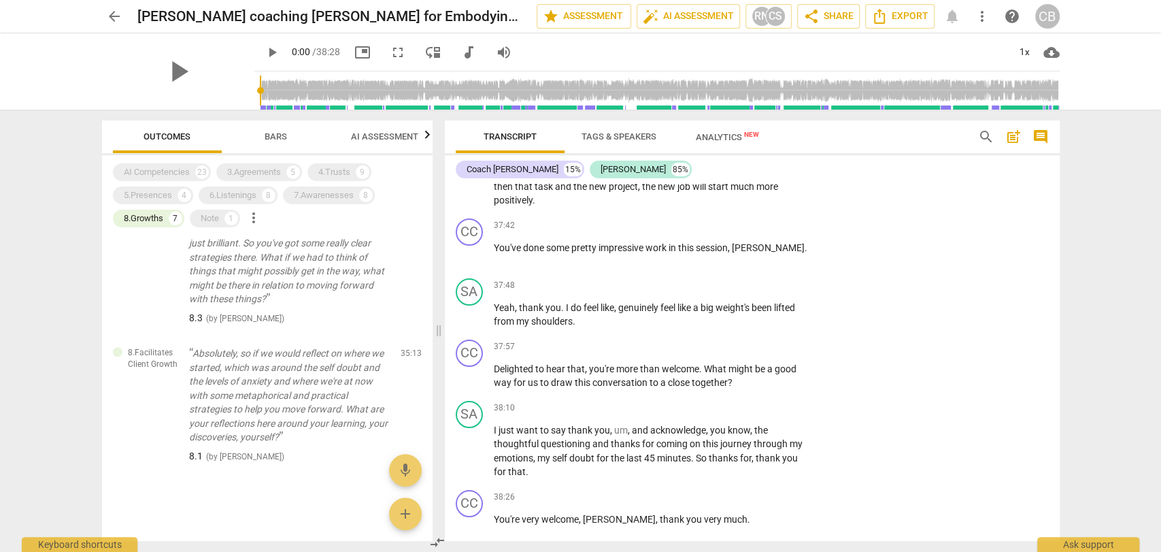
scroll to position [6940, 0]
click at [729, 232] on div "+" at bounding box center [728, 225] width 14 height 14
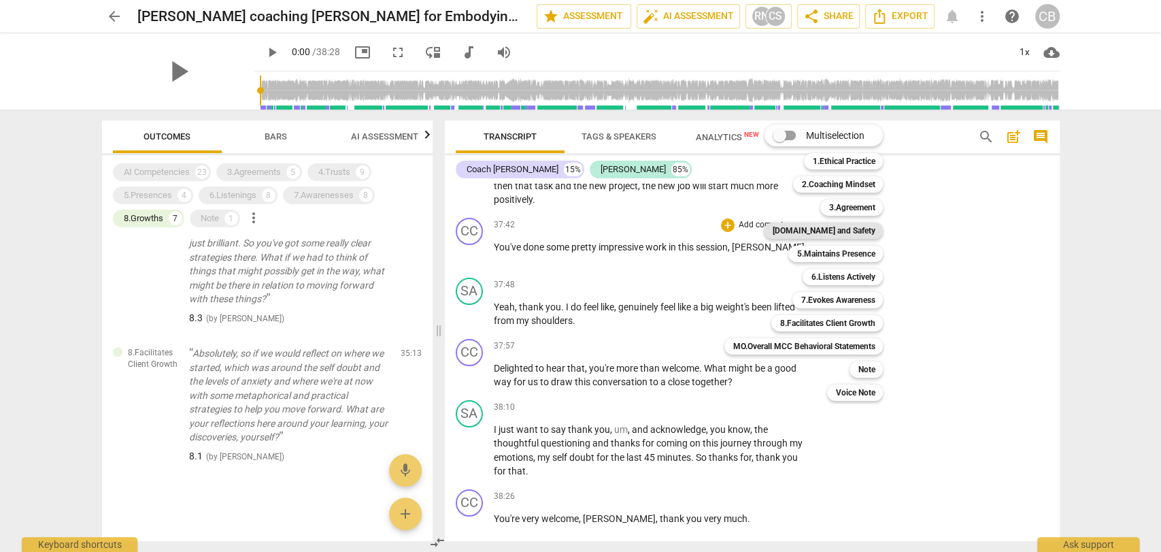
click at [859, 230] on b "[DOMAIN_NAME] and Safety" at bounding box center [823, 230] width 103 height 16
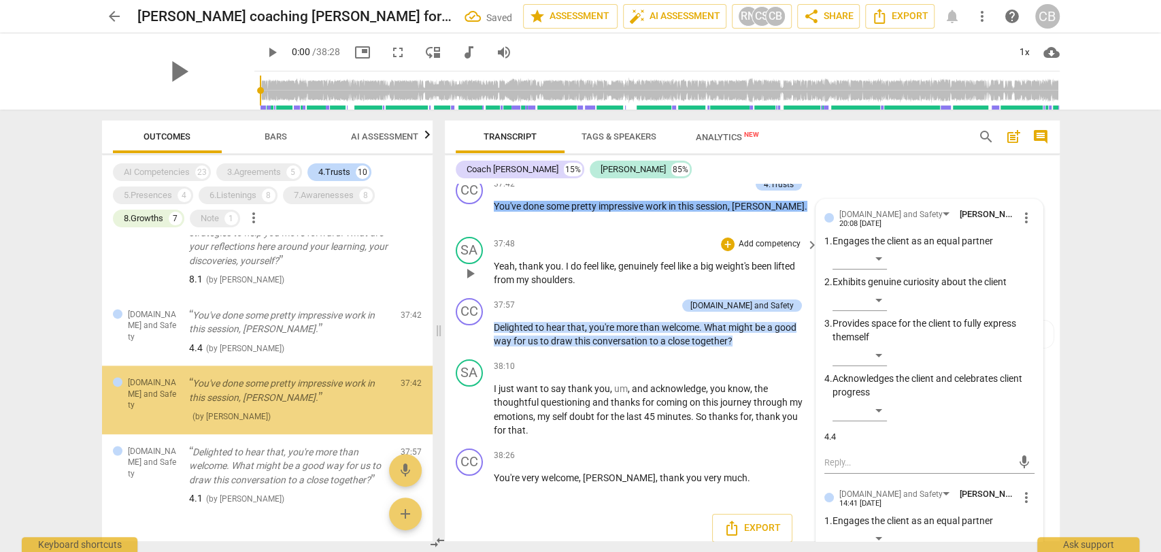
scroll to position [6982, 0]
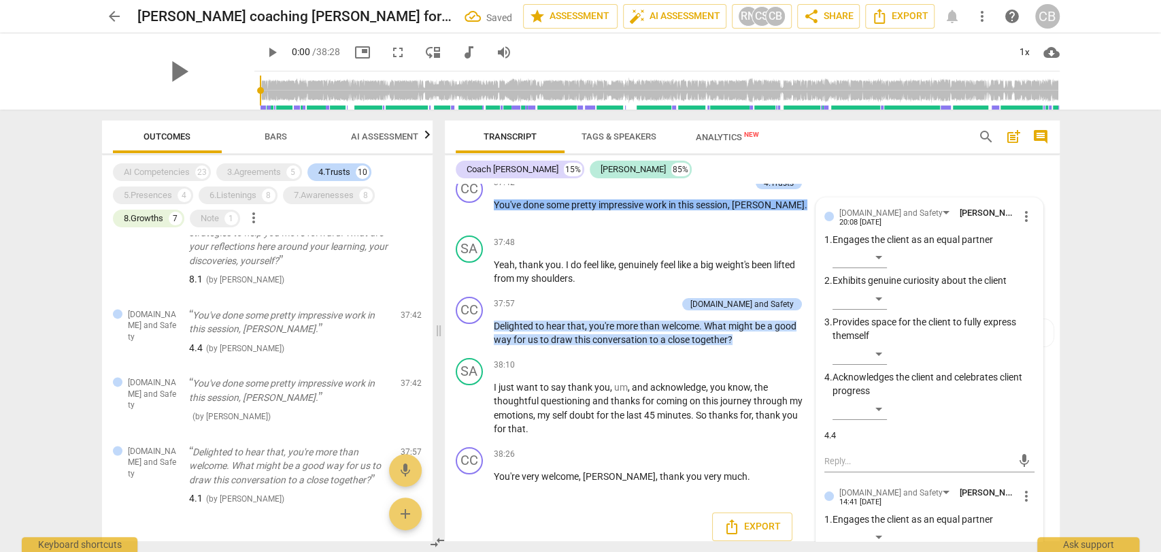
click at [876, 175] on div "Coach [PERSON_NAME] 15% [PERSON_NAME] 85%" at bounding box center [752, 169] width 593 height 23
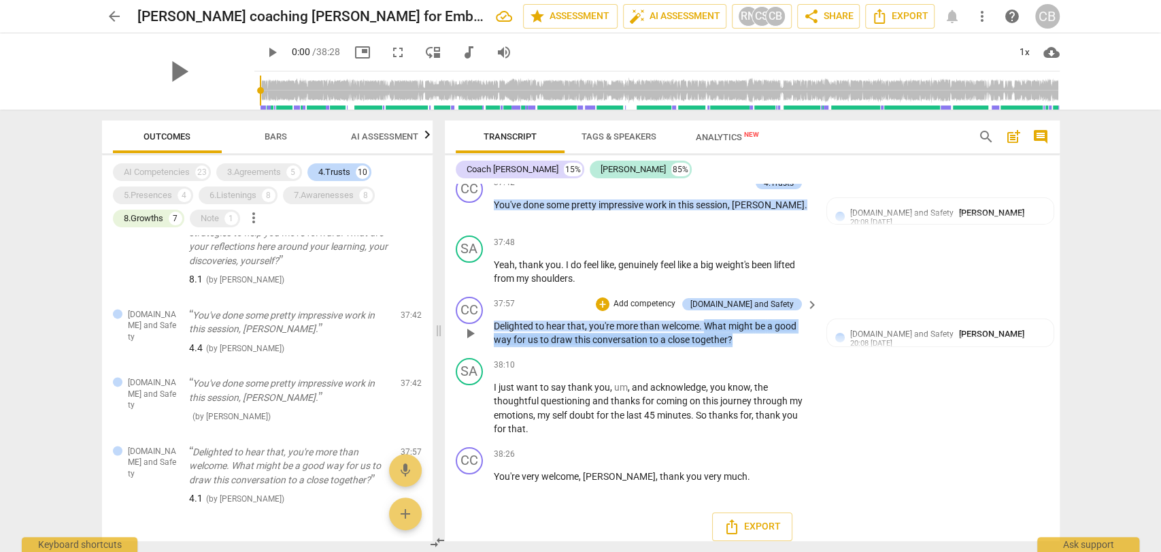
drag, startPoint x: 743, startPoint y: 374, endPoint x: 708, endPoint y: 365, distance: 36.6
click at [708, 347] on p "Delighted to hear that , you're more than welcome . What might be a good way fo…" at bounding box center [653, 333] width 318 height 28
click at [610, 311] on div "+" at bounding box center [603, 304] width 14 height 14
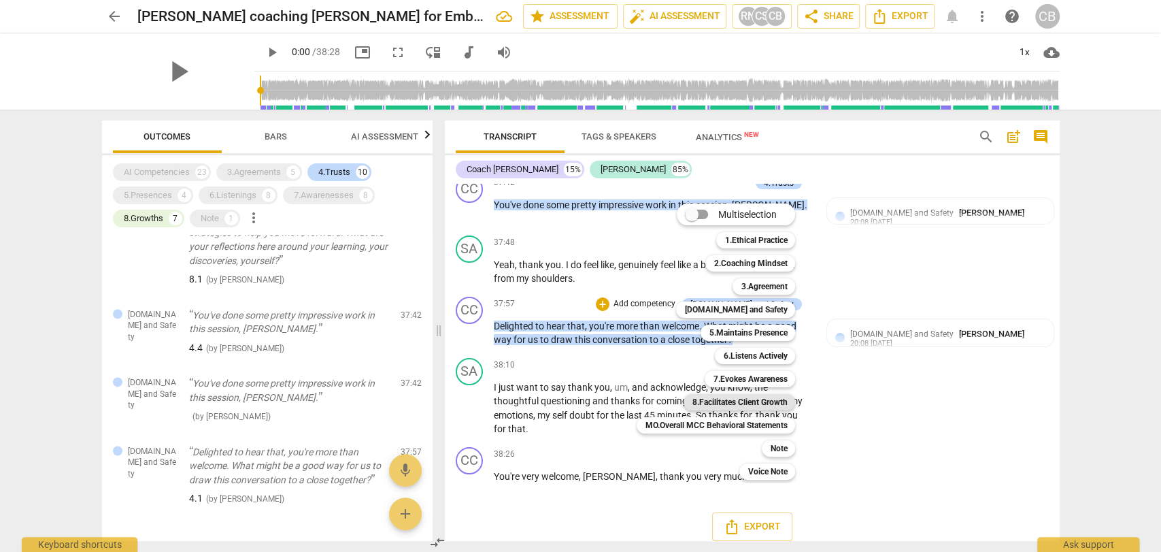
click at [761, 401] on b "8.Facilitates Client Growth" at bounding box center [739, 402] width 95 height 16
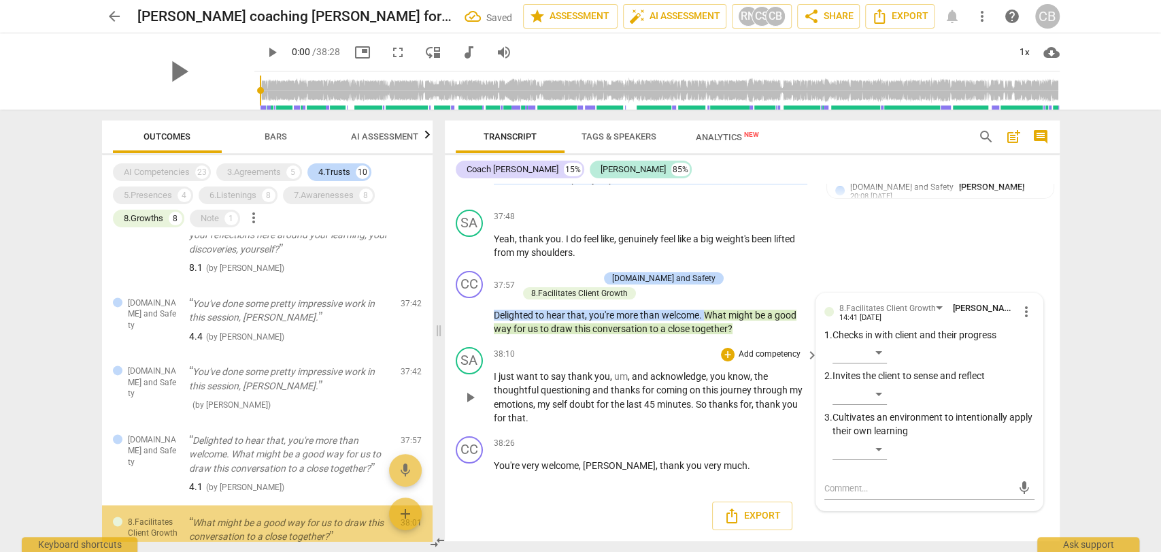
scroll to position [1413, 0]
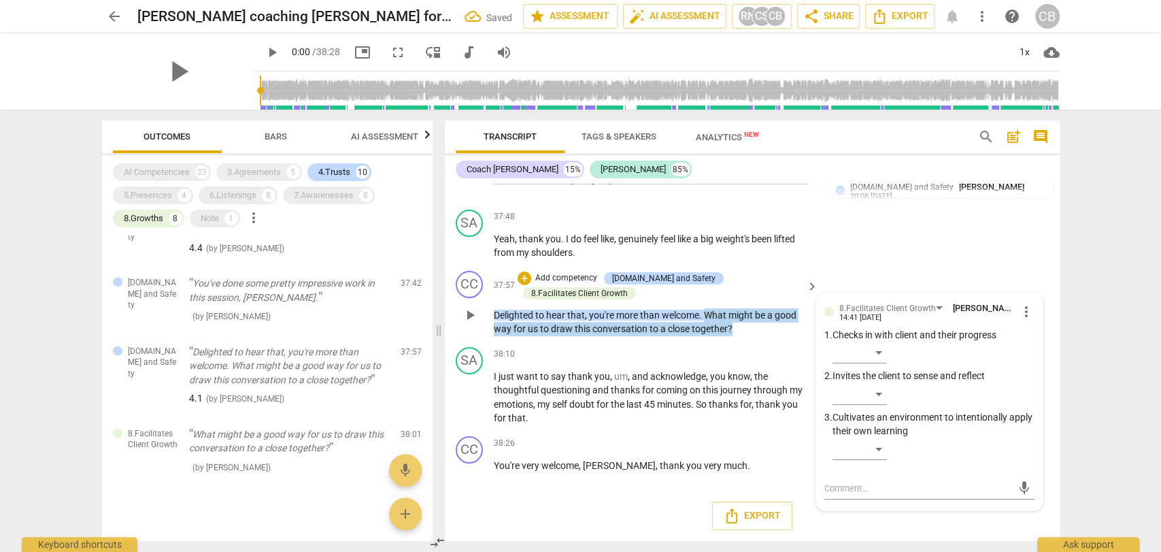
drag, startPoint x: 743, startPoint y: 331, endPoint x: 705, endPoint y: 316, distance: 40.9
click at [705, 316] on p "Delighted to hear that , you're more than welcome . What might be a good way fo…" at bounding box center [653, 322] width 318 height 28
click at [818, 15] on span "share" at bounding box center [812, 16] width 16 height 16
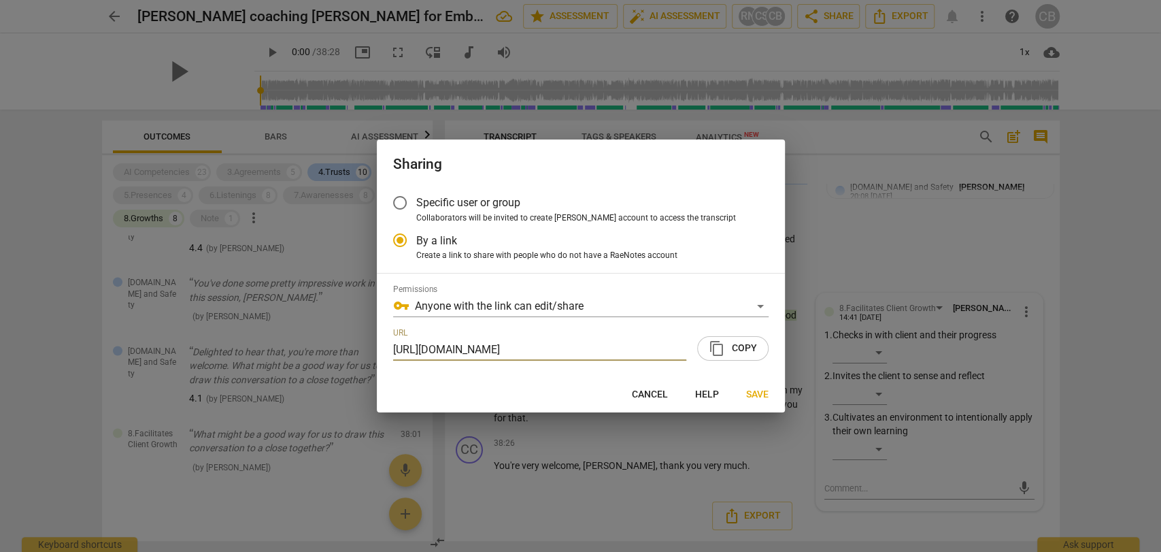
scroll to position [0, 0]
click at [740, 347] on span "content_copy Copy" at bounding box center [733, 348] width 48 height 16
click at [110, 12] on div at bounding box center [580, 276] width 1161 height 552
radio input "false"
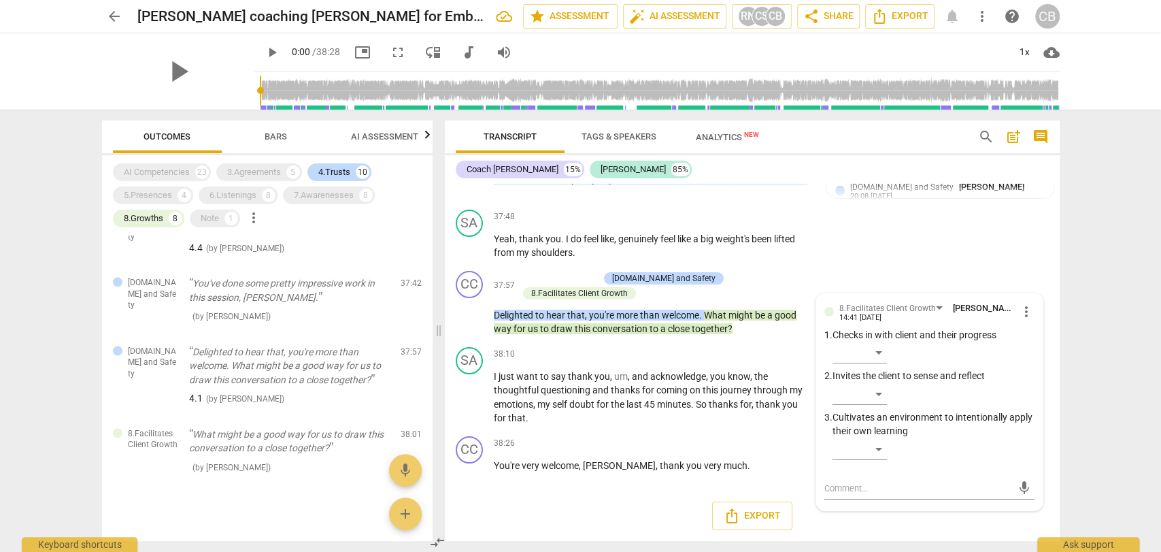
click at [110, 12] on span "arrow_back" at bounding box center [114, 16] width 16 height 16
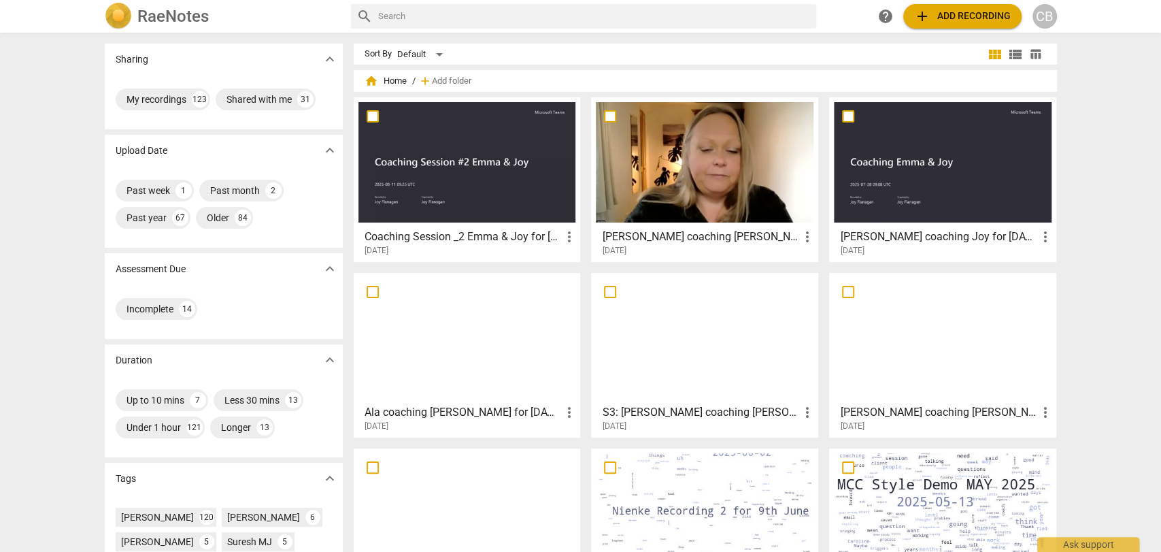
click at [432, 156] on div at bounding box center [468, 162] width 218 height 120
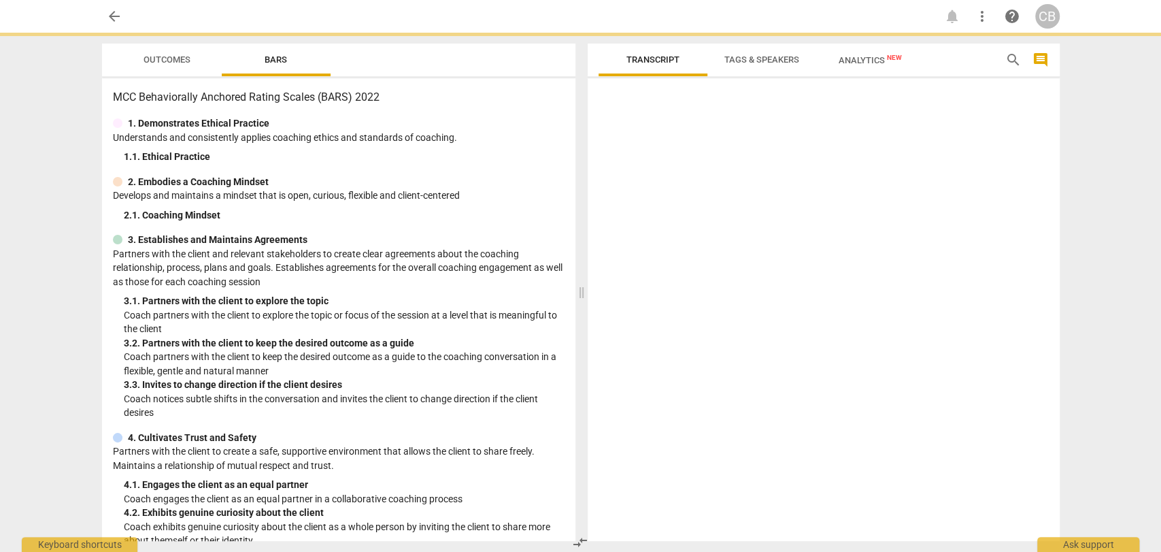
click at [432, 156] on div "1. 1. Ethical Practice" at bounding box center [344, 157] width 441 height 14
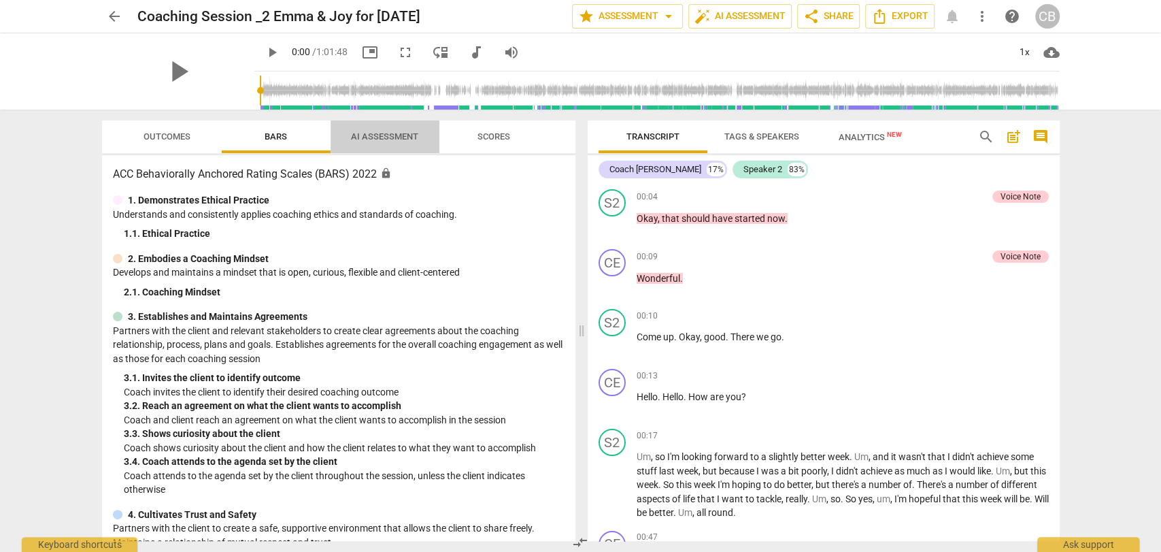
click at [393, 133] on span "AI Assessment" at bounding box center [384, 136] width 67 height 10
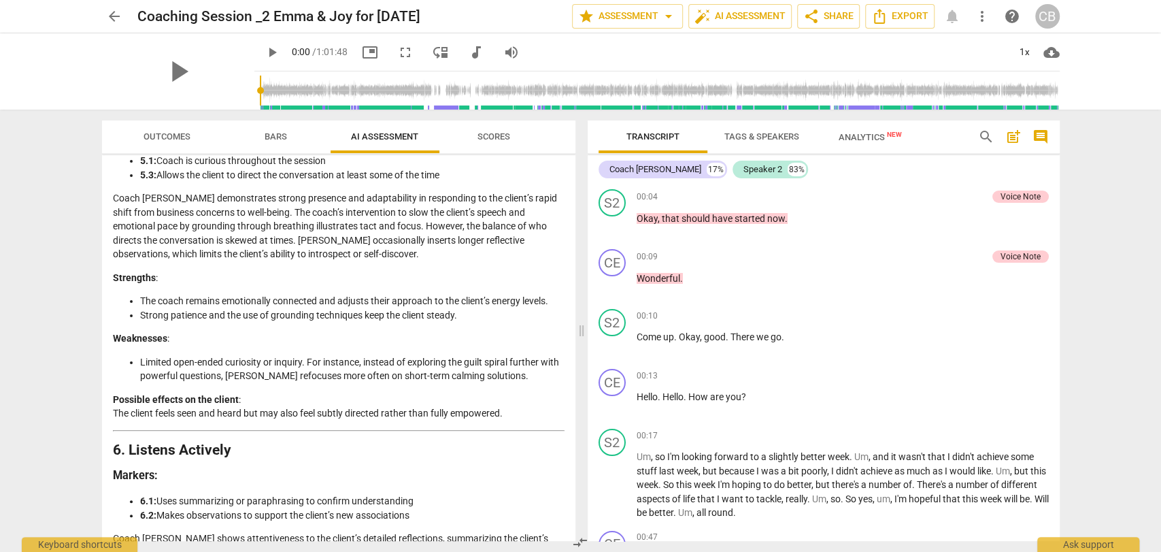
scroll to position [1553, 0]
